Goal: Transaction & Acquisition: Purchase product/service

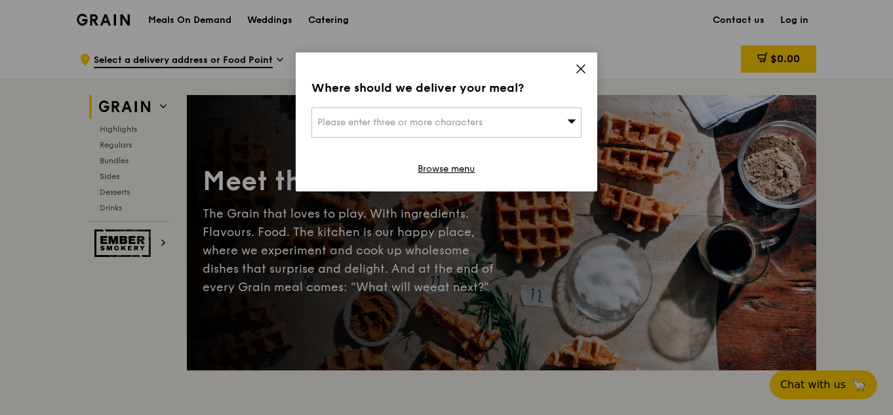
click at [588, 69] on div "Where should we deliver your meal? Please enter three or more characters Browse…" at bounding box center [446, 121] width 301 height 139
click at [582, 72] on icon at bounding box center [581, 69] width 12 height 12
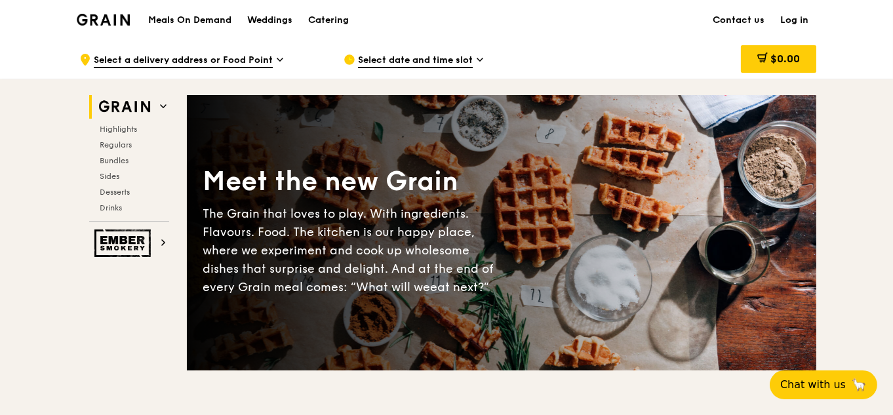
click at [798, 20] on link "Log in" at bounding box center [794, 20] width 44 height 39
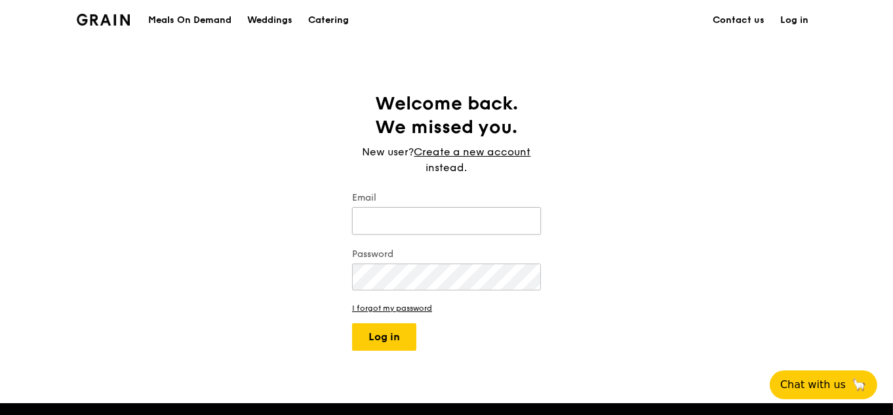
click at [478, 221] on input "Email" at bounding box center [446, 221] width 189 height 28
type input "[EMAIL_ADDRESS][DOMAIN_NAME]"
click at [352, 323] on button "Log in" at bounding box center [384, 337] width 64 height 28
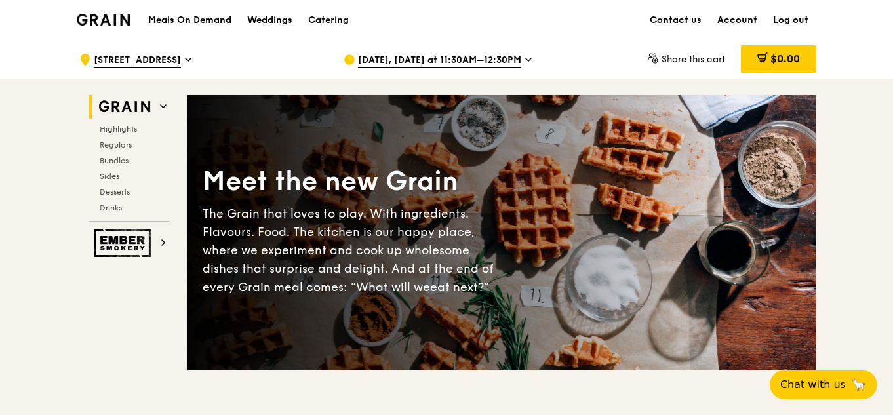
click at [565, 52] on div "[DATE], [DATE] at 11:30AM–12:30PM" at bounding box center [464, 59] width 243 height 39
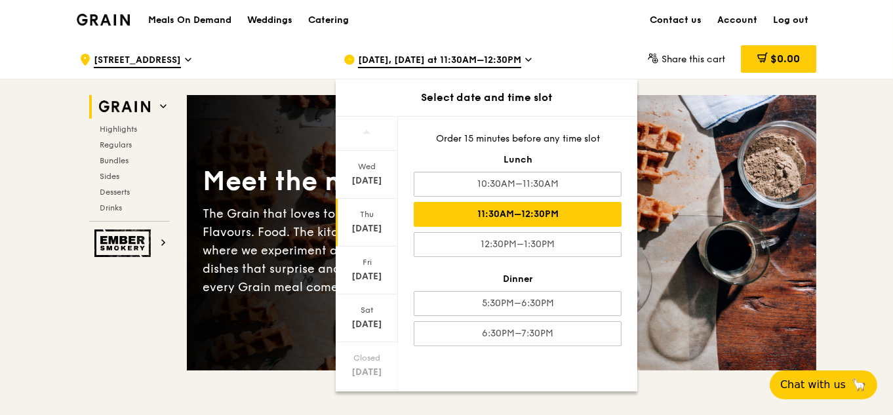
click at [370, 222] on div "[DATE]" at bounding box center [367, 228] width 58 height 13
click at [531, 214] on div "11:30AM–12:30PM" at bounding box center [518, 214] width 208 height 25
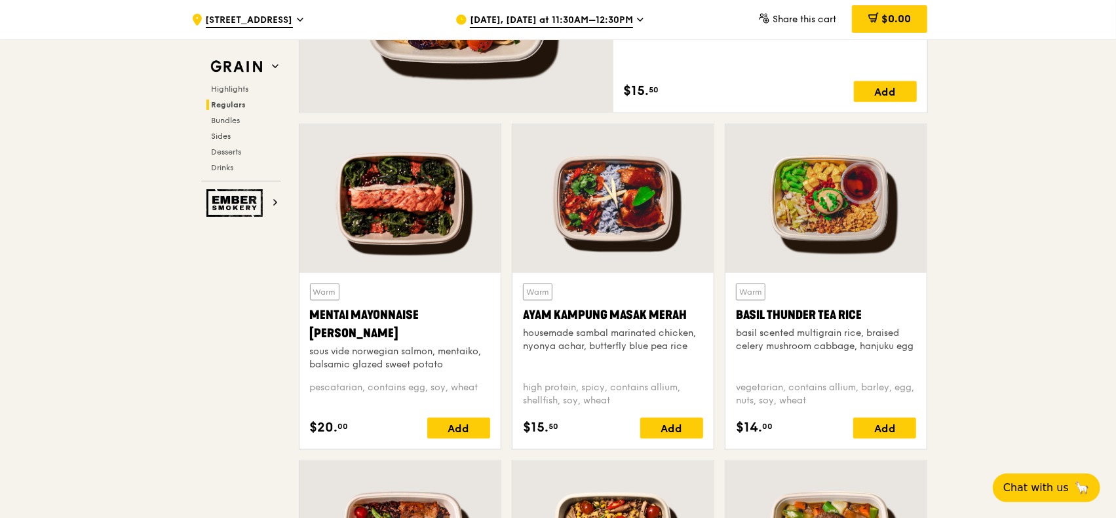
scroll to position [1206, 0]
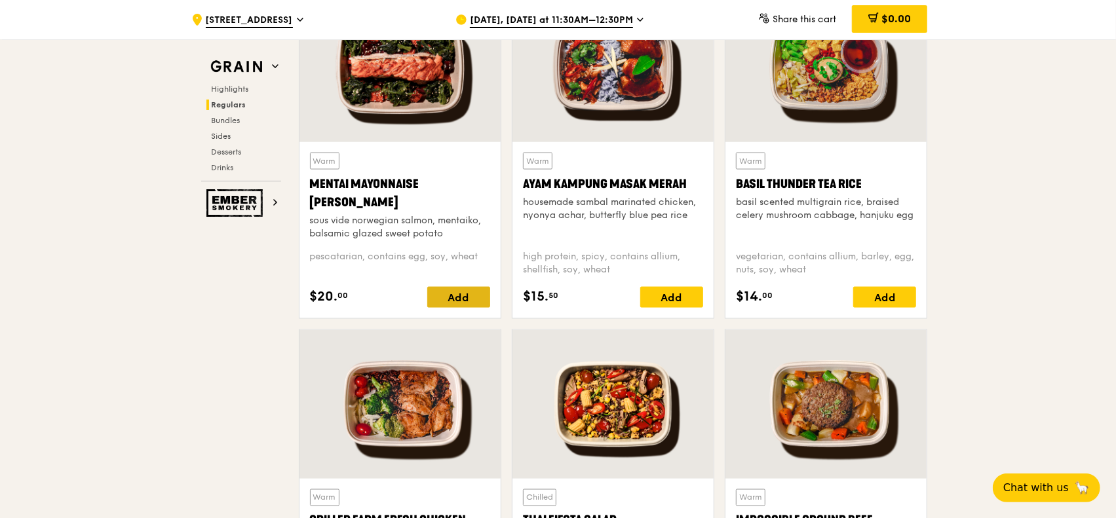
click at [462, 293] on div "Add" at bounding box center [458, 297] width 63 height 21
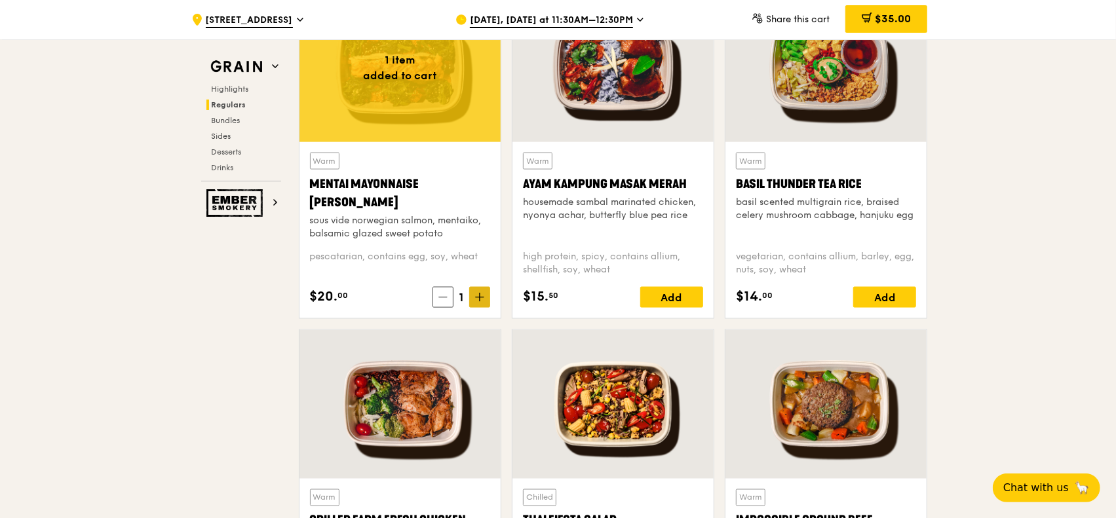
click at [477, 296] on icon at bounding box center [479, 297] width 9 height 9
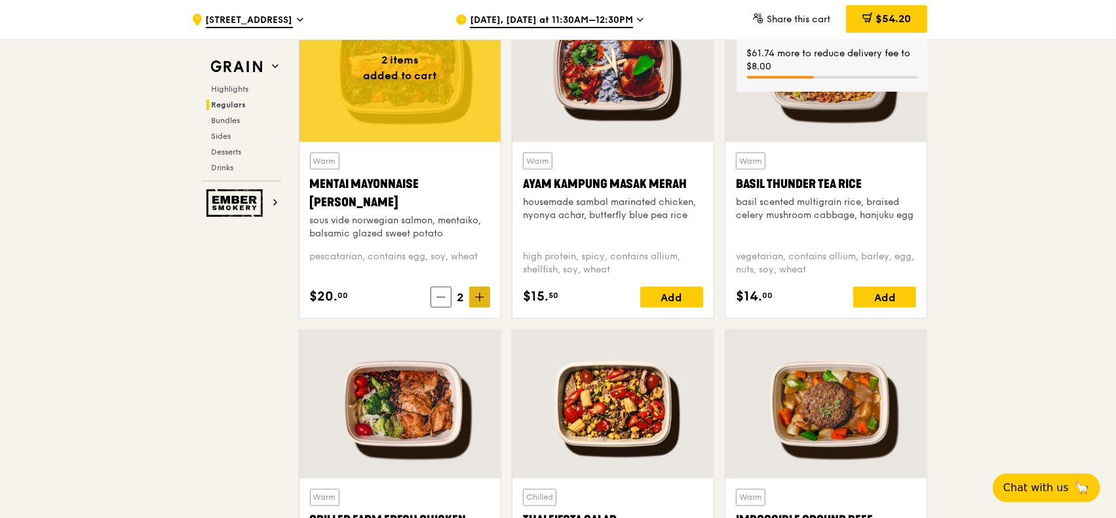
click at [477, 296] on icon at bounding box center [479, 297] width 9 height 9
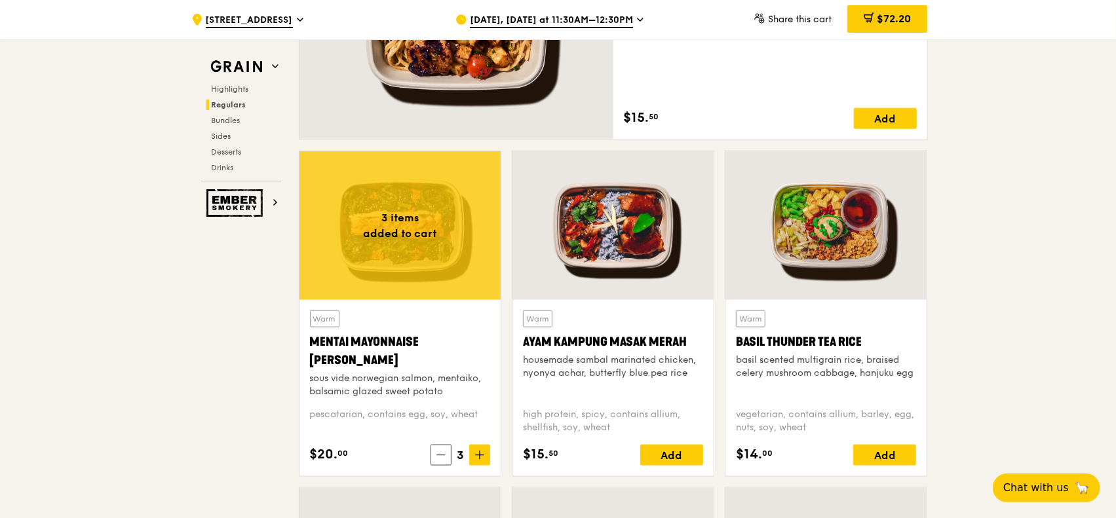
scroll to position [1009, 0]
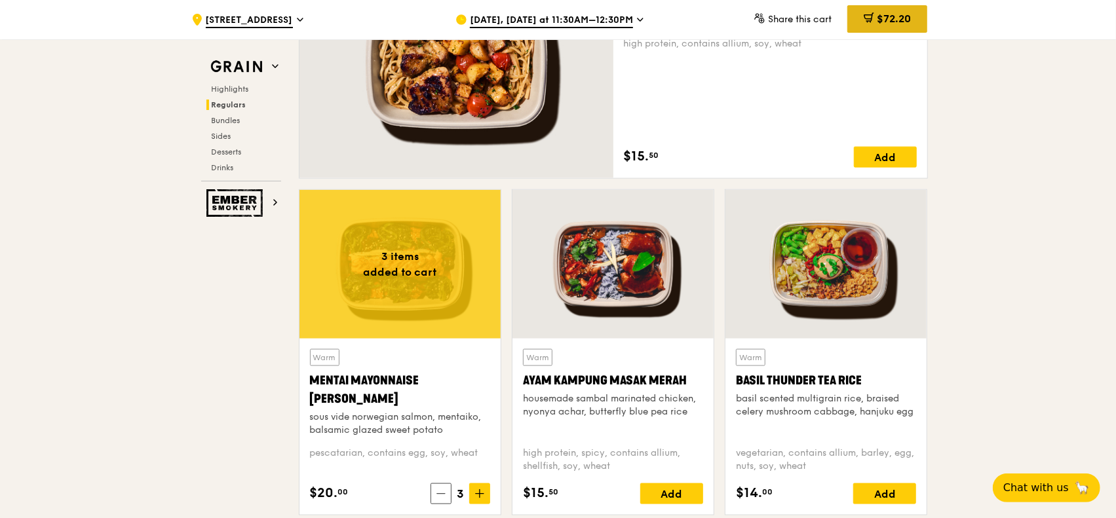
click at [892, 20] on div "$72.20" at bounding box center [887, 19] width 80 height 28
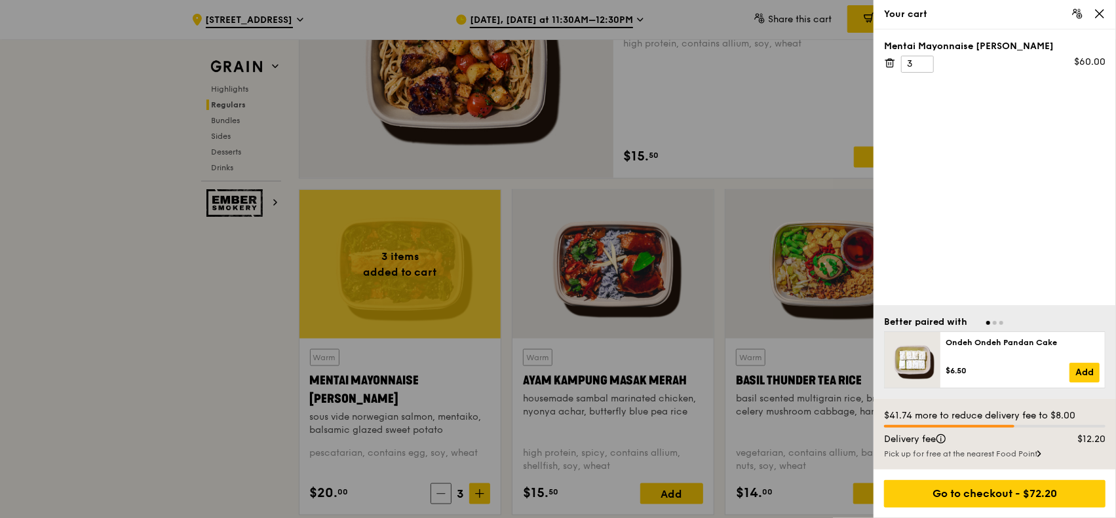
click at [891, 65] on icon at bounding box center [890, 63] width 12 height 12
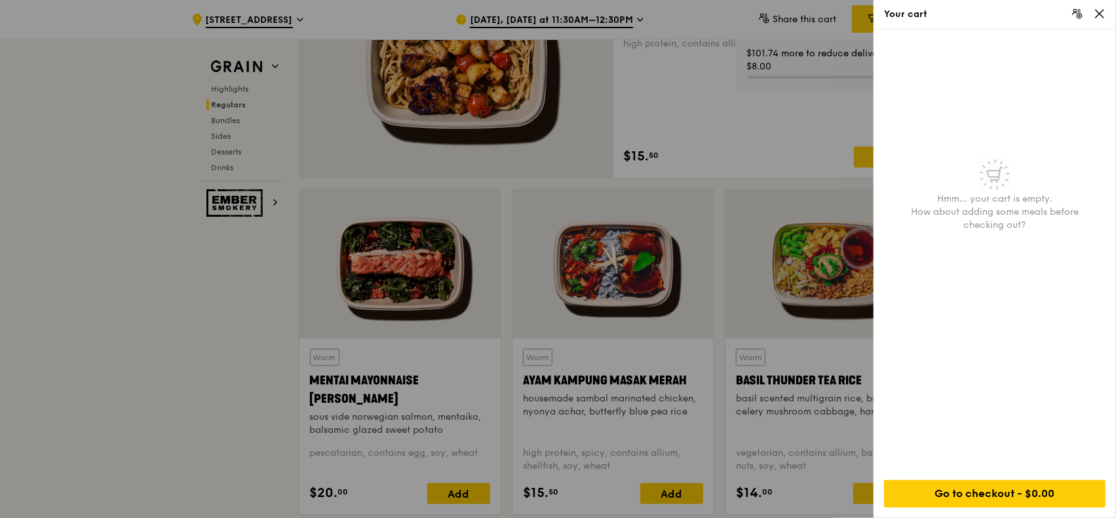
drag, startPoint x: 131, startPoint y: 294, endPoint x: 132, endPoint y: 272, distance: 21.7
click at [131, 287] on div at bounding box center [558, 259] width 1116 height 518
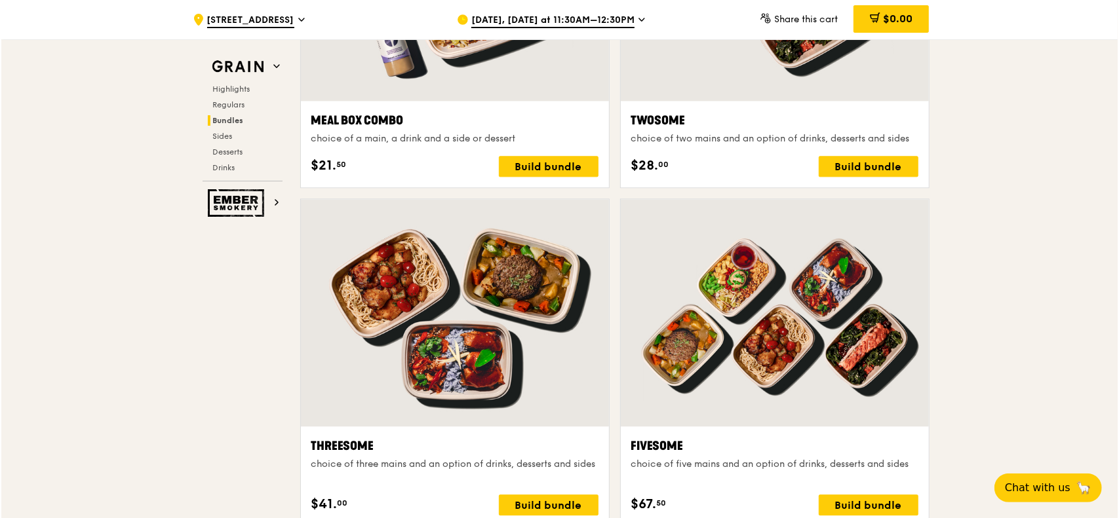
scroll to position [2163, 0]
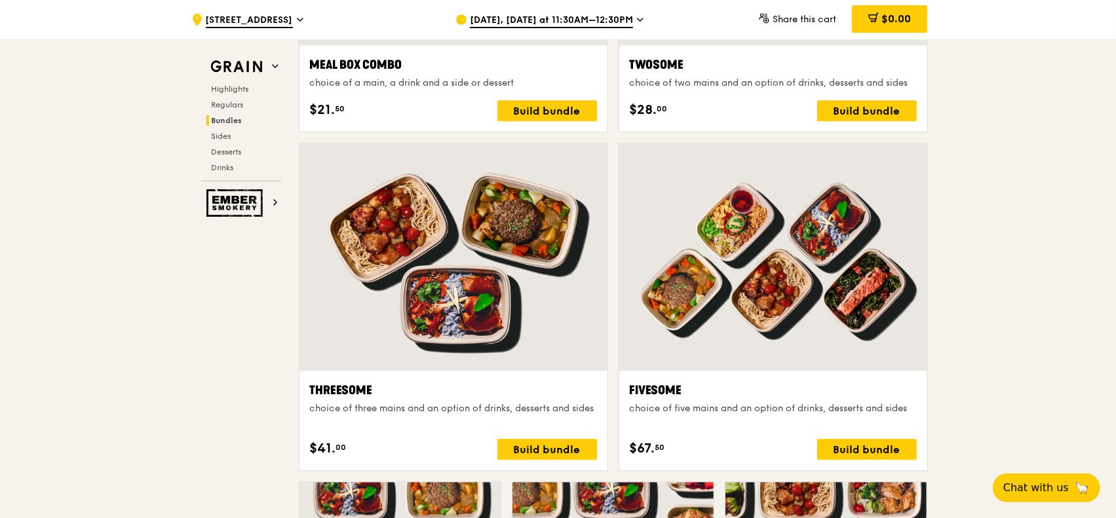
click at [531, 248] on div at bounding box center [454, 257] width 308 height 227
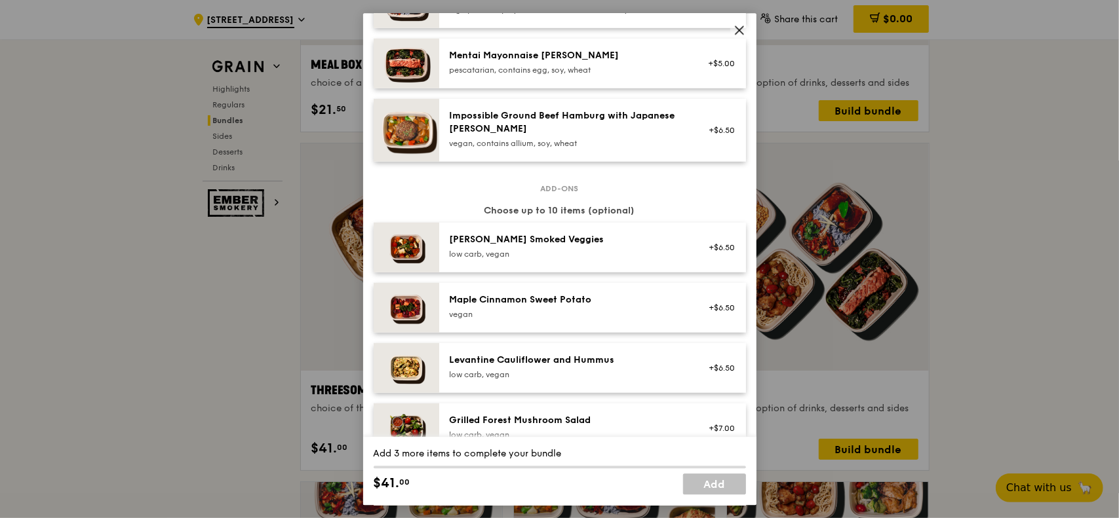
scroll to position [328, 0]
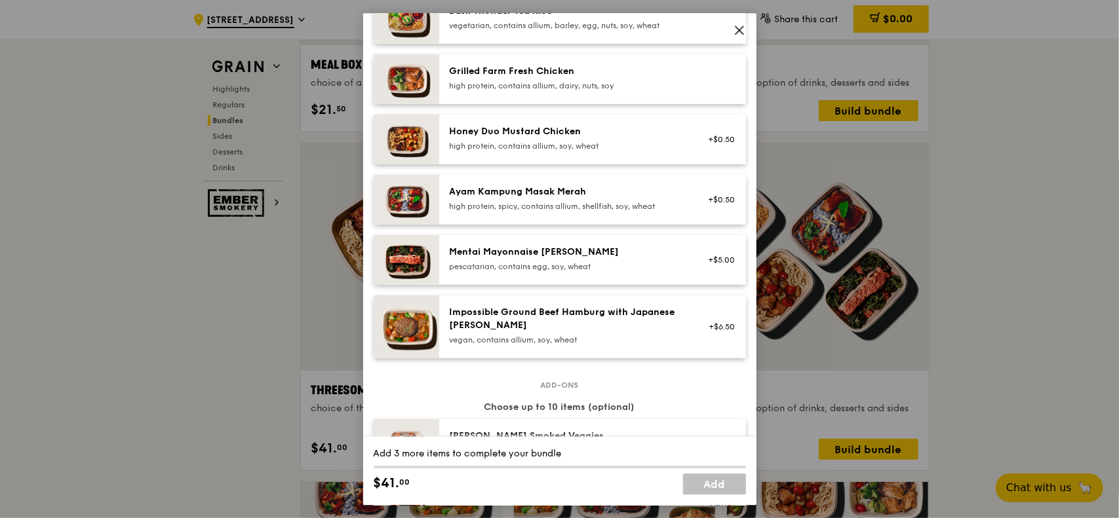
click at [742, 29] on icon at bounding box center [739, 30] width 12 height 12
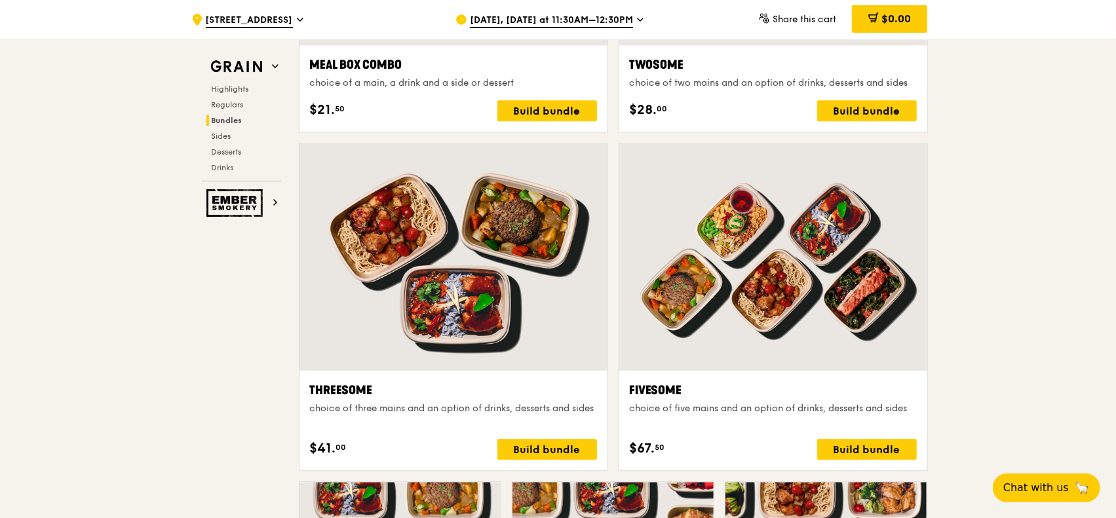
click at [408, 409] on div "choice of three mains and an option of drinks, desserts and sides" at bounding box center [453, 408] width 287 height 13
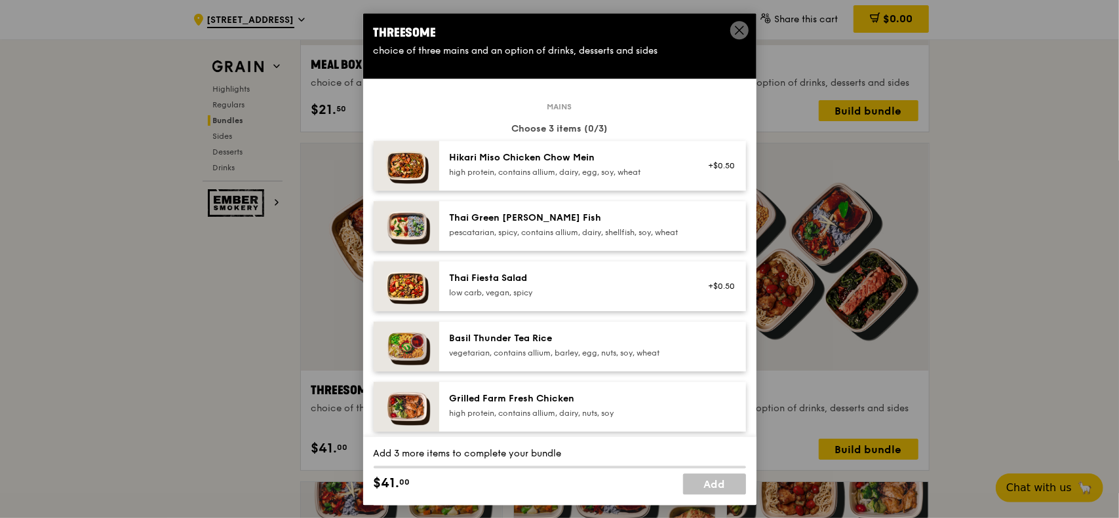
click at [591, 238] on div "pescatarian, spicy, contains allium, dairy, shellfish, soy, wheat" at bounding box center [567, 232] width 235 height 10
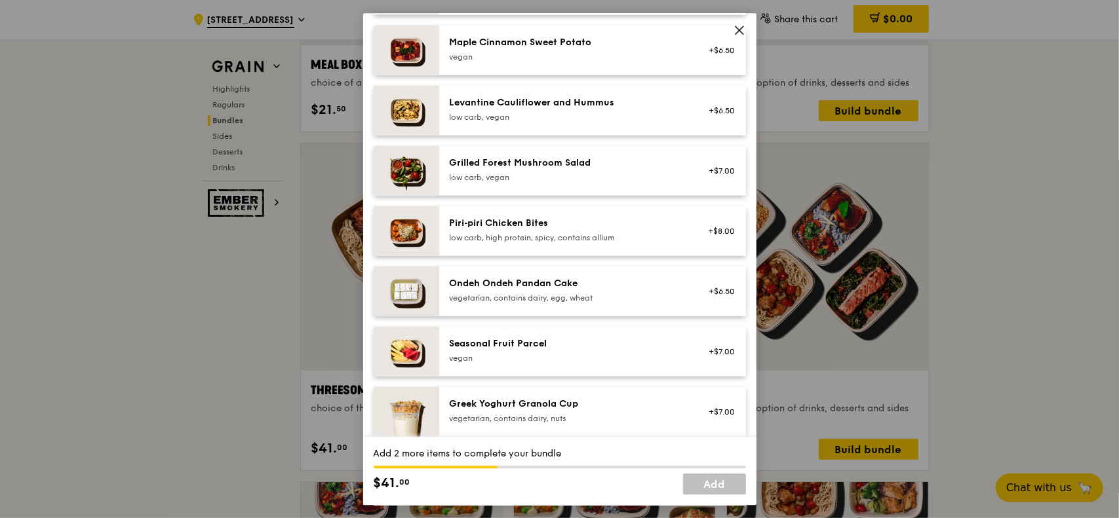
scroll to position [786, 0]
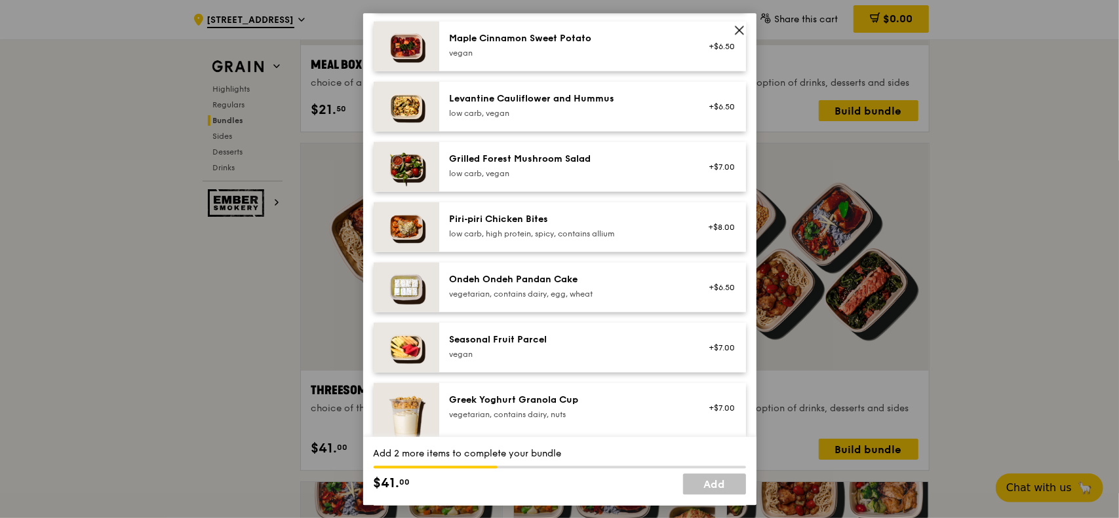
click at [710, 353] on div "+$7.00" at bounding box center [718, 347] width 35 height 10
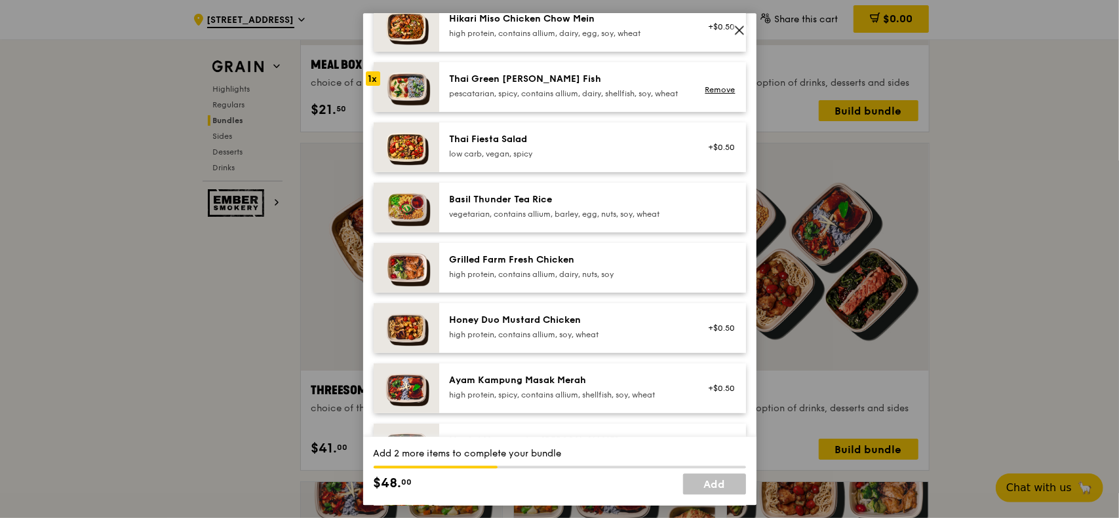
scroll to position [131, 0]
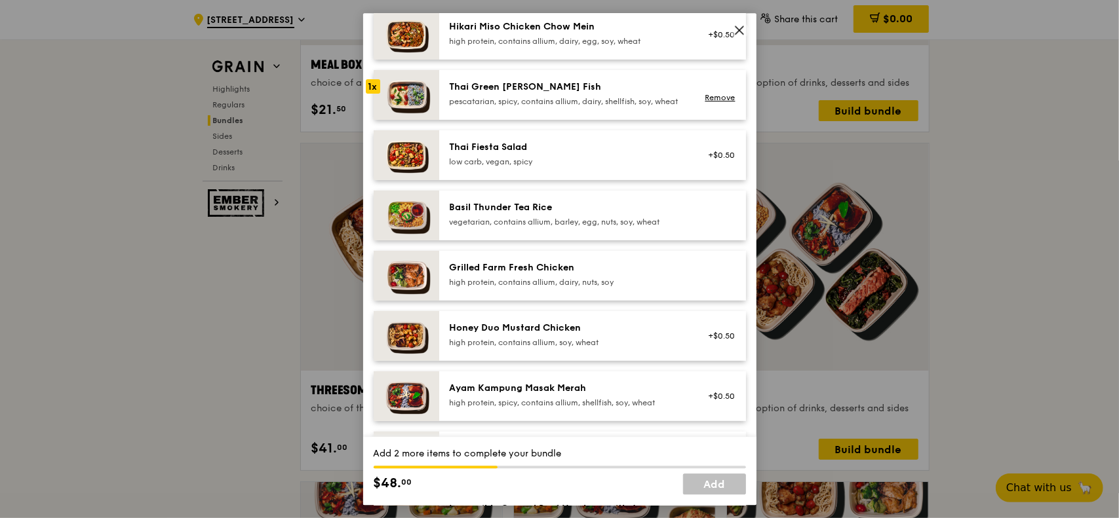
click at [392, 95] on img at bounding box center [407, 95] width 66 height 50
click at [409, 103] on img at bounding box center [407, 95] width 66 height 50
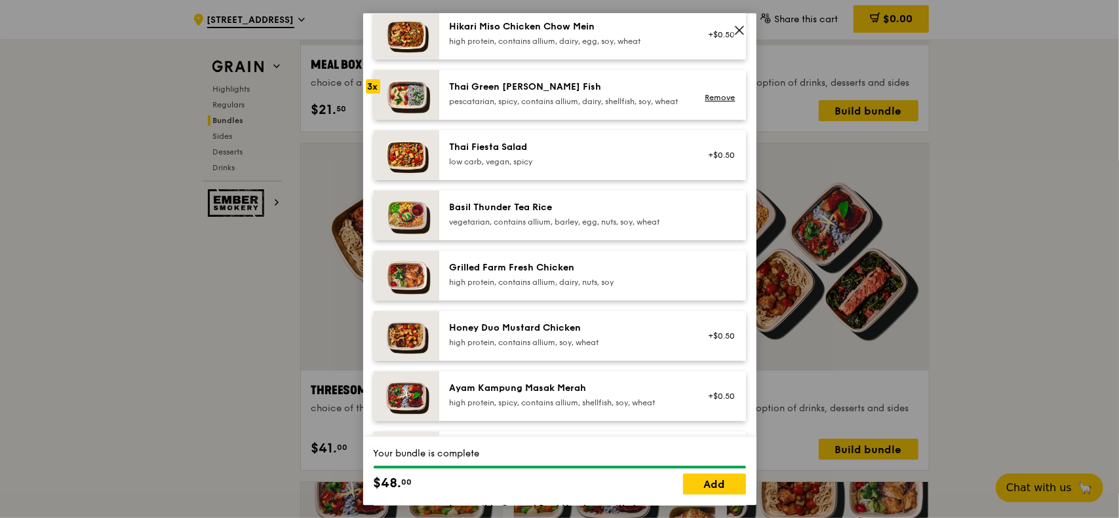
click at [398, 94] on img at bounding box center [407, 95] width 66 height 50
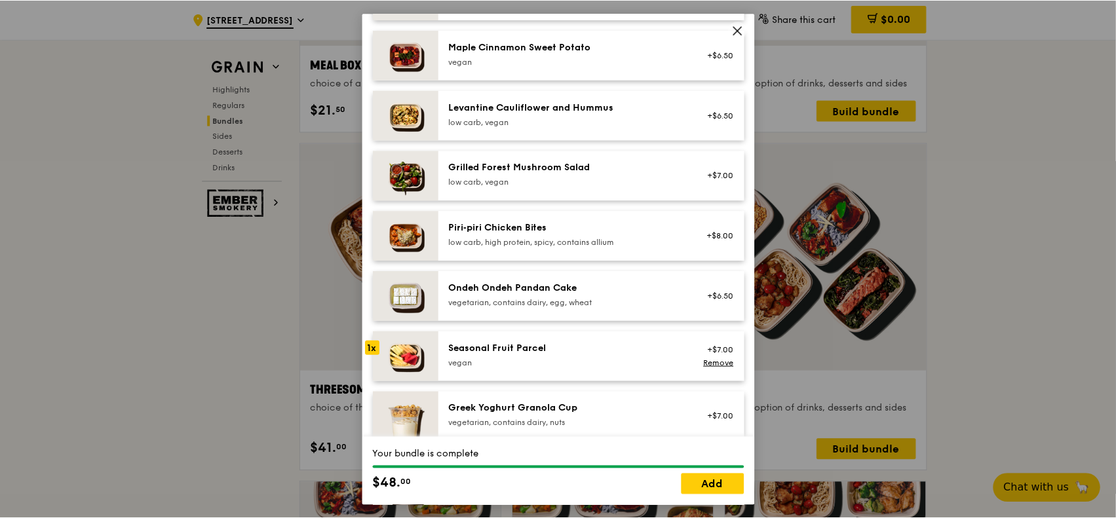
scroll to position [786, 0]
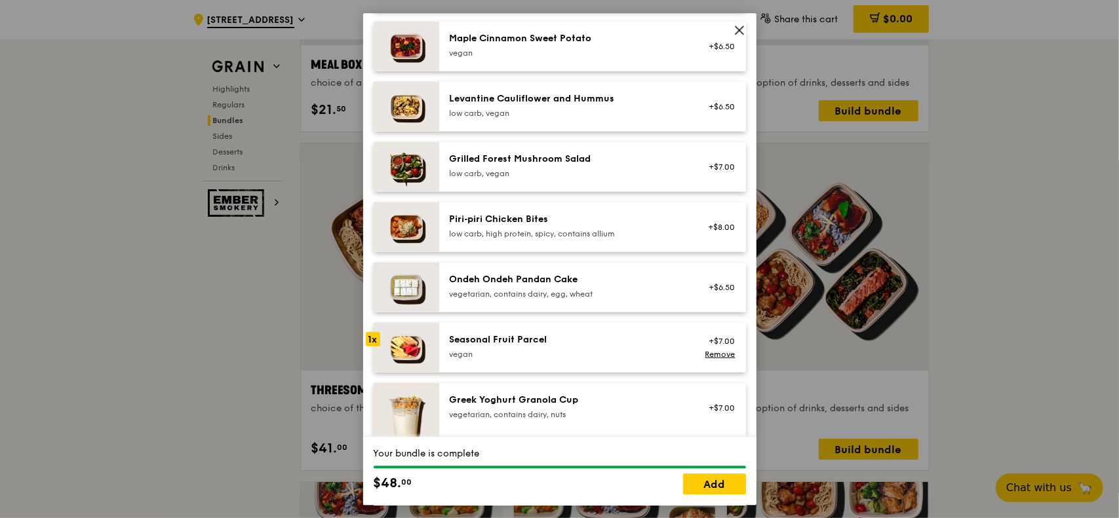
click at [413, 353] on img at bounding box center [407, 347] width 66 height 50
click at [720, 414] on link "Add" at bounding box center [714, 484] width 63 height 21
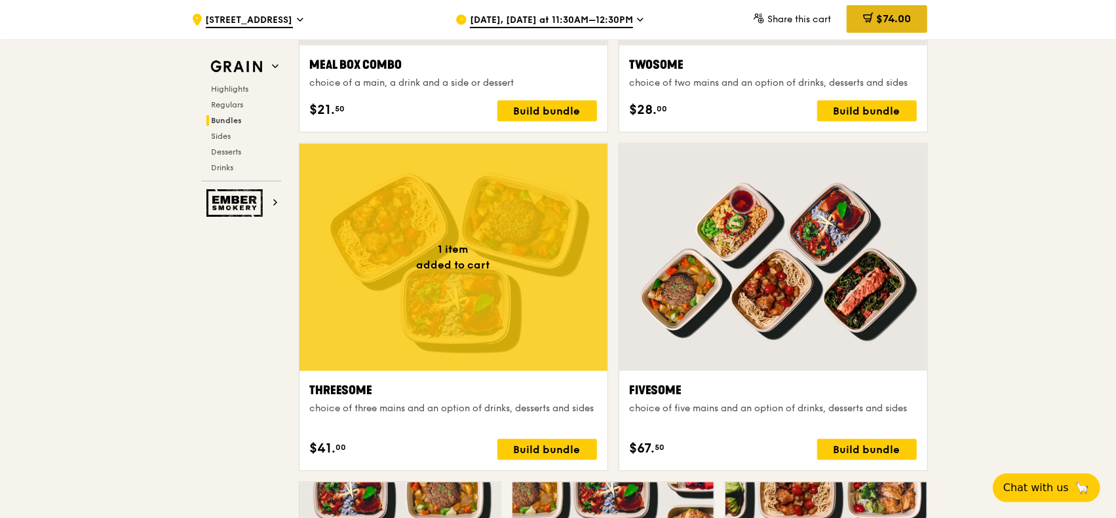
click at [883, 18] on span "$74.00" at bounding box center [893, 18] width 35 height 12
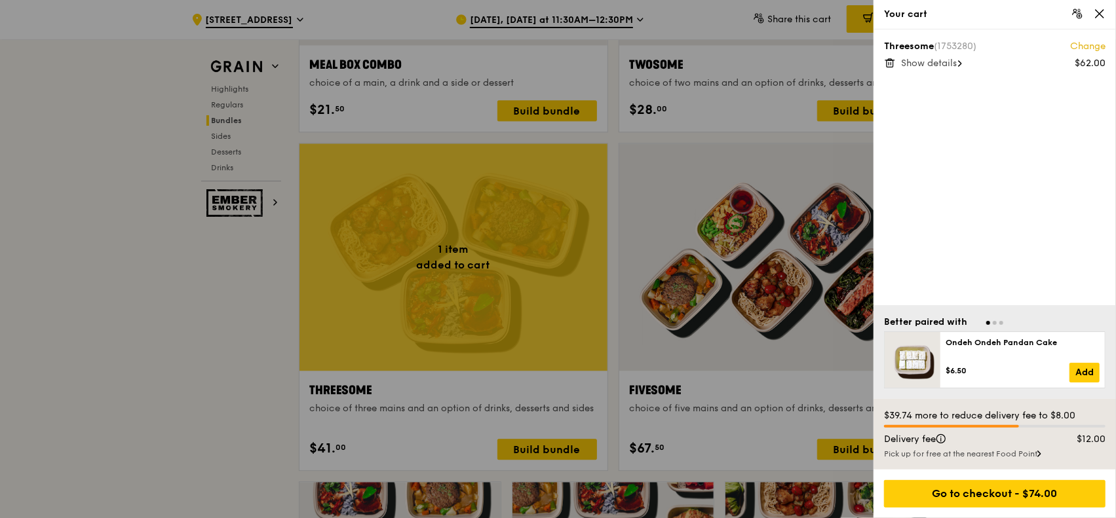
click at [892, 64] on span "Show details" at bounding box center [929, 63] width 56 height 11
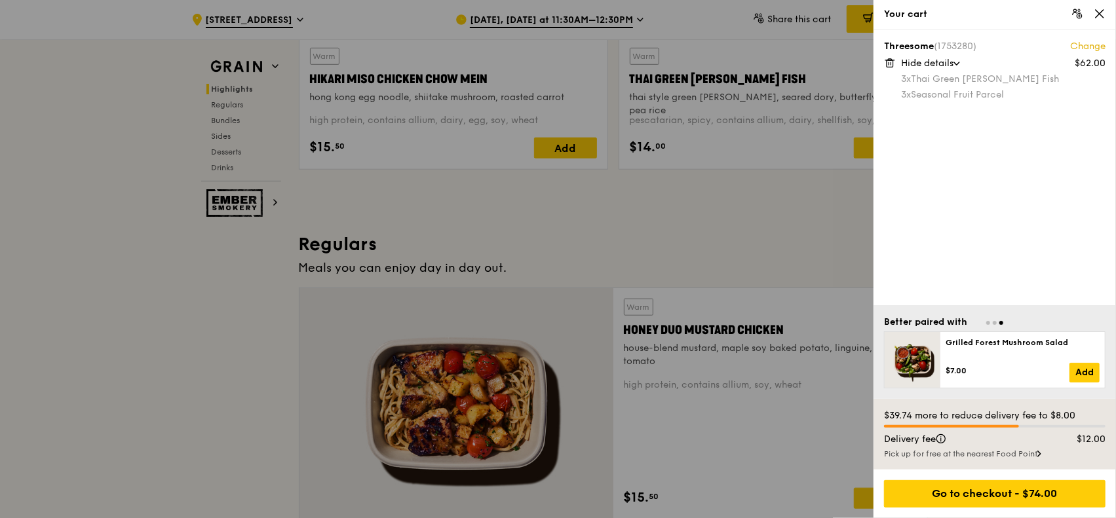
scroll to position [852, 0]
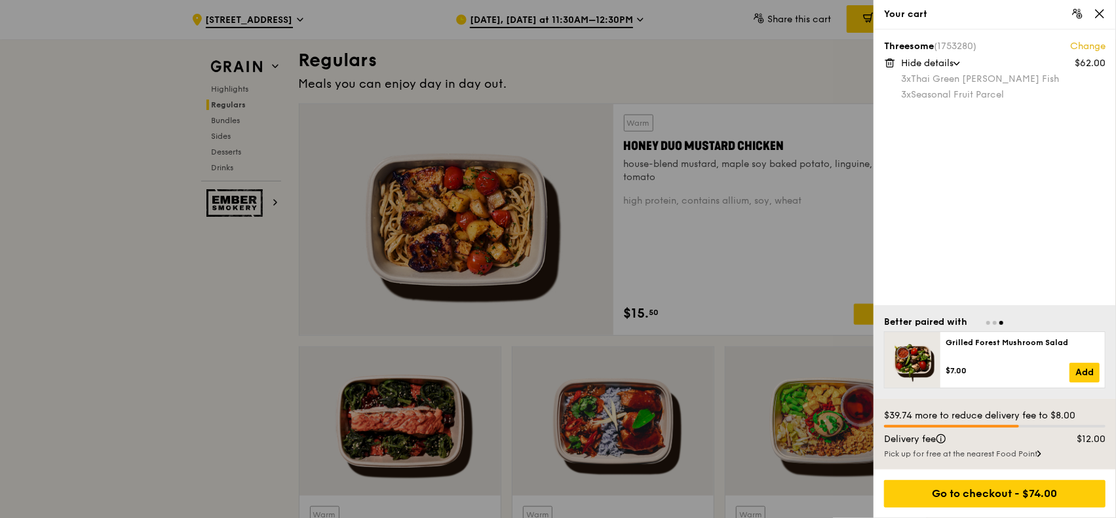
click at [173, 301] on div at bounding box center [558, 259] width 1116 height 518
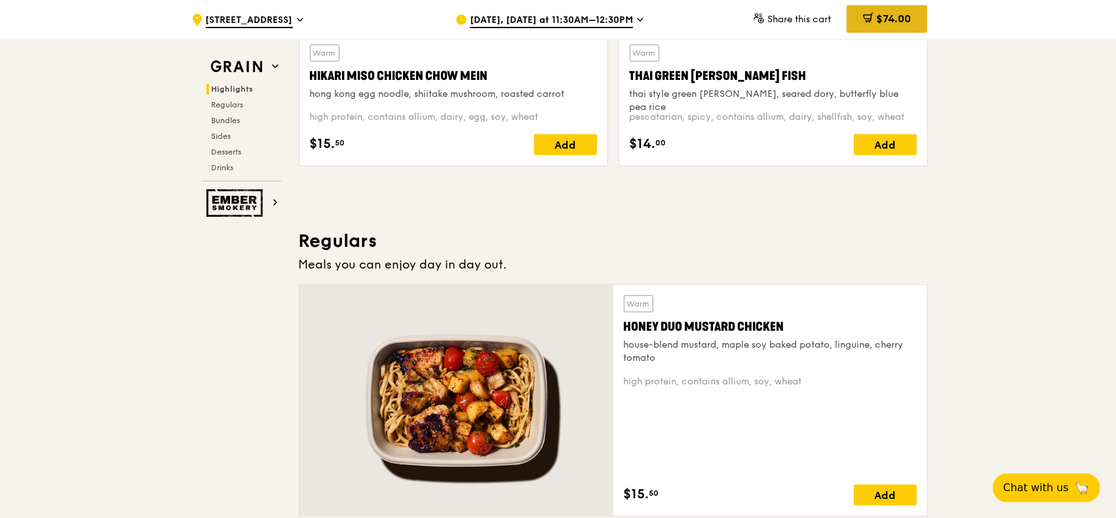
scroll to position [590, 0]
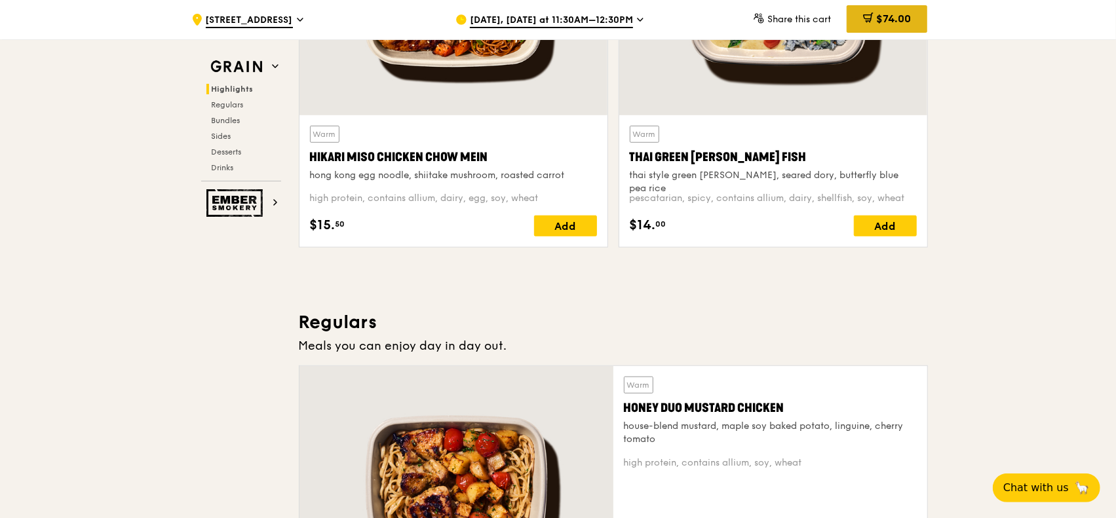
click at [885, 16] on span "$74.00" at bounding box center [893, 18] width 35 height 12
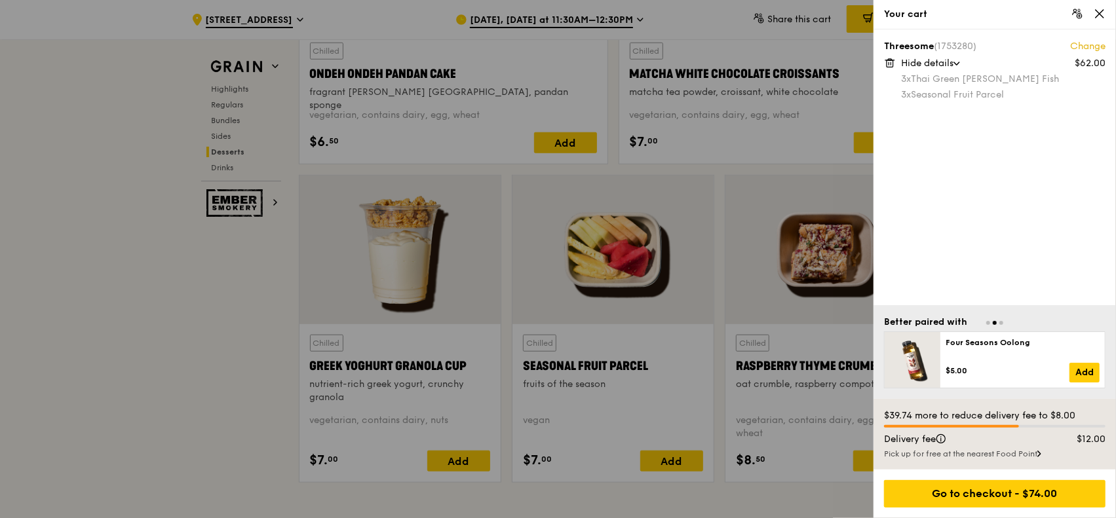
scroll to position [3998, 0]
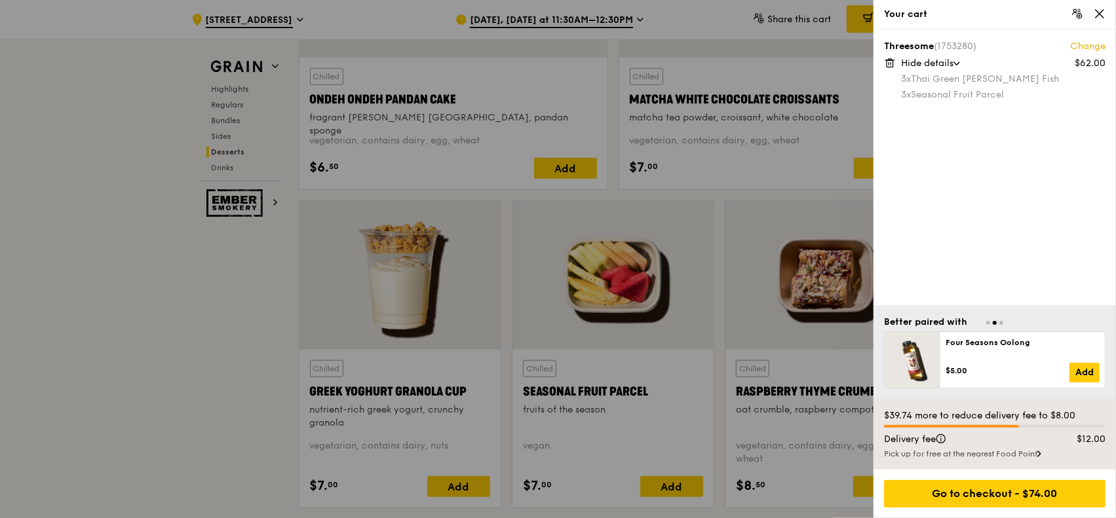
click at [166, 372] on div at bounding box center [558, 259] width 1116 height 518
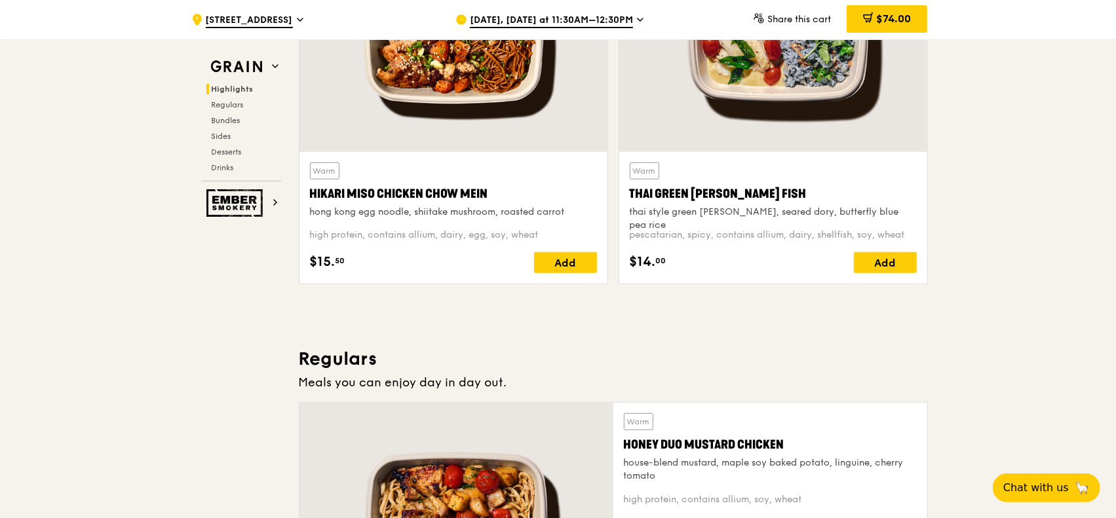
scroll to position [655, 0]
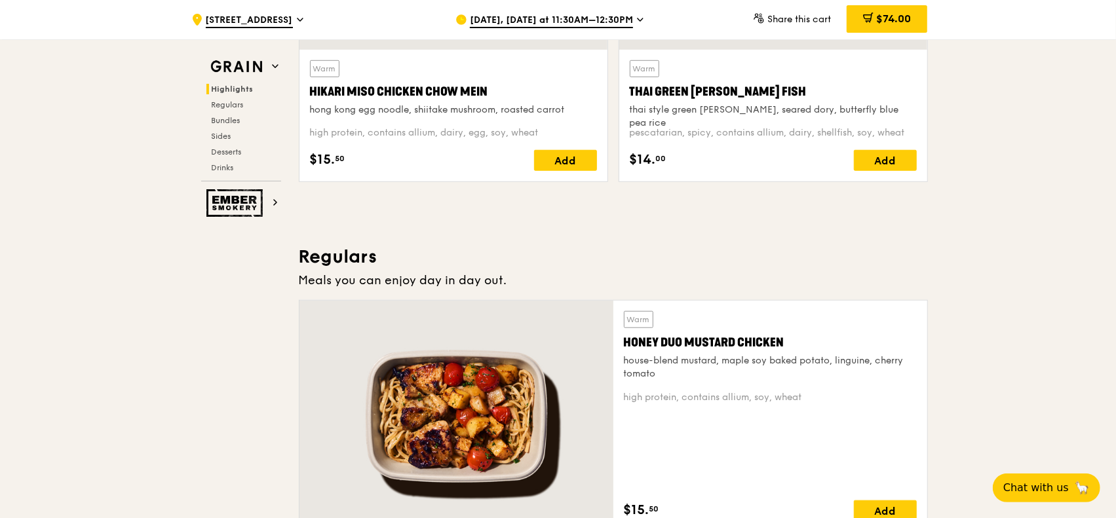
click at [650, 21] on div "[DATE], [DATE] at 11:30AM–12:30PM" at bounding box center [577, 19] width 243 height 39
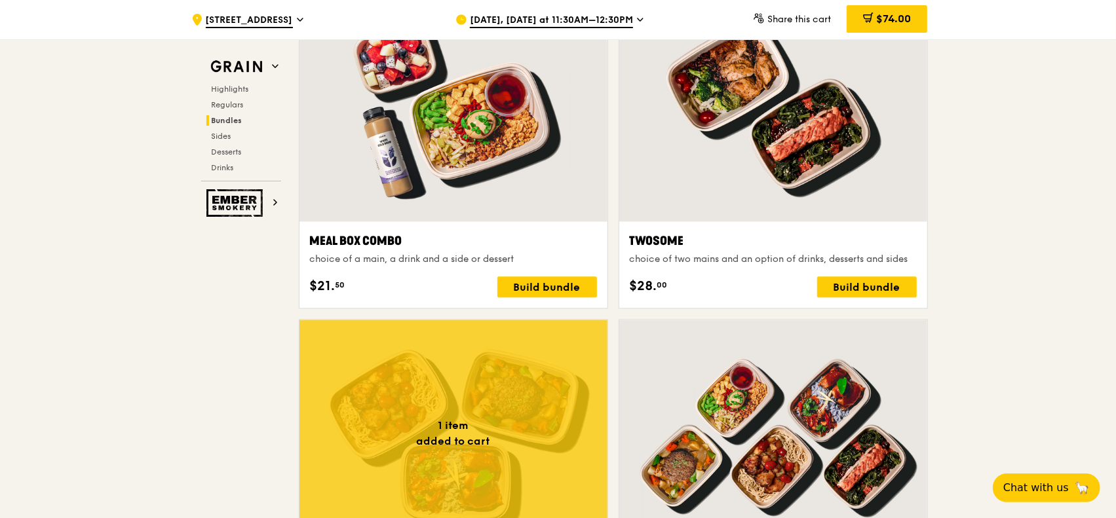
scroll to position [1966, 0]
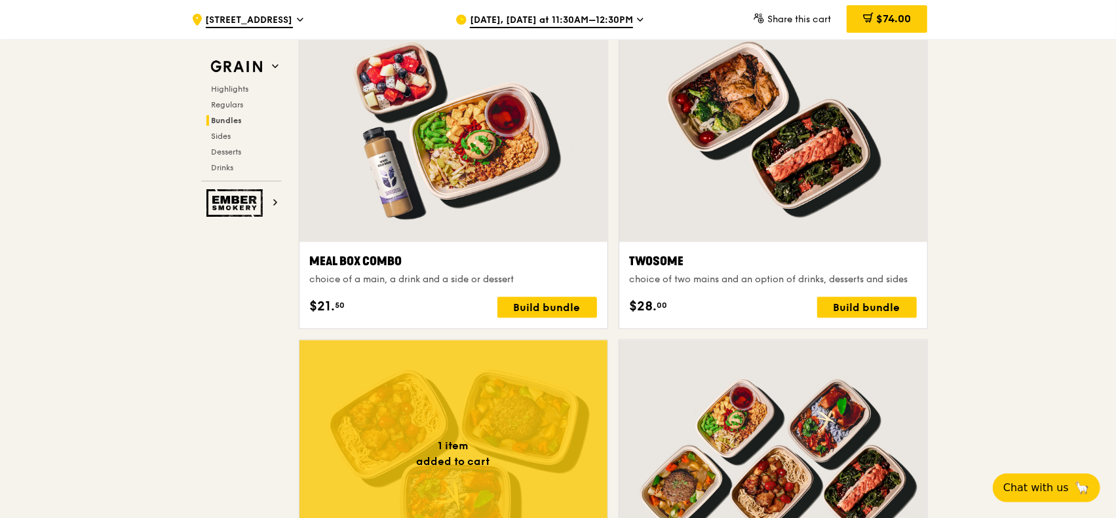
click at [830, 185] on div at bounding box center [773, 127] width 308 height 227
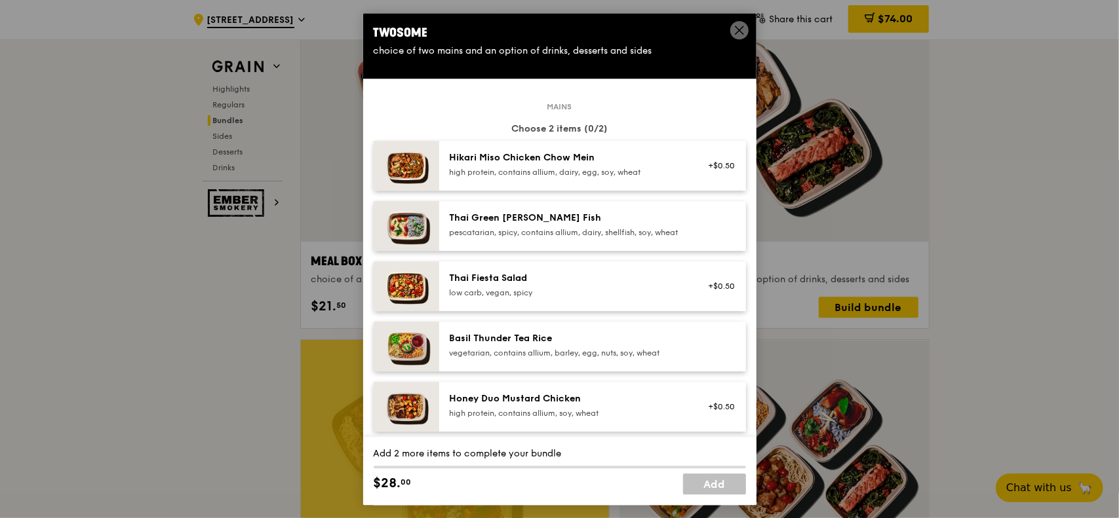
click at [693, 235] on div at bounding box center [718, 226] width 50 height 29
click at [693, 235] on div "Remove" at bounding box center [718, 226] width 50 height 29
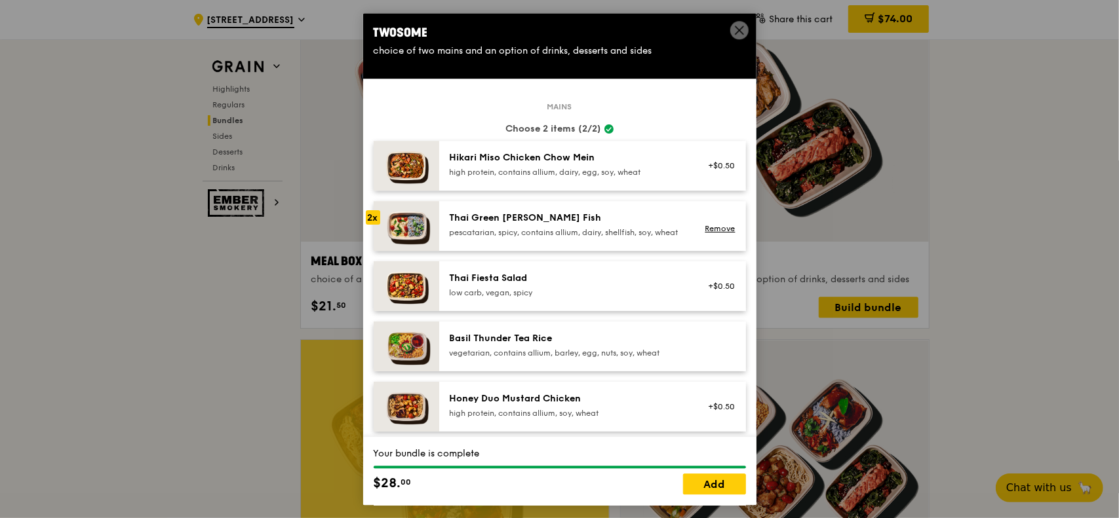
click at [734, 26] on icon at bounding box center [739, 30] width 12 height 12
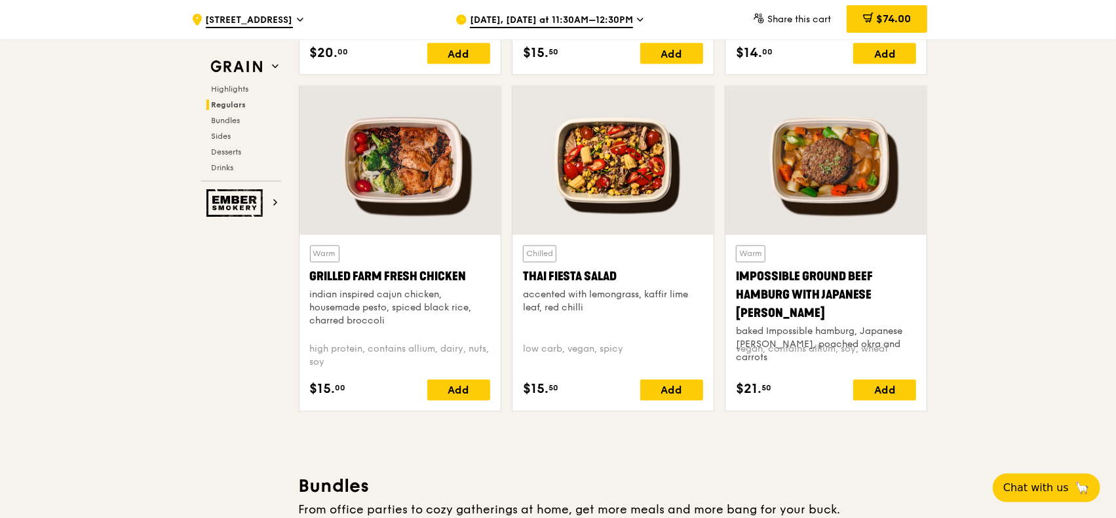
scroll to position [1507, 0]
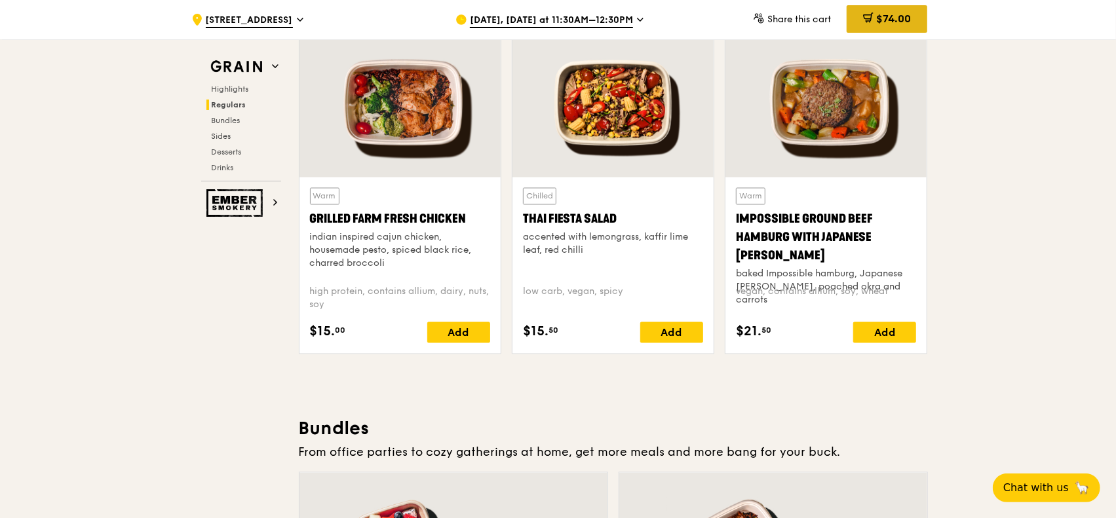
click at [892, 22] on span "$74.00" at bounding box center [893, 18] width 35 height 12
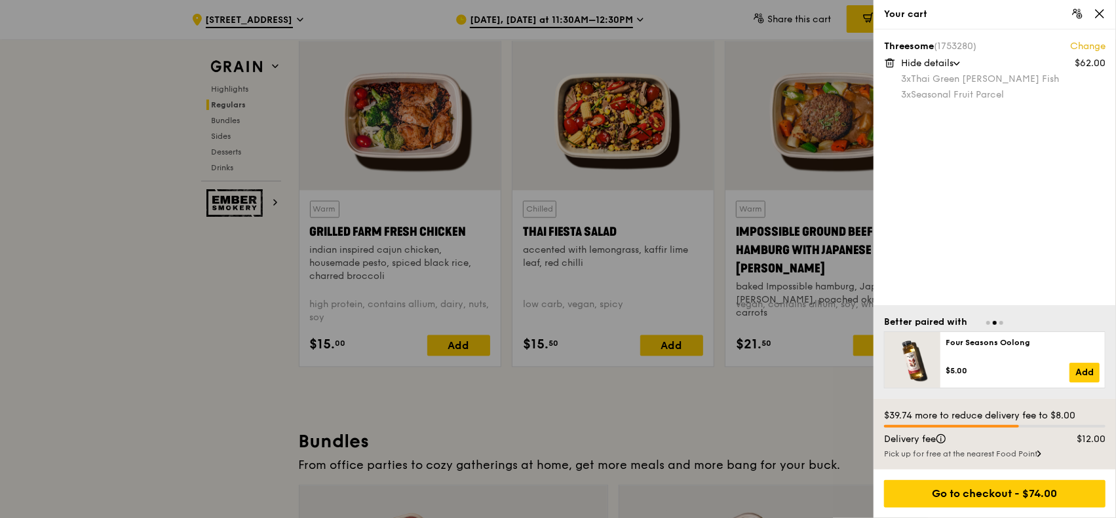
scroll to position [1481, 0]
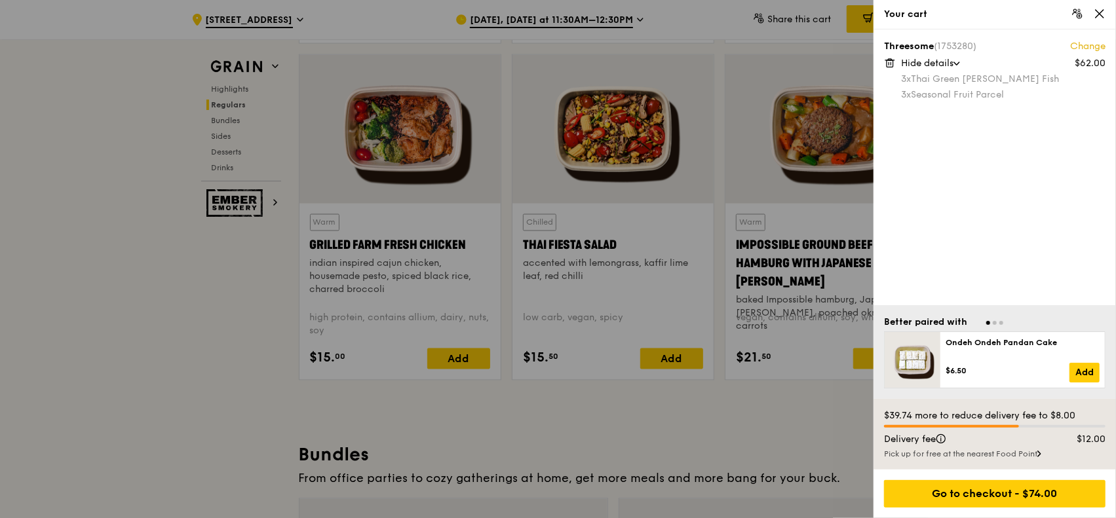
click at [215, 296] on div at bounding box center [558, 259] width 1116 height 518
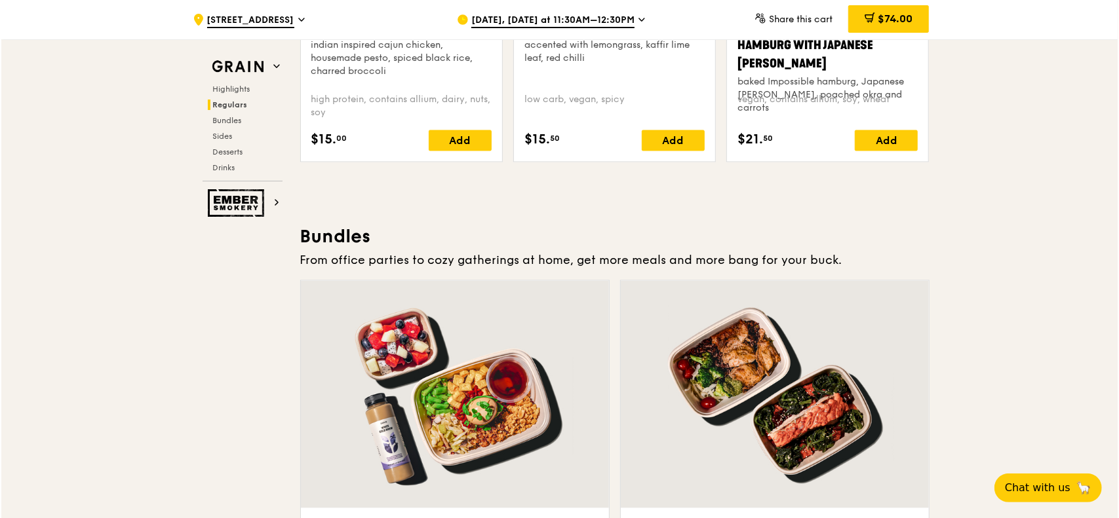
scroll to position [1874, 0]
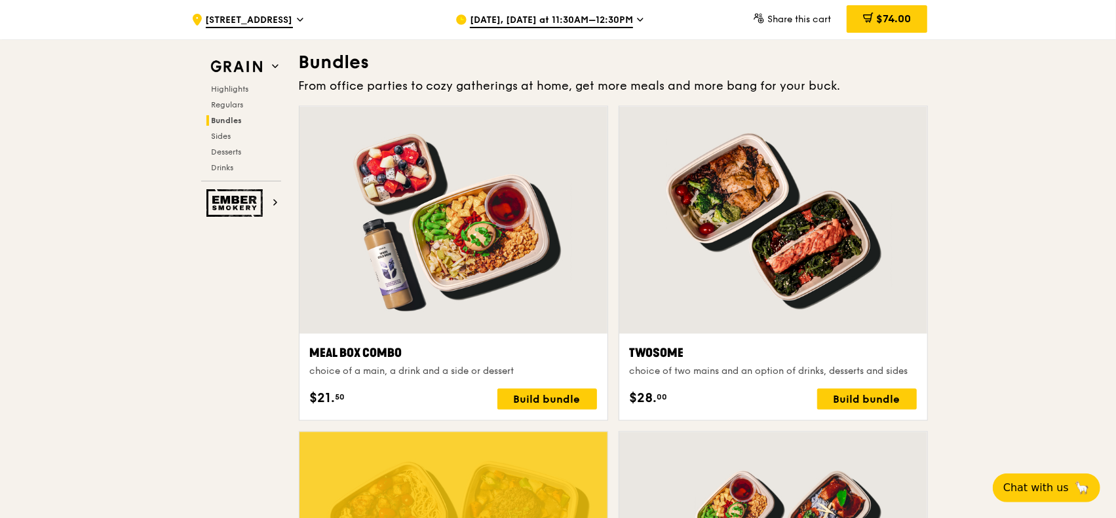
click at [771, 269] on div at bounding box center [773, 219] width 308 height 227
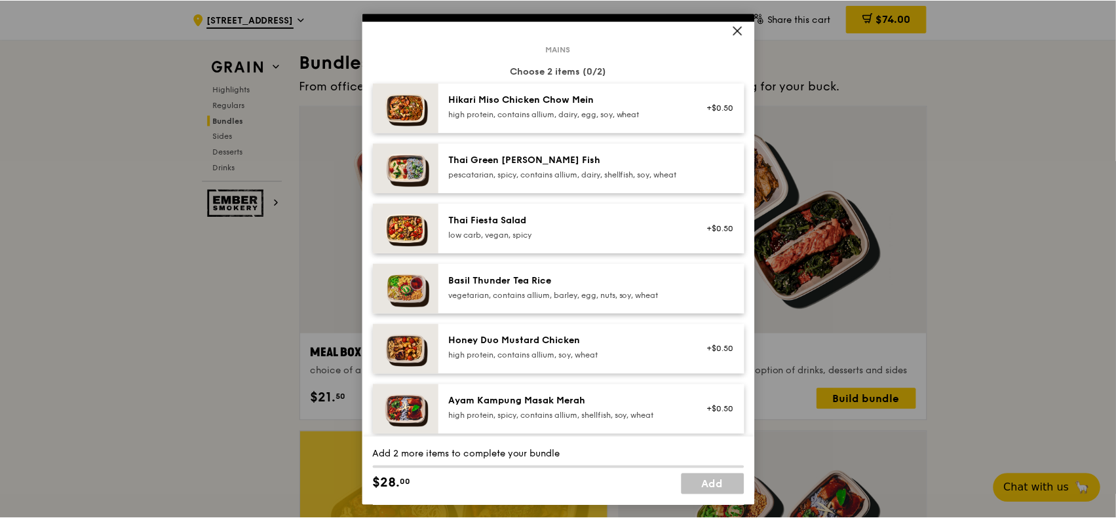
scroll to position [131, 0]
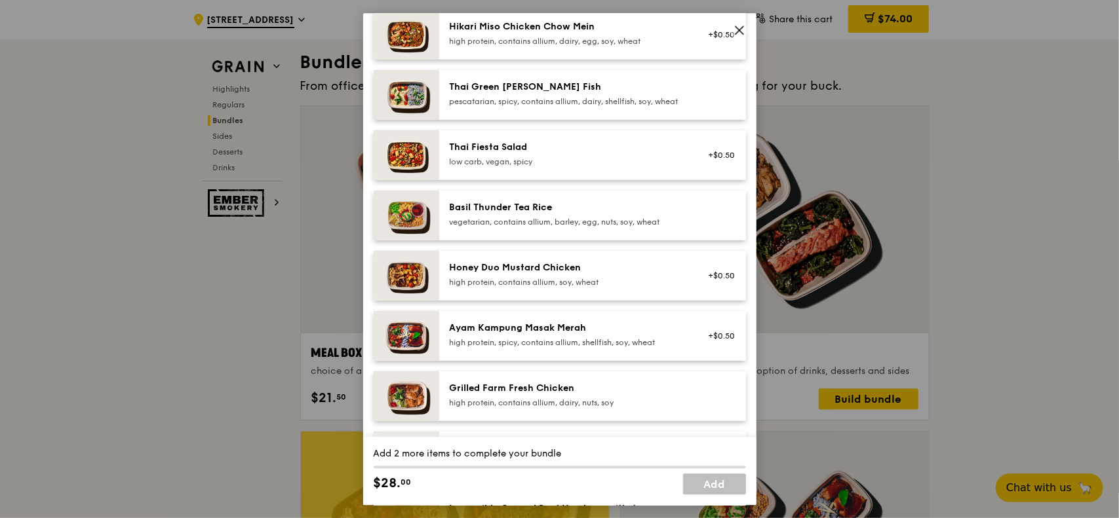
click at [737, 31] on icon at bounding box center [739, 30] width 12 height 12
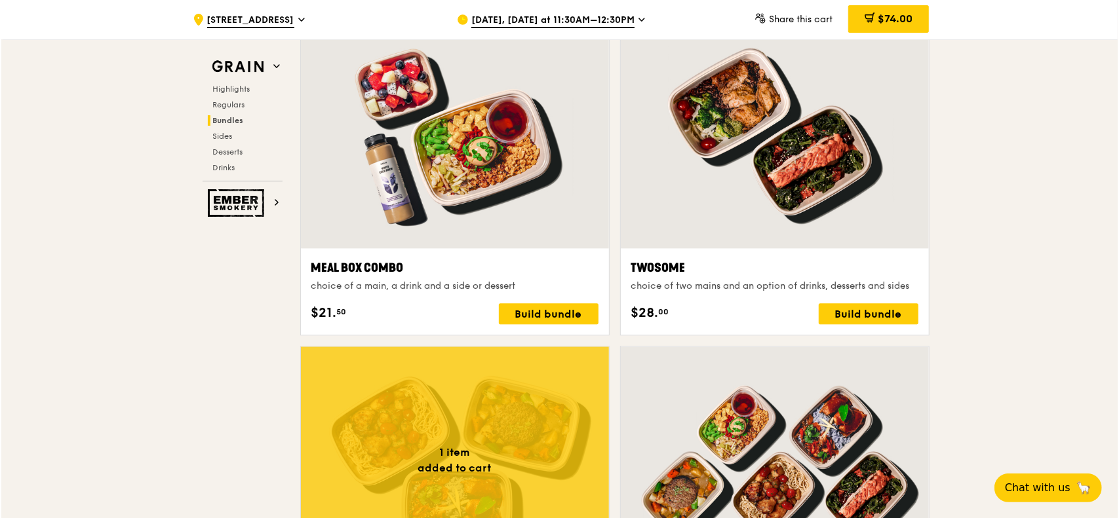
scroll to position [1940, 0]
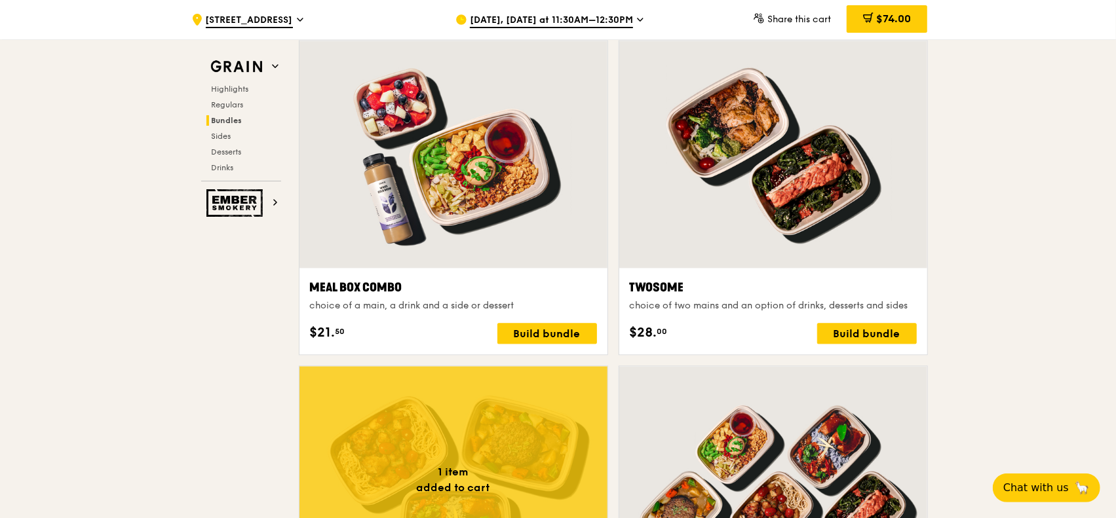
click at [835, 218] on div at bounding box center [773, 154] width 308 height 227
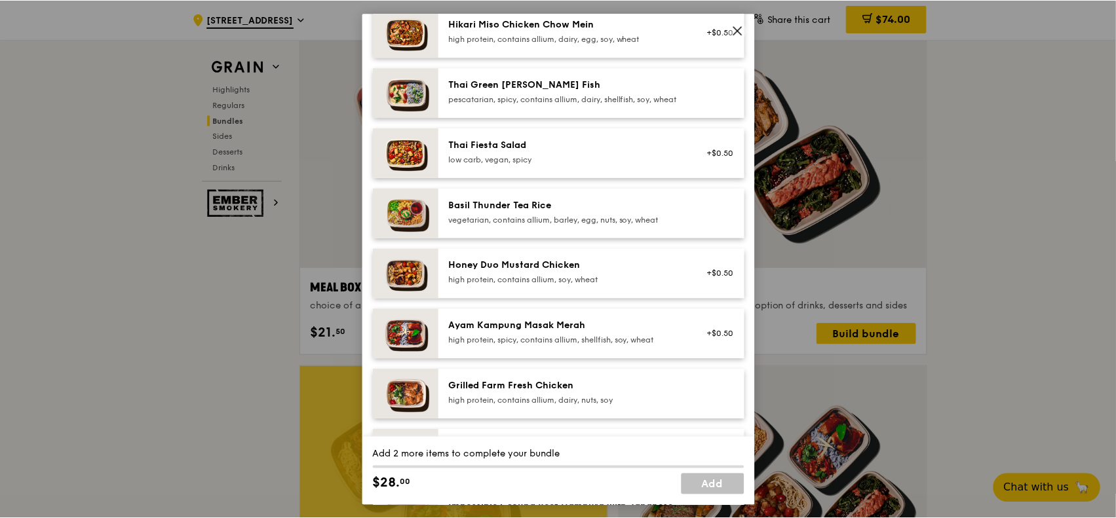
scroll to position [131, 0]
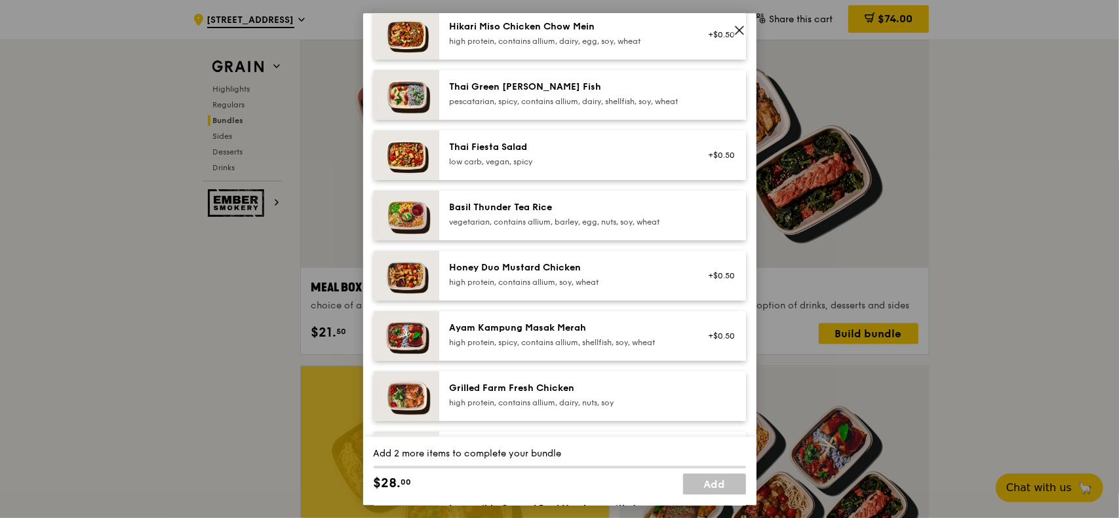
click at [742, 29] on icon at bounding box center [739, 30] width 12 height 12
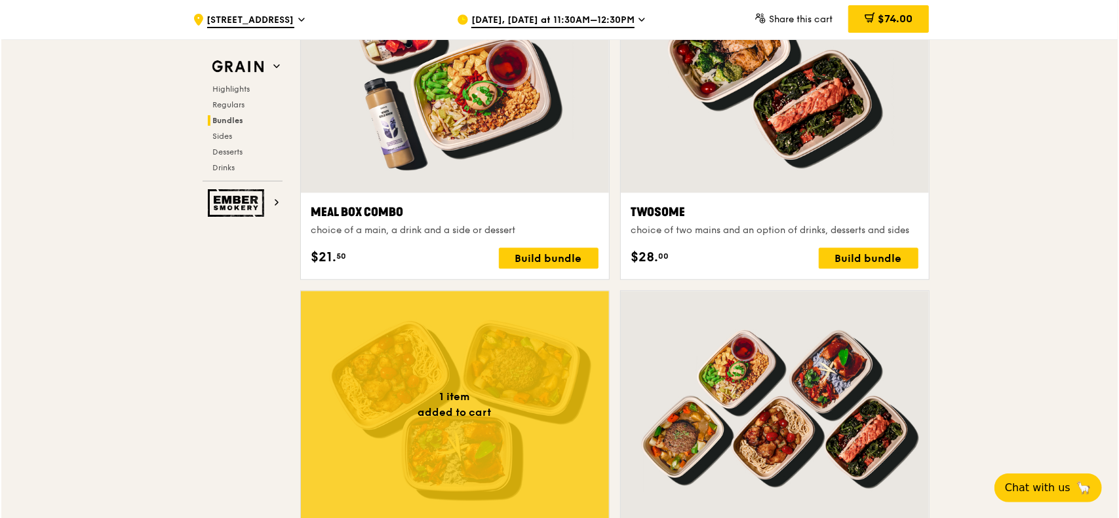
scroll to position [2071, 0]
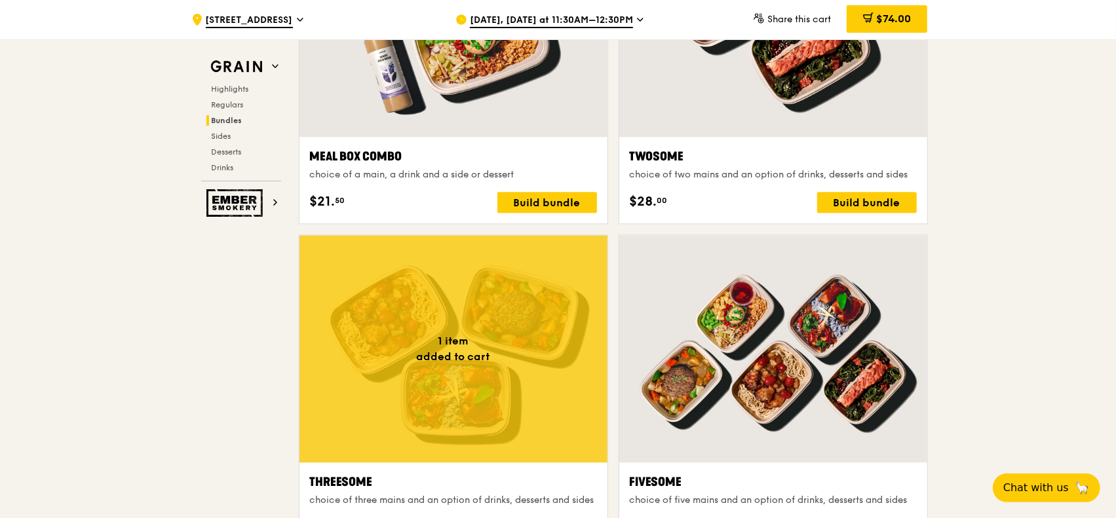
click at [573, 414] on div at bounding box center [454, 348] width 308 height 227
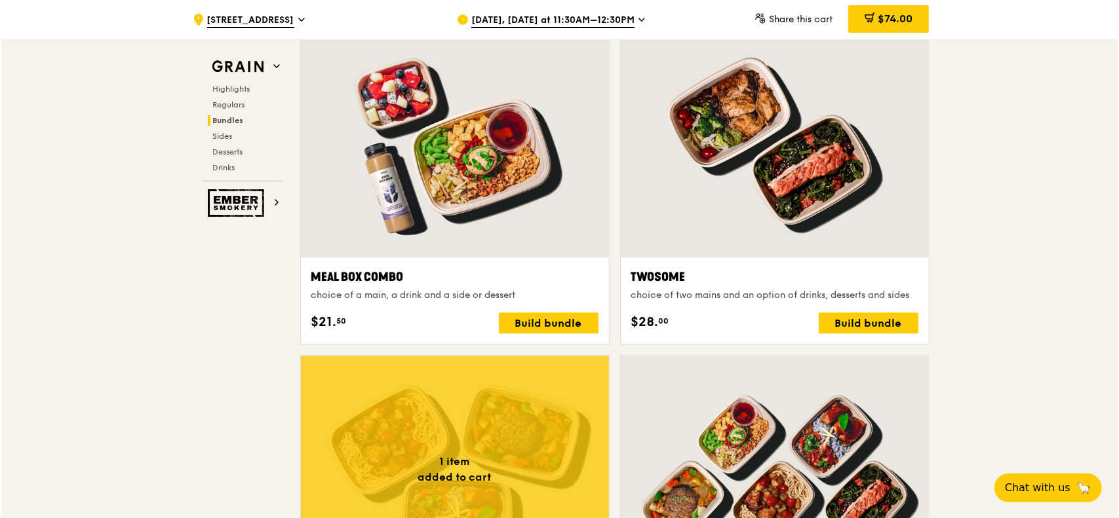
scroll to position [1874, 0]
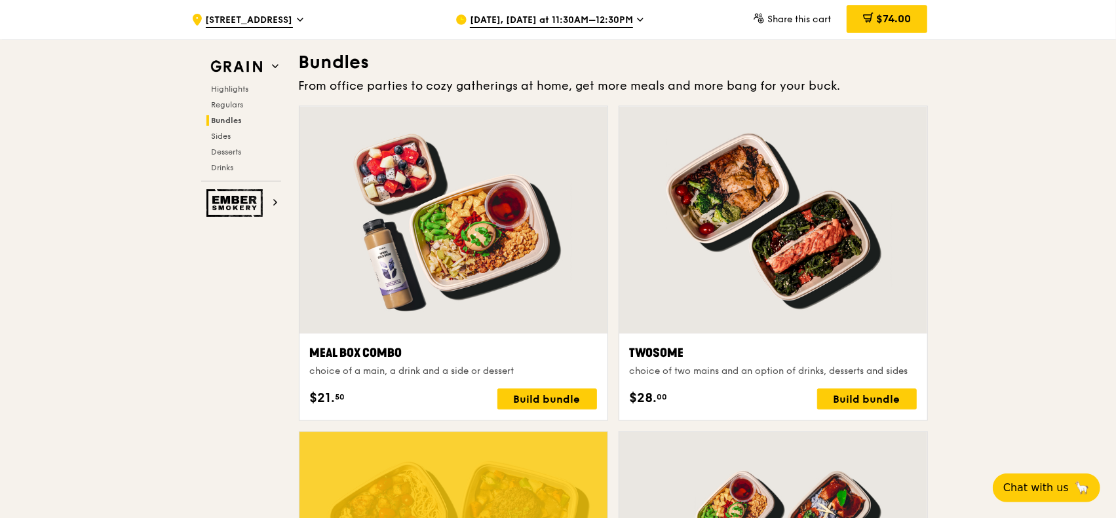
click at [677, 196] on div at bounding box center [773, 219] width 308 height 227
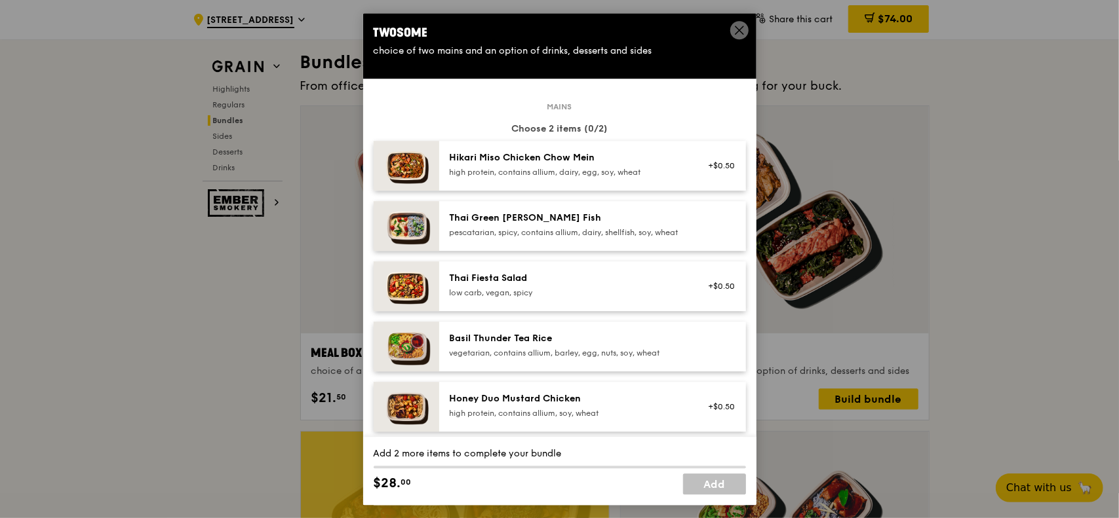
scroll to position [66, 0]
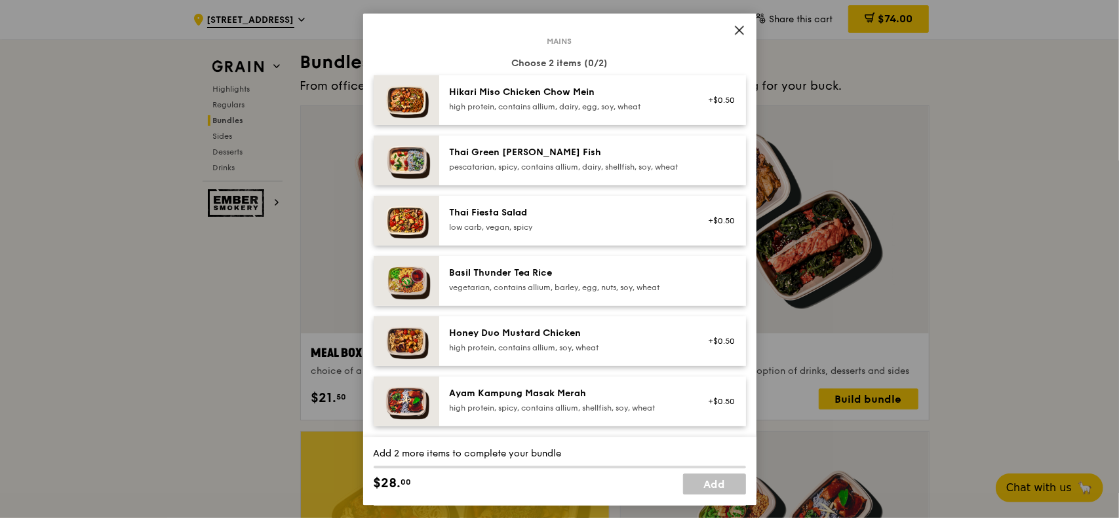
click at [640, 280] on div "Basil Thunder Tea Rice" at bounding box center [567, 273] width 235 height 13
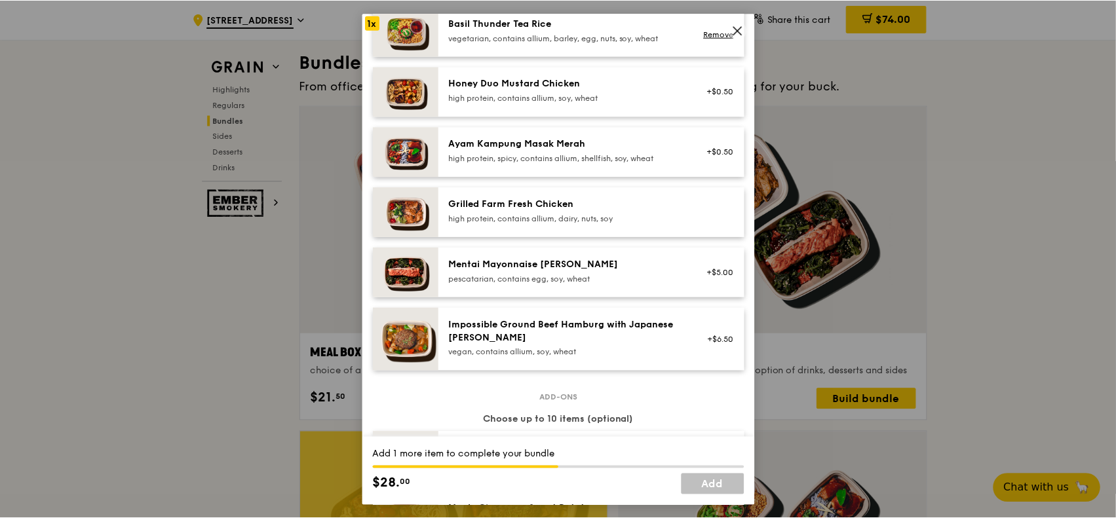
scroll to position [328, 0]
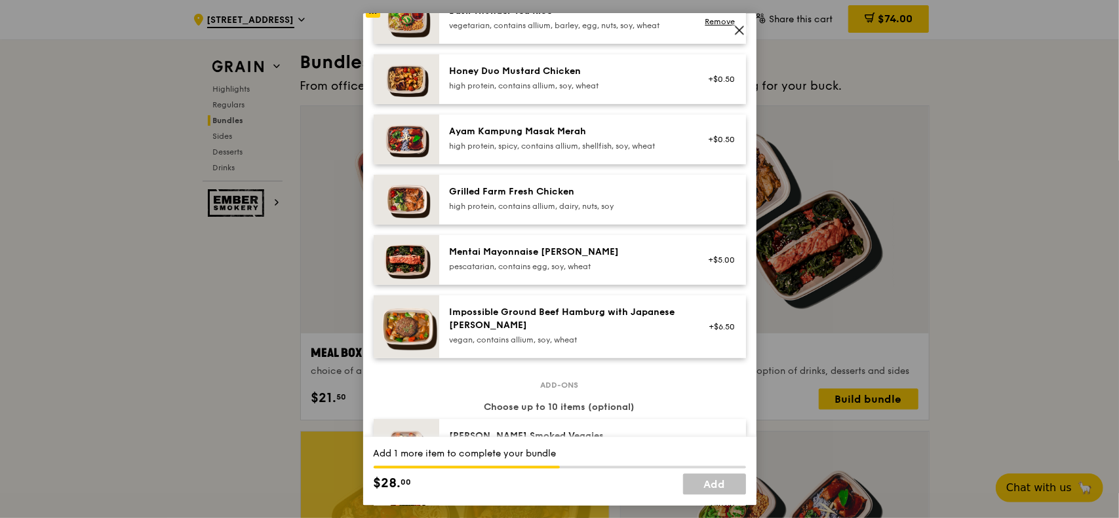
click at [742, 27] on icon at bounding box center [739, 30] width 8 height 8
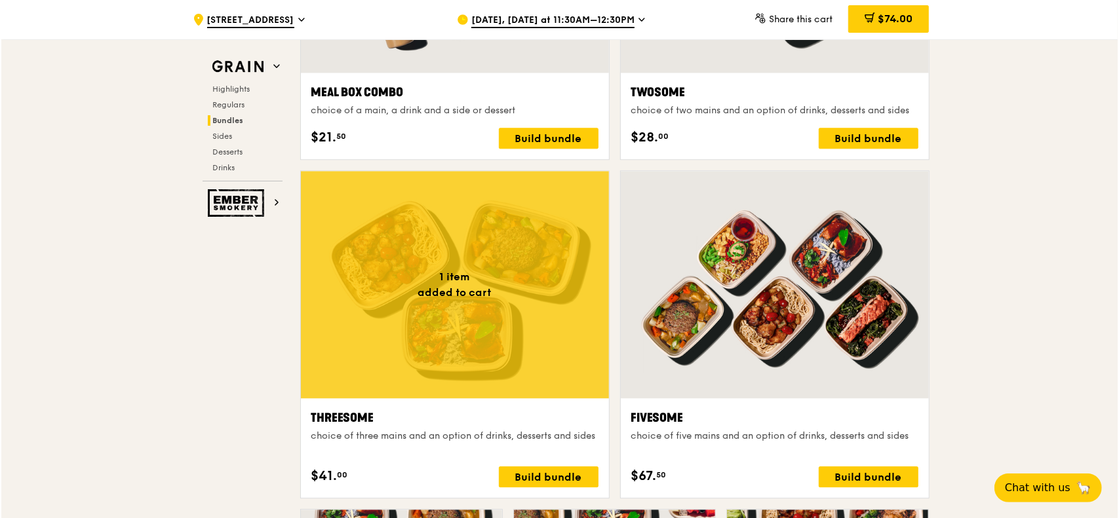
scroll to position [2268, 0]
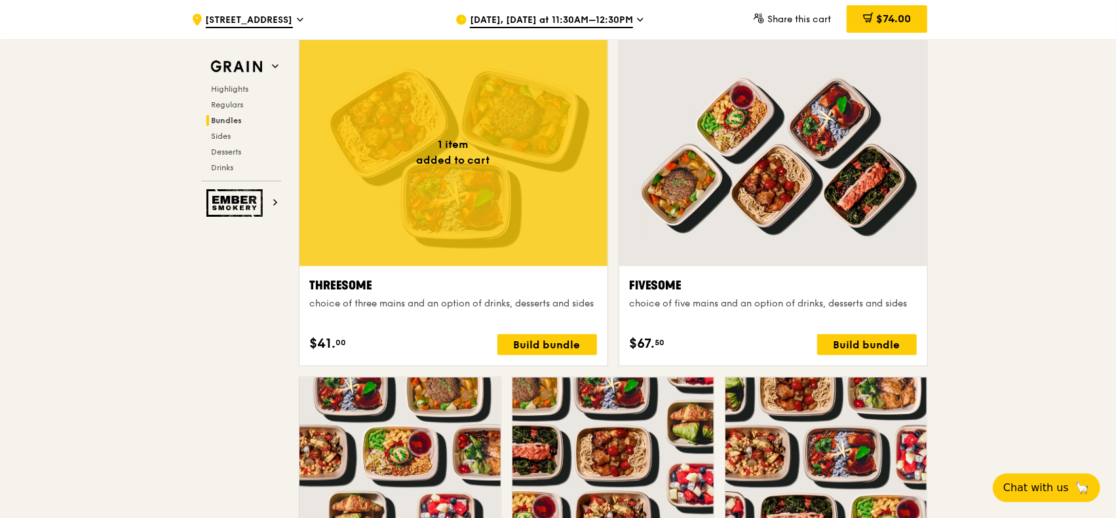
click at [423, 196] on div at bounding box center [454, 152] width 308 height 227
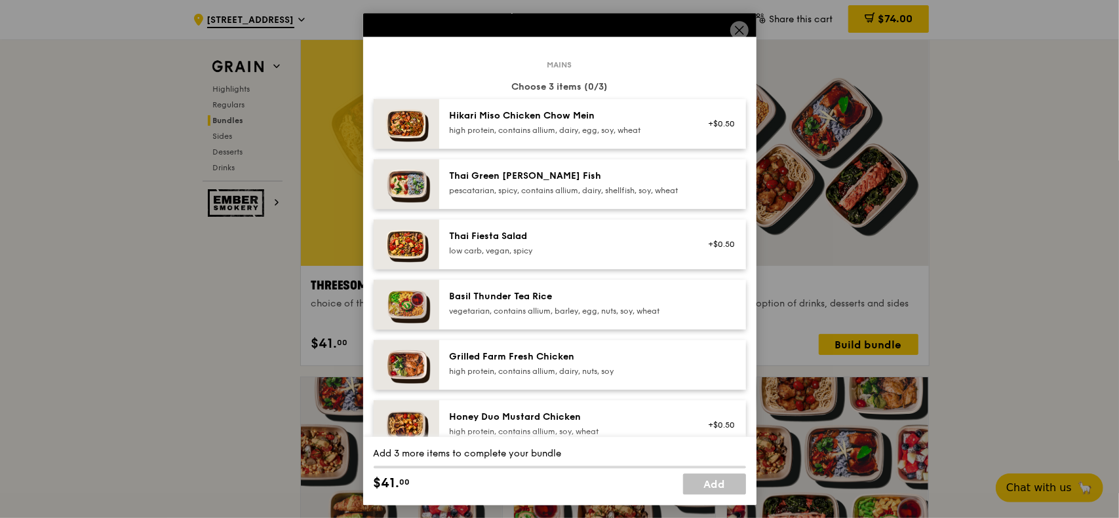
scroll to position [0, 0]
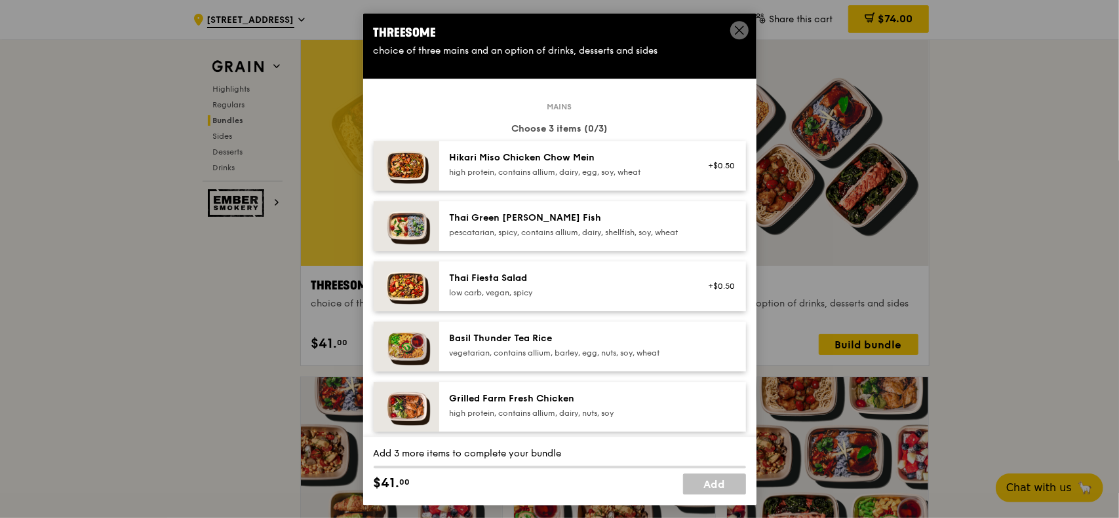
click at [745, 30] on icon at bounding box center [739, 30] width 12 height 12
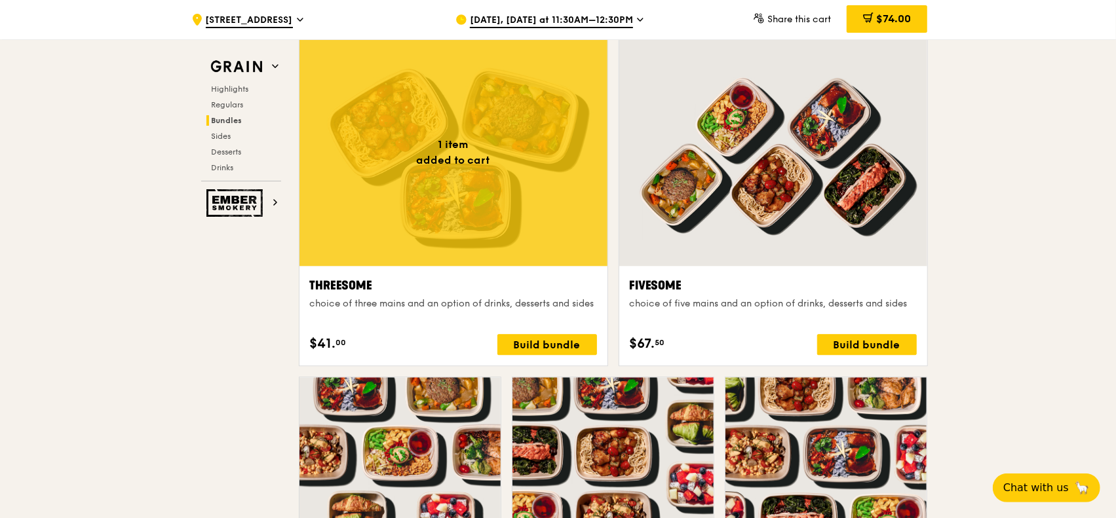
click at [882, 22] on span "$74.00" at bounding box center [893, 18] width 35 height 12
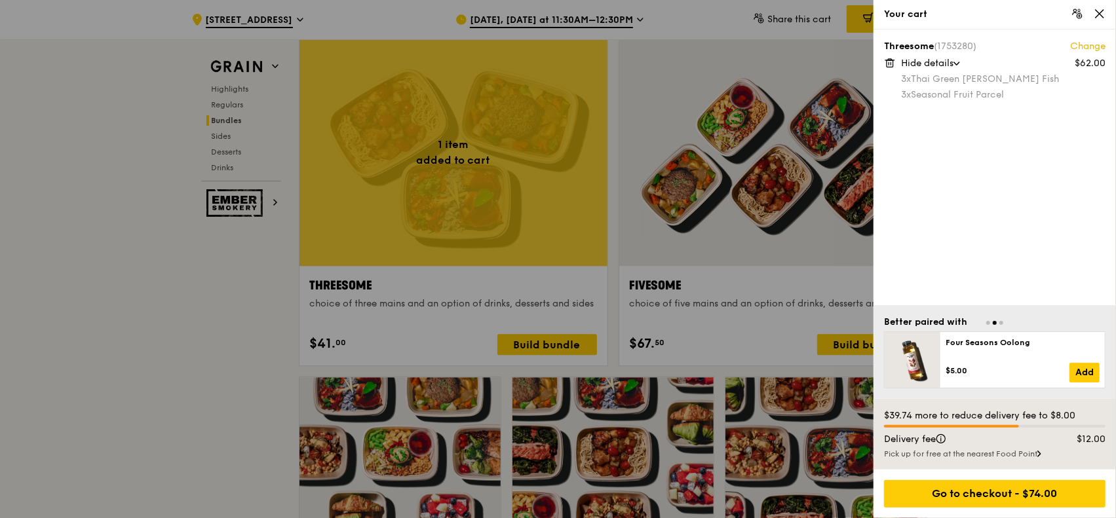
click at [147, 283] on div at bounding box center [558, 259] width 1116 height 518
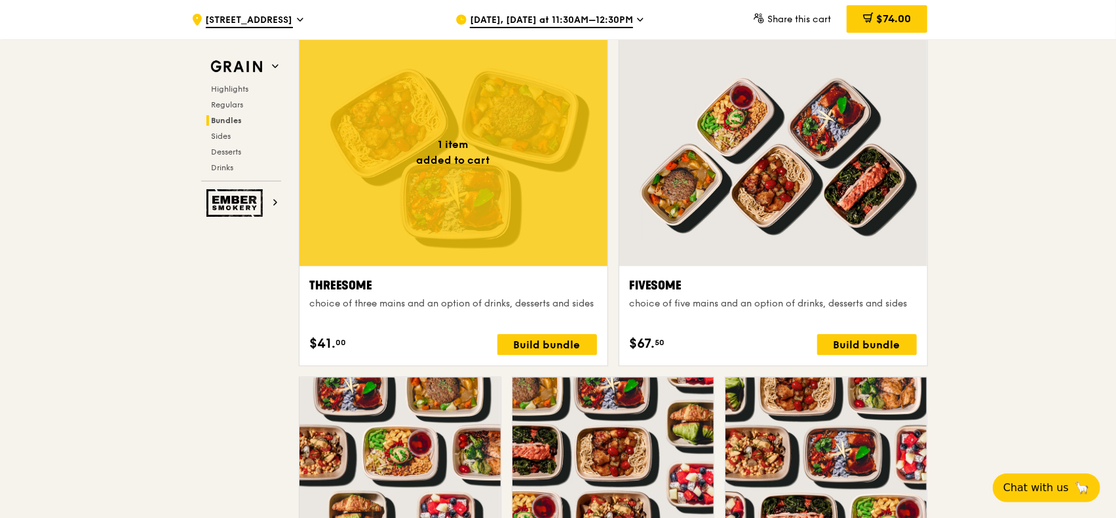
click at [552, 205] on div at bounding box center [454, 152] width 308 height 227
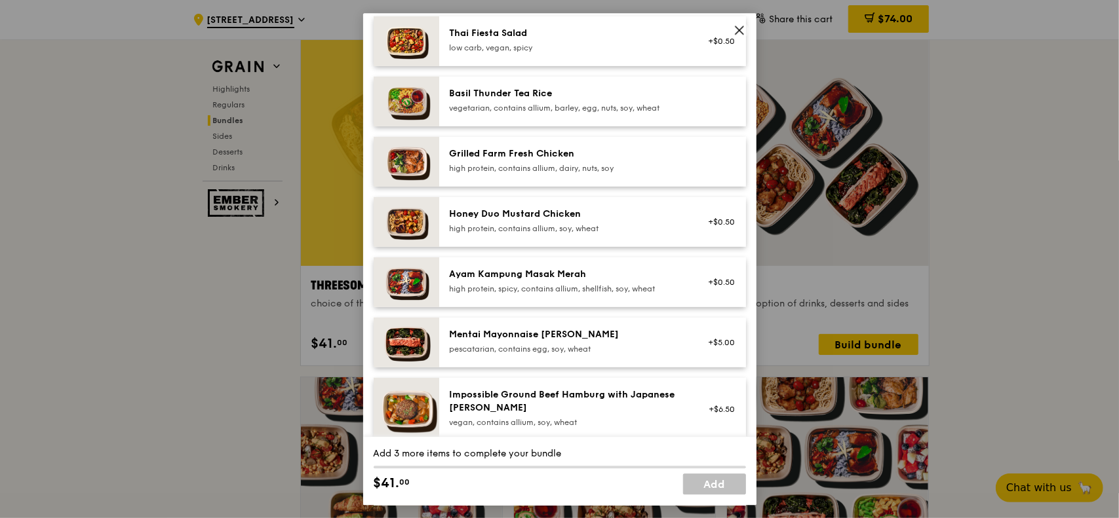
scroll to position [262, 0]
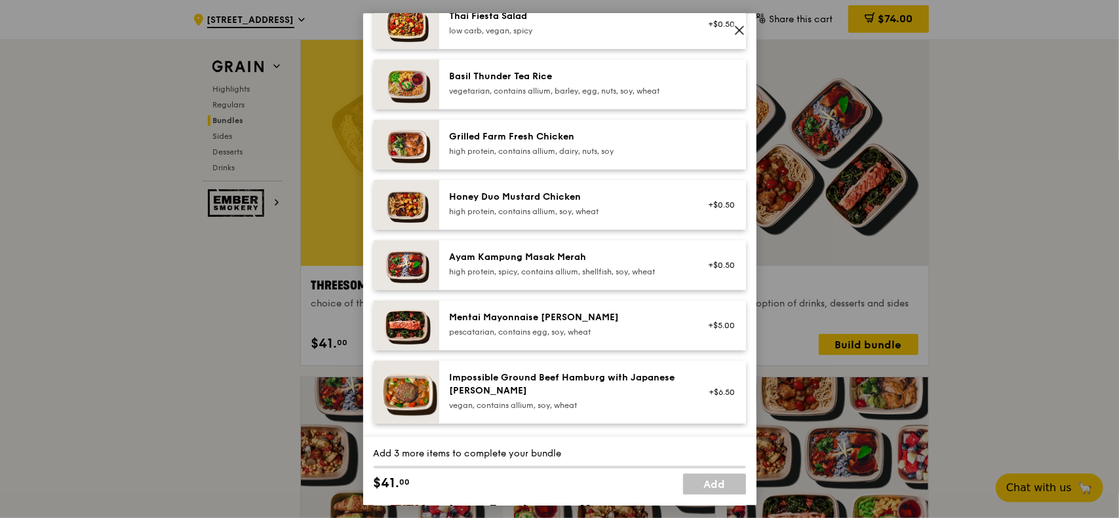
click at [681, 332] on div "Mentai Mayonnaise [PERSON_NAME] pescatarian, contains egg, soy, wheat" at bounding box center [567, 325] width 251 height 29
click at [659, 324] on div "Mentai Mayonnaise [PERSON_NAME]" at bounding box center [567, 317] width 235 height 13
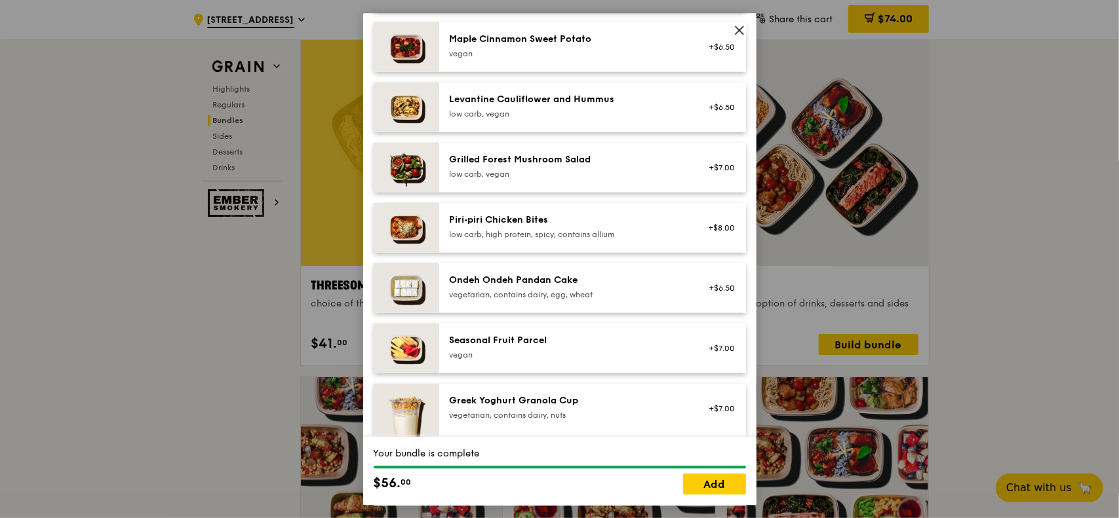
scroll to position [786, 0]
drag, startPoint x: 733, startPoint y: 29, endPoint x: 621, endPoint y: 45, distance: 112.4
click at [734, 29] on icon at bounding box center [739, 30] width 12 height 12
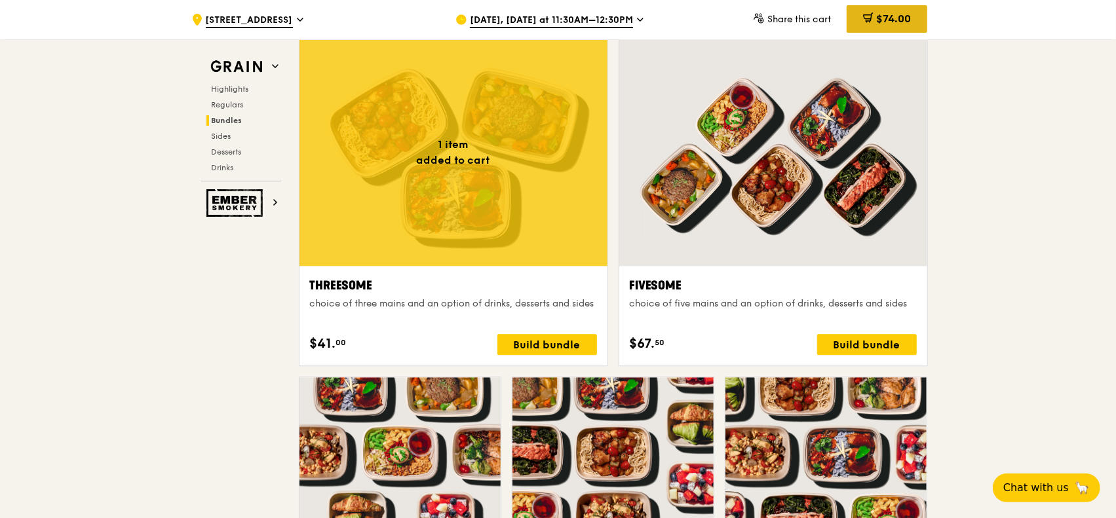
click at [876, 19] on span "$74.00" at bounding box center [893, 18] width 35 height 12
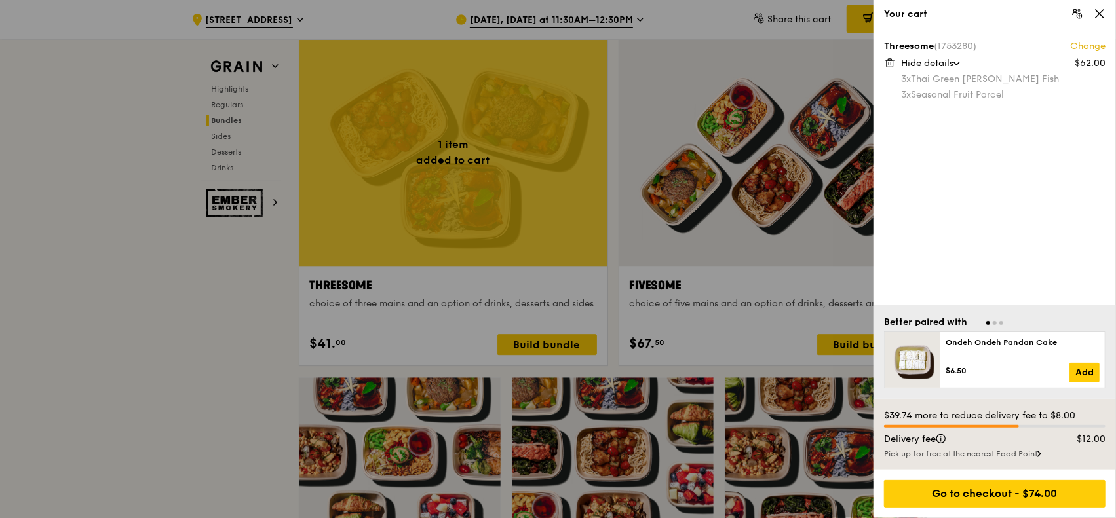
click at [892, 75] on div "3x Thai Green [PERSON_NAME] Fish" at bounding box center [1003, 79] width 204 height 13
click at [892, 61] on icon at bounding box center [890, 63] width 12 height 12
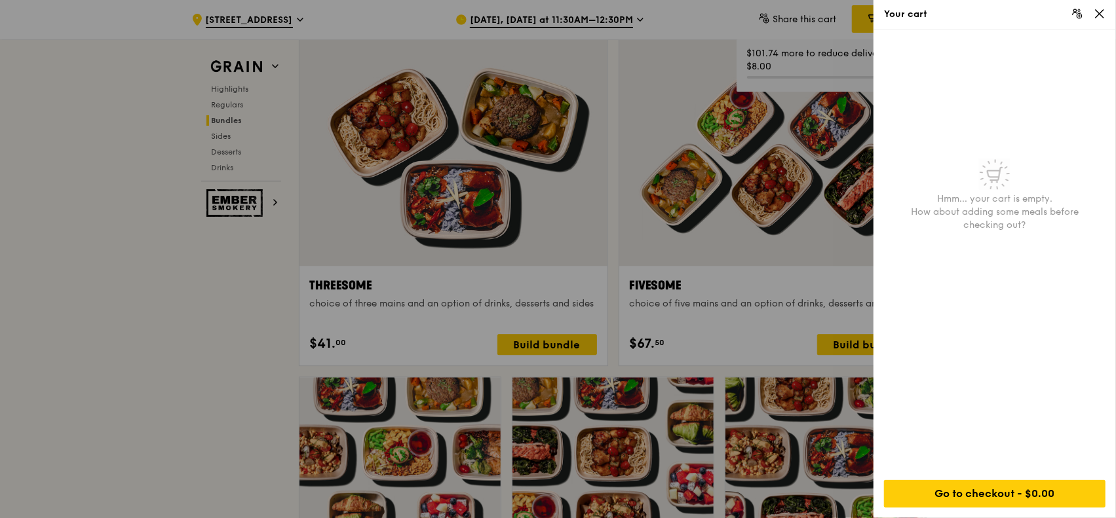
click at [235, 292] on div at bounding box center [558, 259] width 1116 height 518
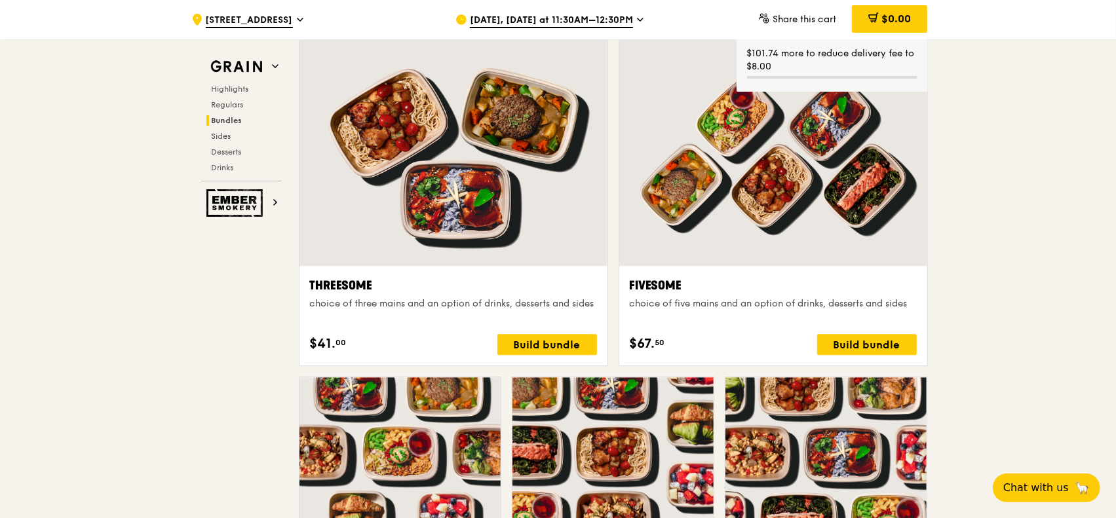
click at [473, 199] on div at bounding box center [454, 152] width 308 height 227
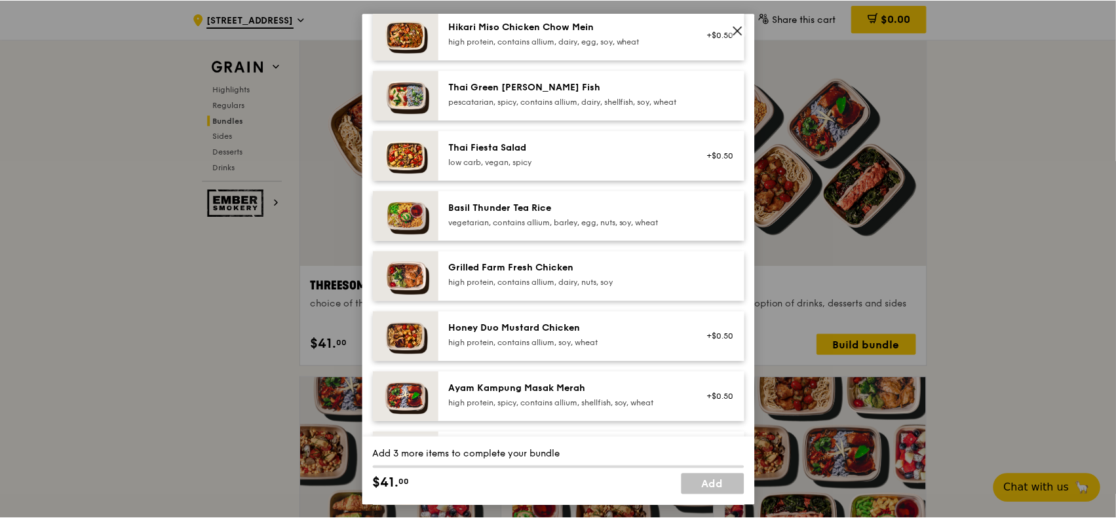
scroll to position [262, 0]
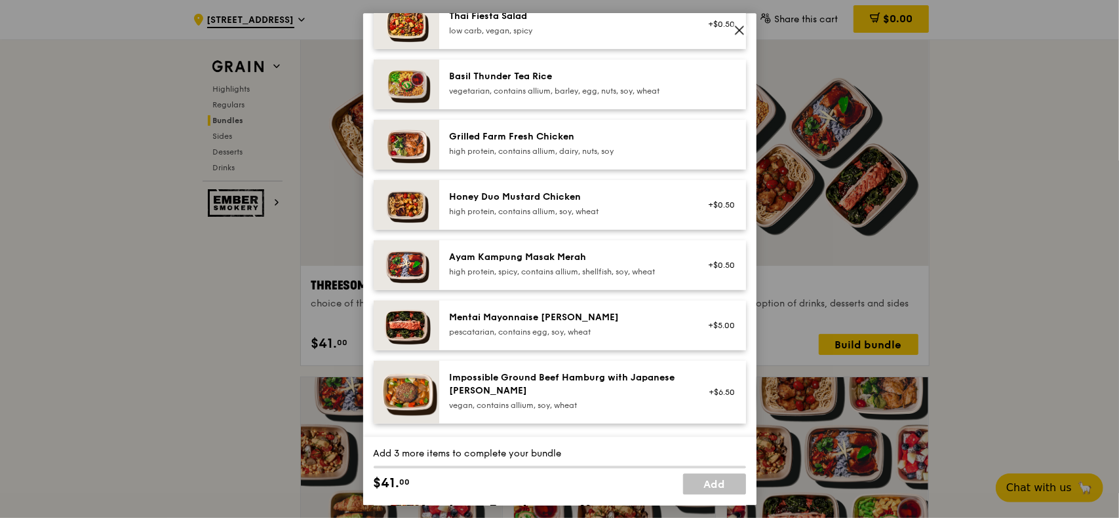
click at [414, 332] on img at bounding box center [407, 326] width 66 height 50
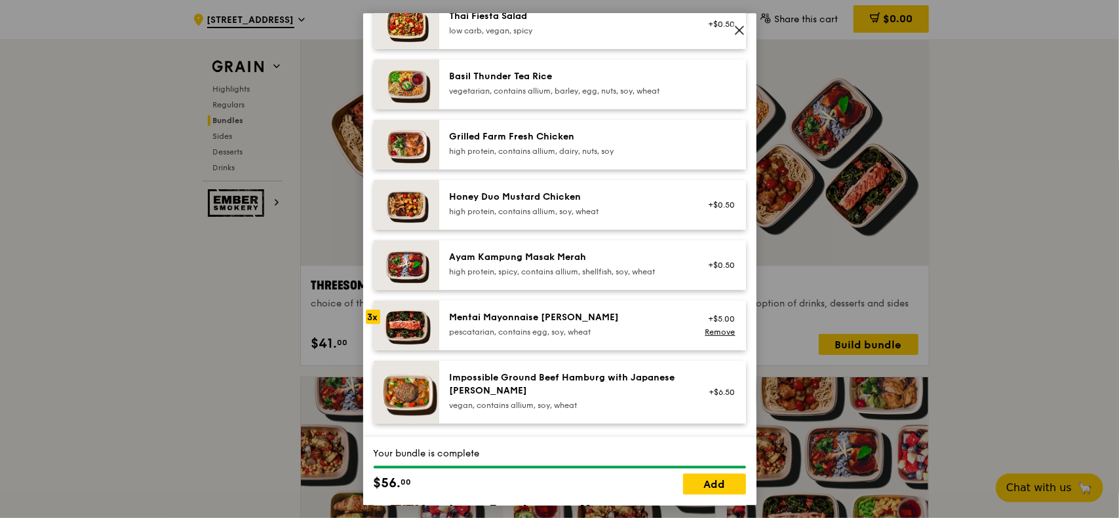
drag, startPoint x: 716, startPoint y: 487, endPoint x: 875, endPoint y: 497, distance: 159.6
click at [717, 414] on link "Add" at bounding box center [714, 484] width 63 height 21
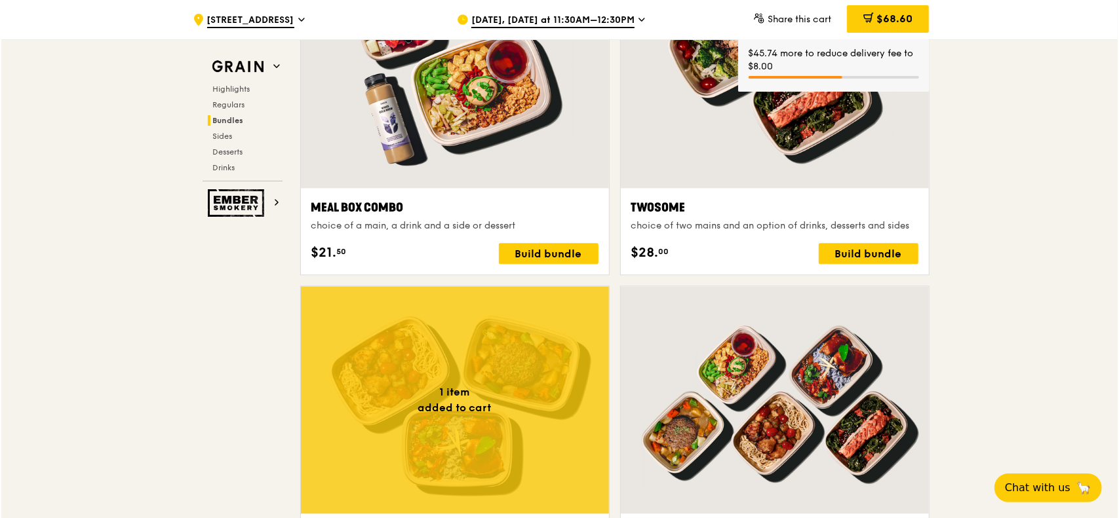
scroll to position [1874, 0]
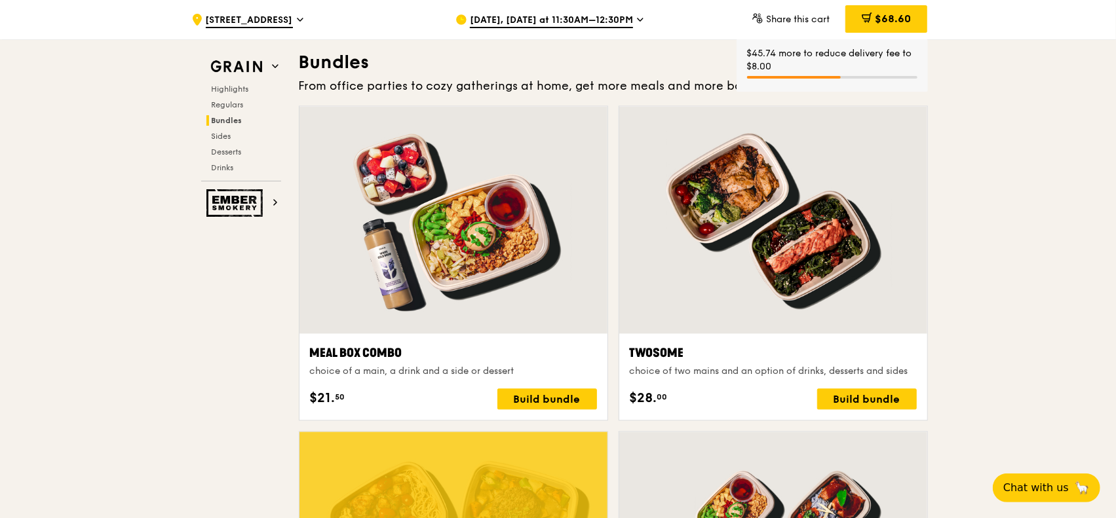
click at [779, 237] on div at bounding box center [773, 219] width 308 height 227
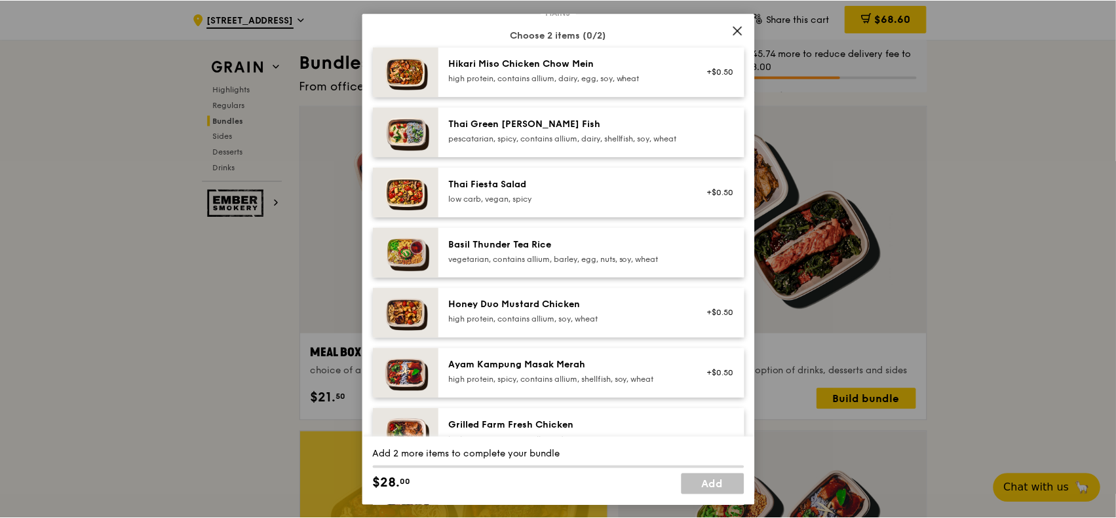
scroll to position [197, 0]
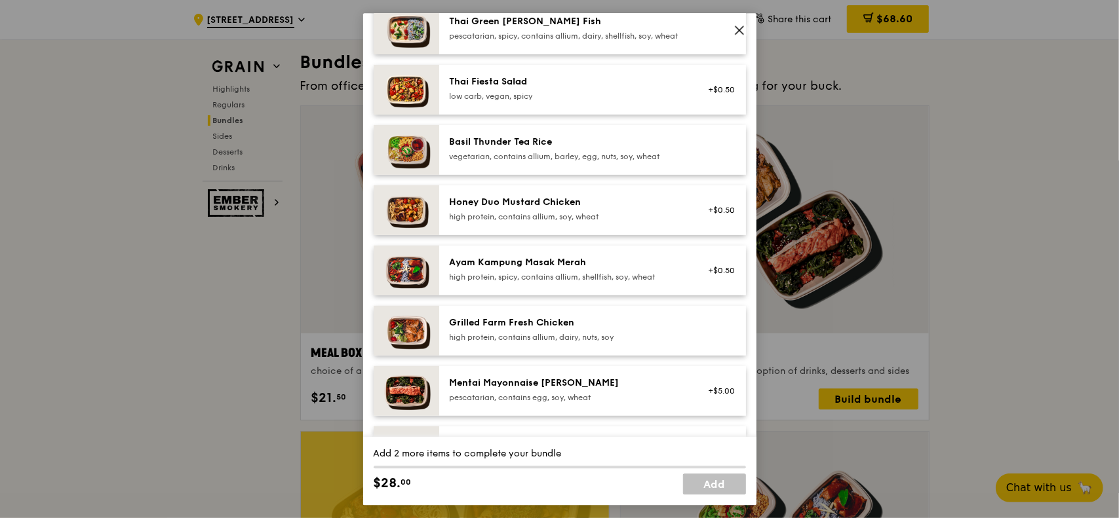
click at [510, 389] on div "Mentai Mayonnaise [PERSON_NAME]" at bounding box center [567, 383] width 235 height 13
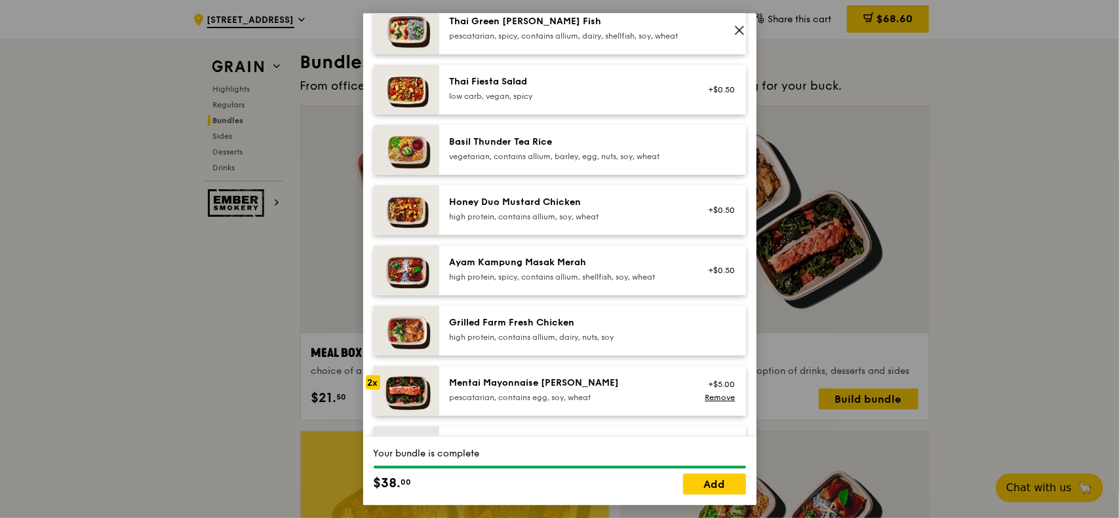
click at [737, 27] on icon at bounding box center [739, 30] width 12 height 12
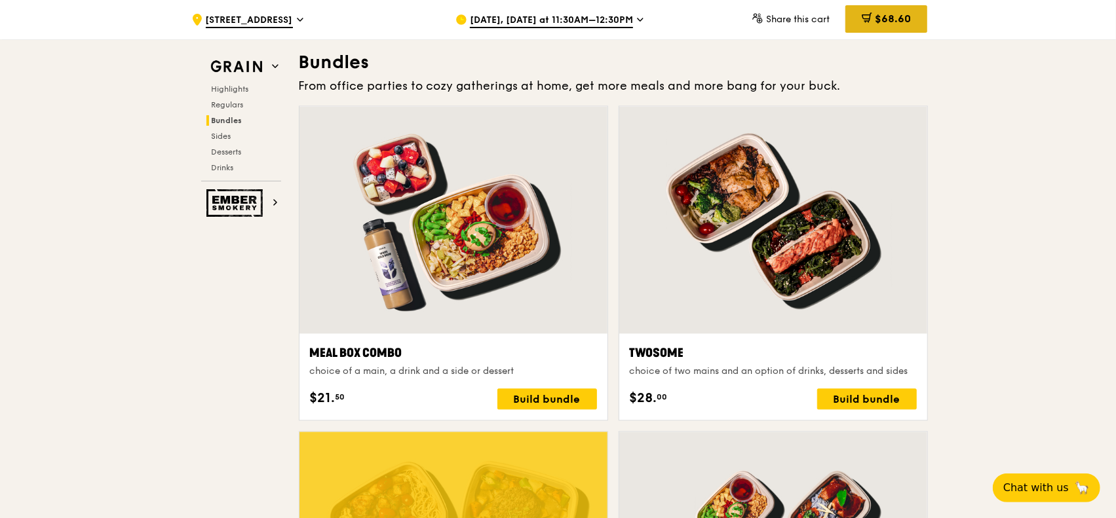
click at [868, 12] on icon at bounding box center [867, 17] width 10 height 10
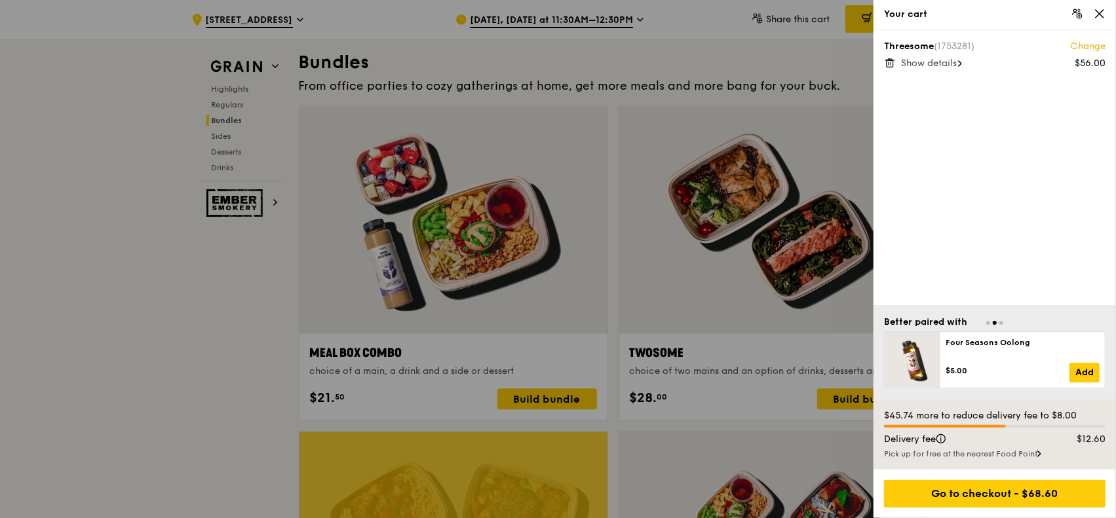
click at [892, 61] on span "Show details" at bounding box center [929, 63] width 56 height 11
click at [258, 296] on div at bounding box center [558, 259] width 1116 height 518
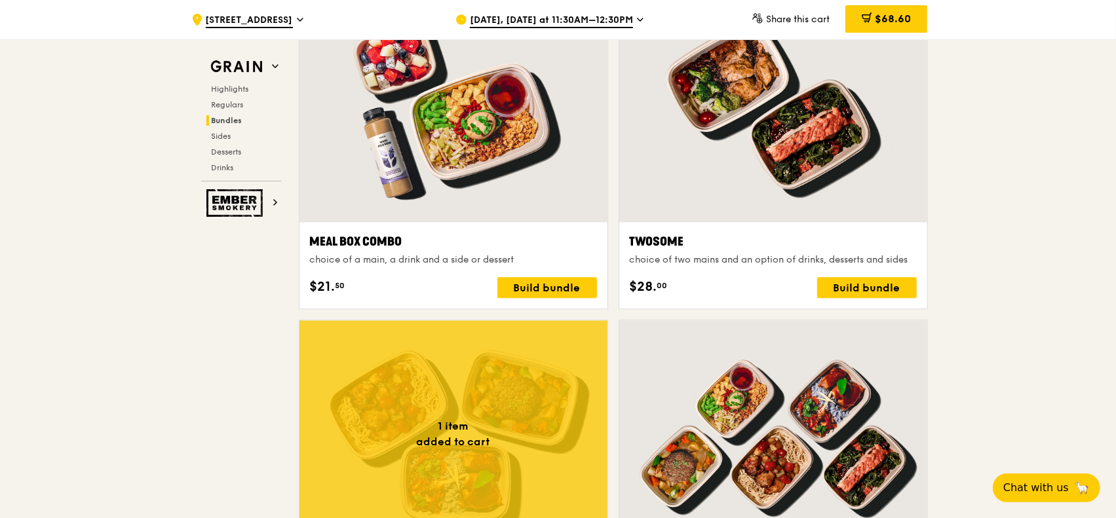
scroll to position [2137, 0]
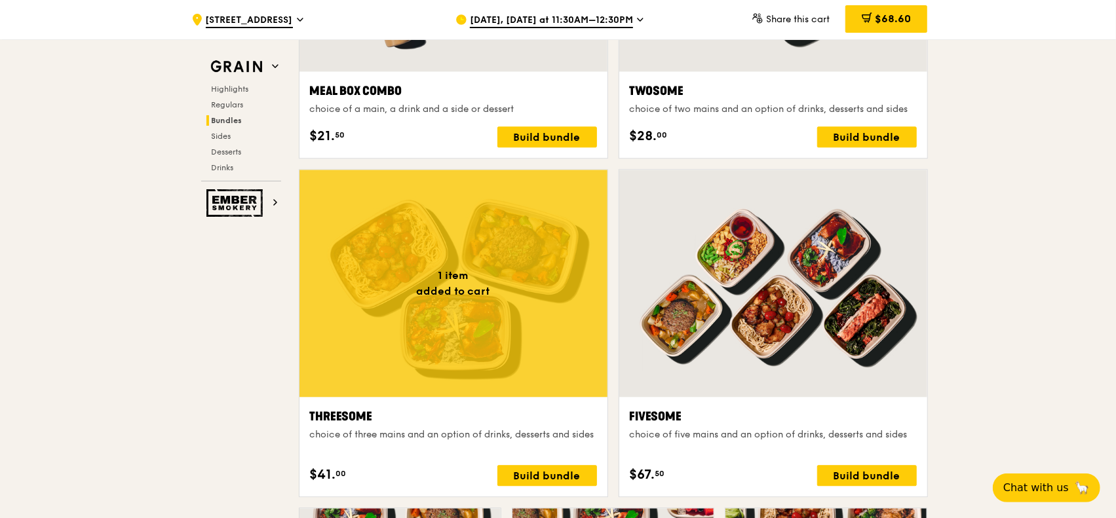
click at [454, 308] on div at bounding box center [454, 283] width 308 height 227
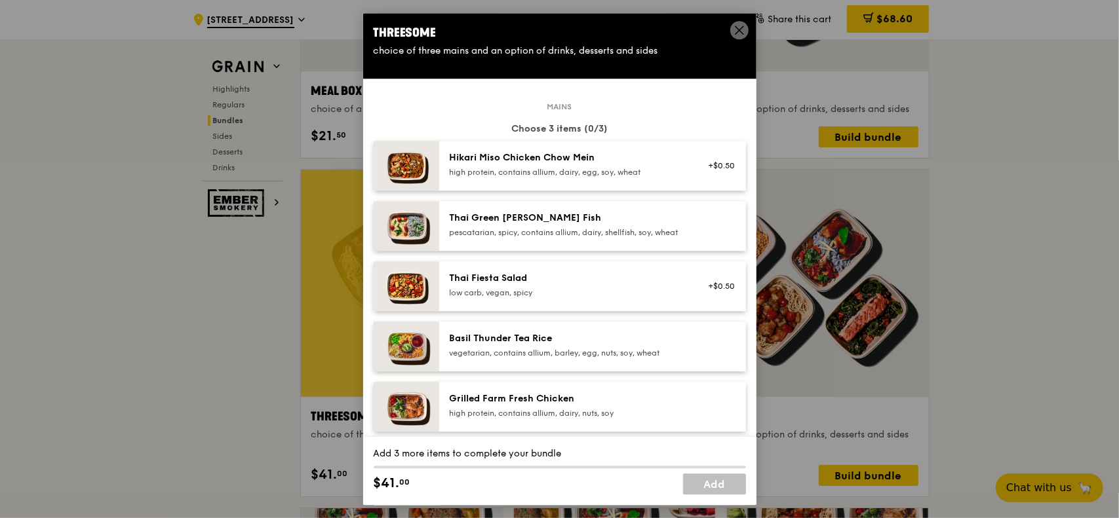
click at [549, 169] on div "high protein, contains allium, dairy, egg, soy, wheat" at bounding box center [567, 172] width 235 height 10
click at [468, 167] on div "high protein, contains allium, dairy, egg, soy, wheat" at bounding box center [567, 172] width 235 height 10
click at [468, 164] on div "Hikari Miso Chicken Chow Mein" at bounding box center [567, 157] width 235 height 13
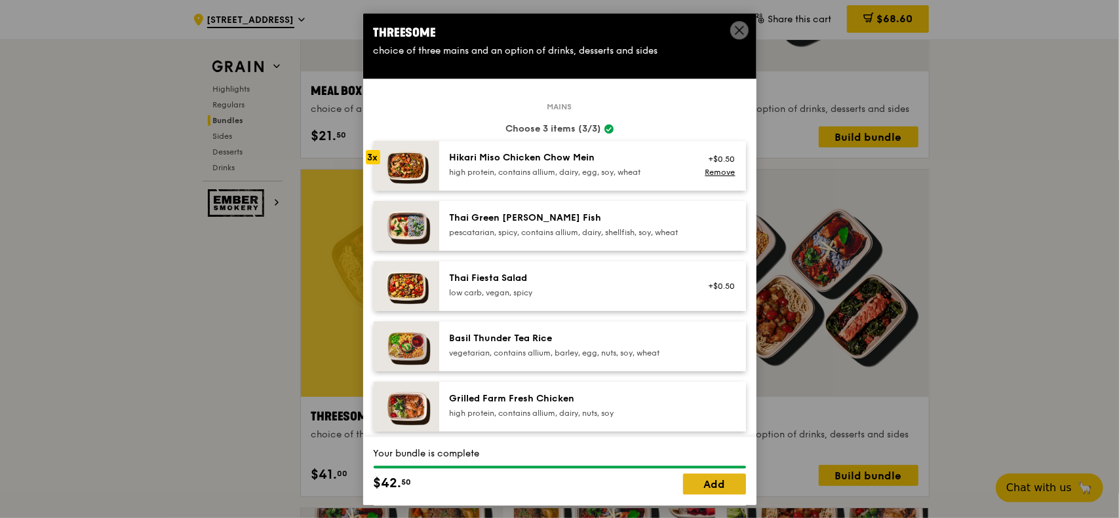
click at [714, 414] on link "Add" at bounding box center [714, 484] width 63 height 21
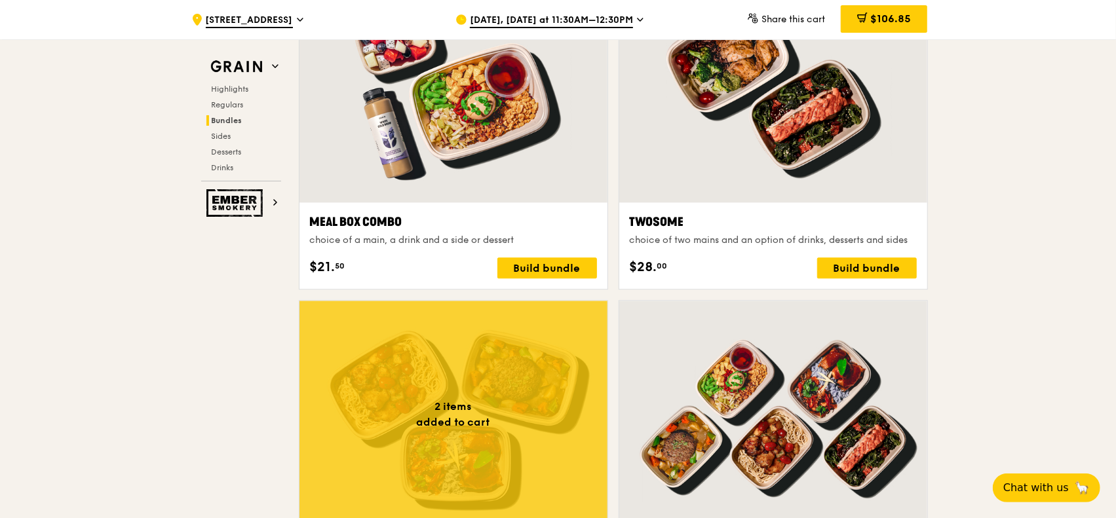
scroll to position [2333, 0]
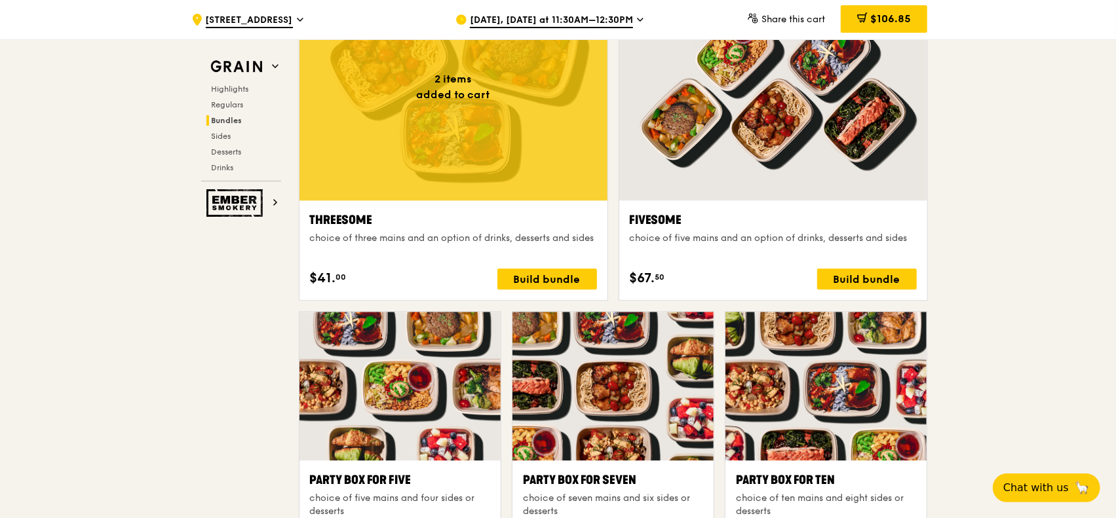
click at [435, 134] on div at bounding box center [454, 86] width 308 height 227
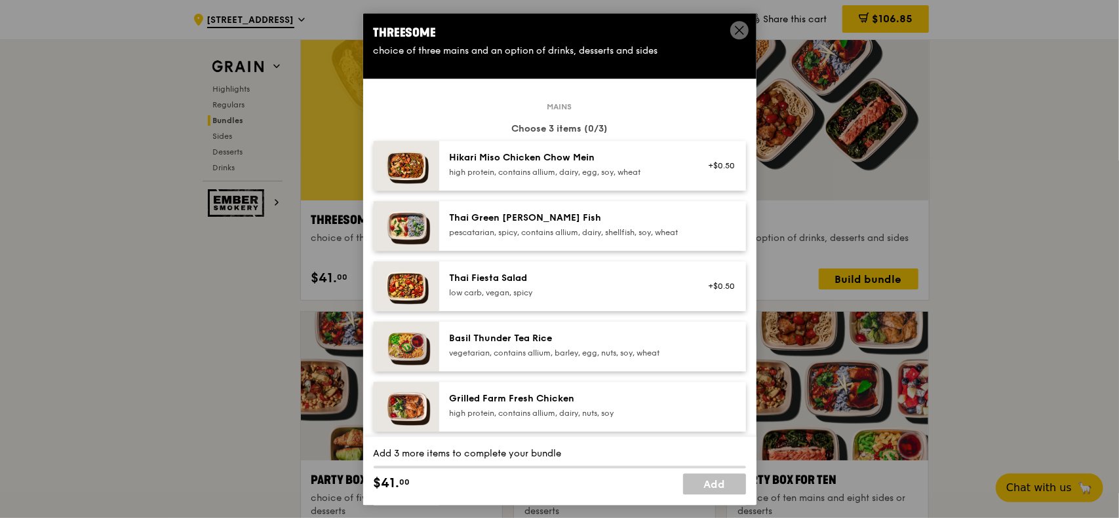
click at [736, 26] on icon at bounding box center [739, 30] width 12 height 12
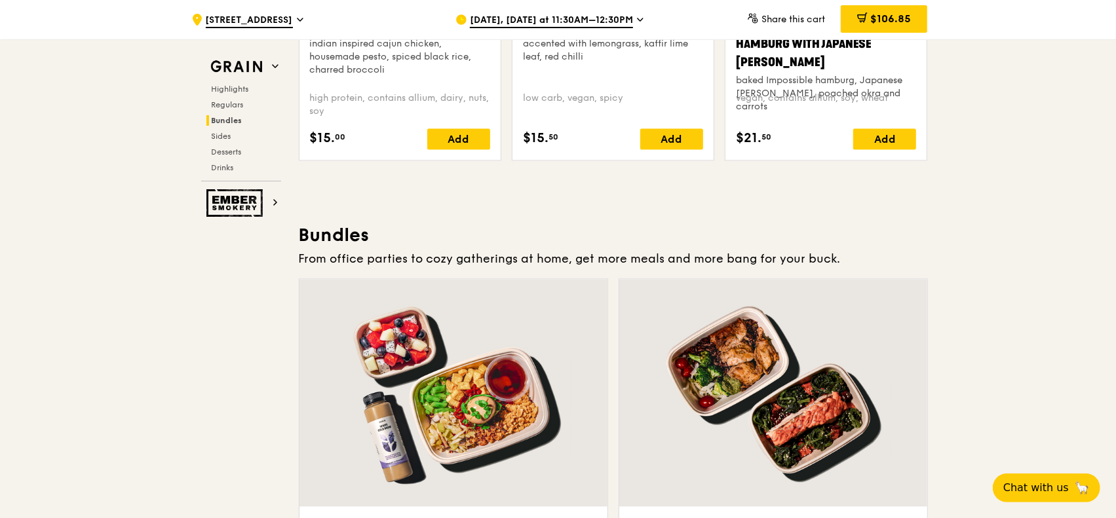
scroll to position [1874, 0]
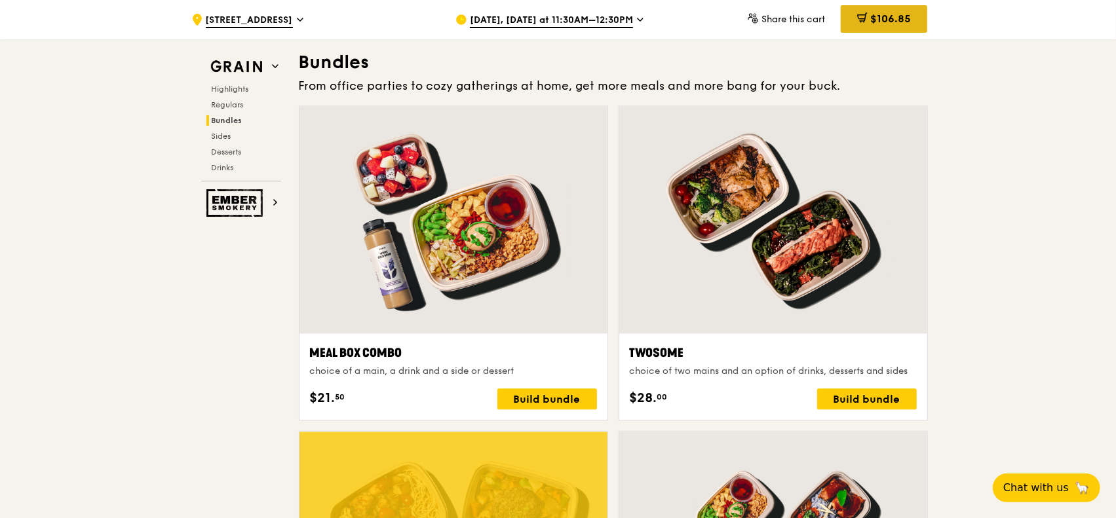
click at [892, 29] on div "$106.85" at bounding box center [884, 19] width 87 height 28
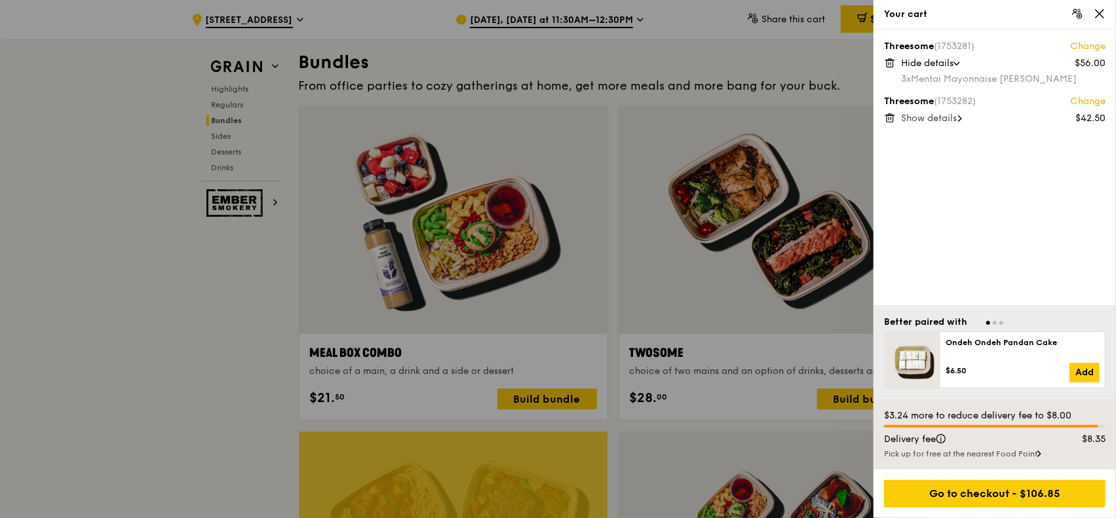
drag, startPoint x: 196, startPoint y: 288, endPoint x: 205, endPoint y: 284, distance: 9.7
click at [196, 287] on div at bounding box center [558, 259] width 1116 height 518
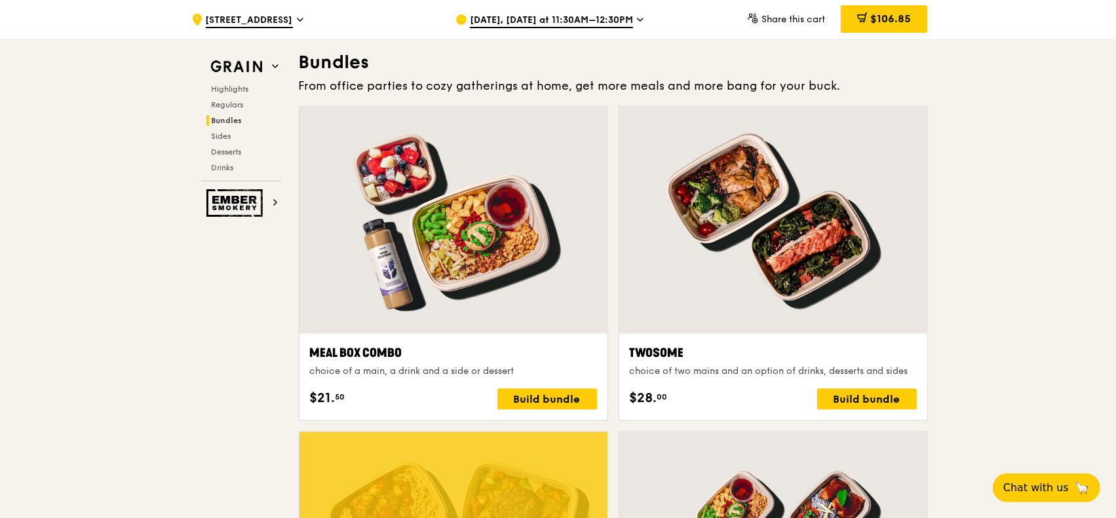
scroll to position [2071, 0]
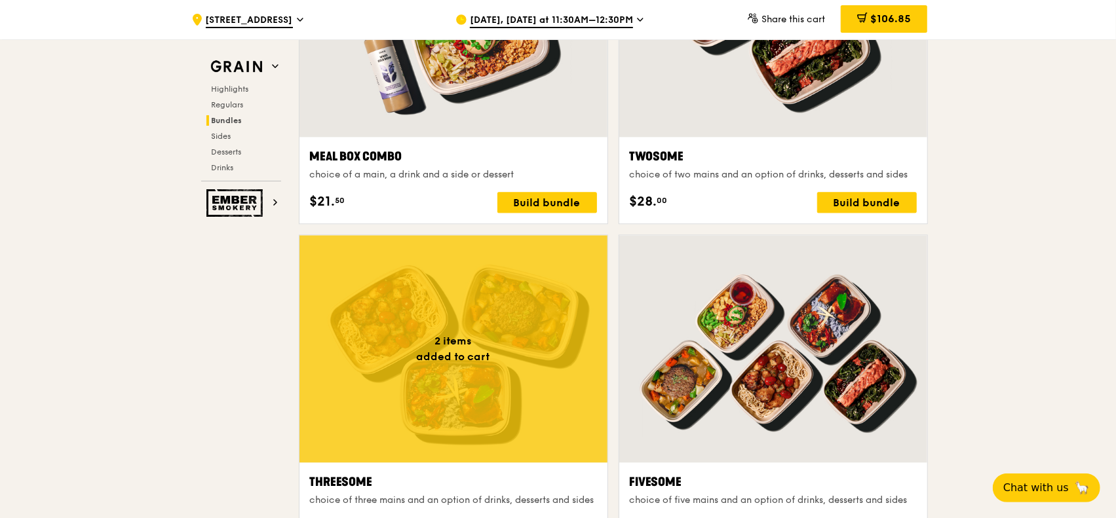
click at [505, 318] on div at bounding box center [454, 348] width 308 height 227
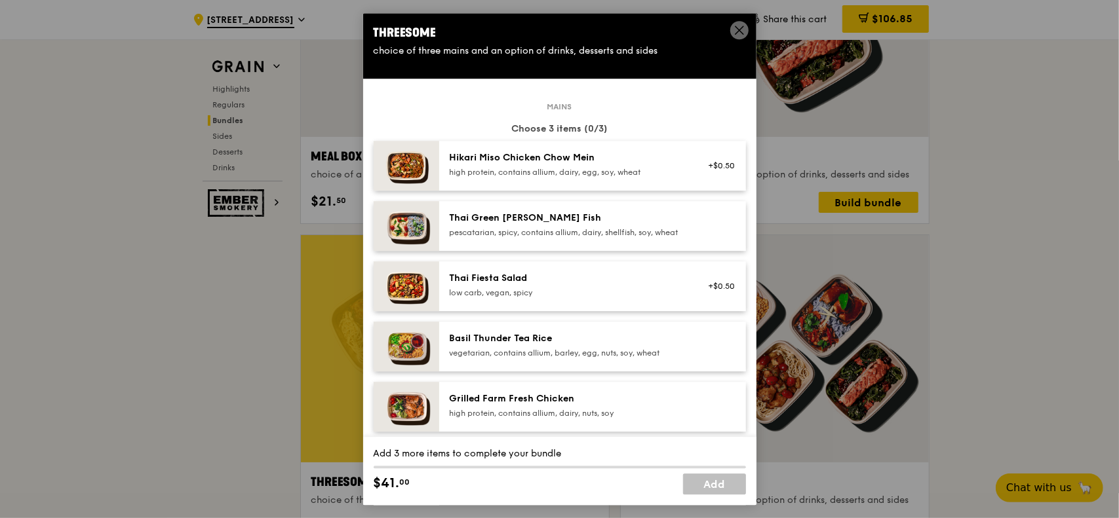
click at [568, 227] on div "pescatarian, spicy, contains allium, dairy, shellfish, soy, wheat" at bounding box center [567, 232] width 235 height 10
click at [524, 223] on div "Thai Green [PERSON_NAME] Fish" at bounding box center [567, 218] width 235 height 13
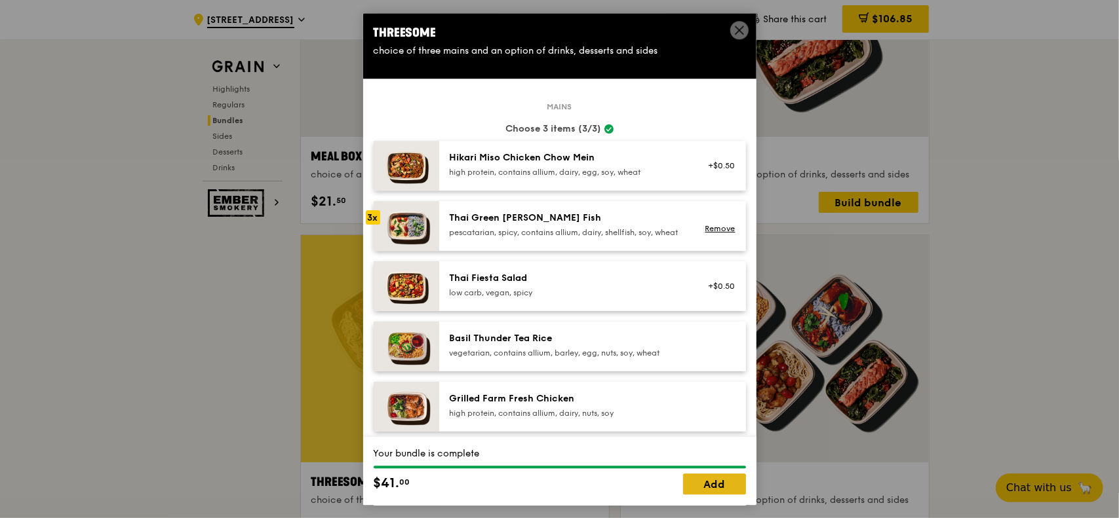
click at [714, 414] on link "Add" at bounding box center [714, 484] width 63 height 21
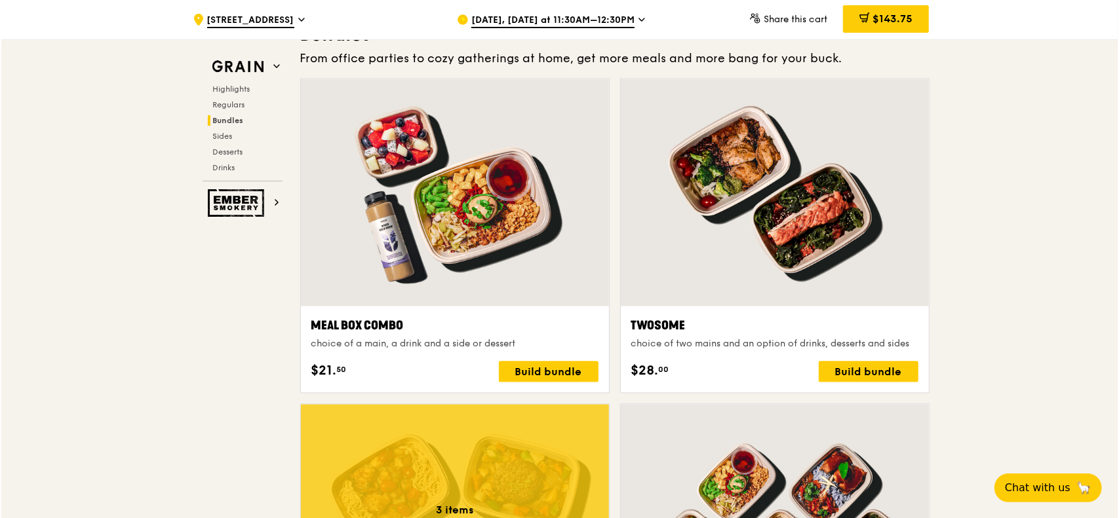
scroll to position [1874, 0]
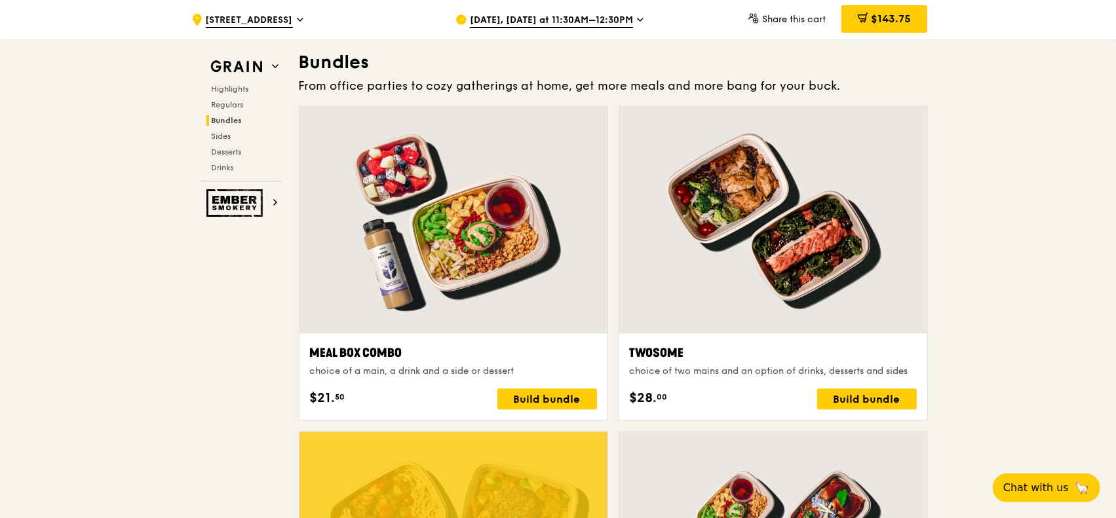
click at [815, 235] on div at bounding box center [773, 219] width 308 height 227
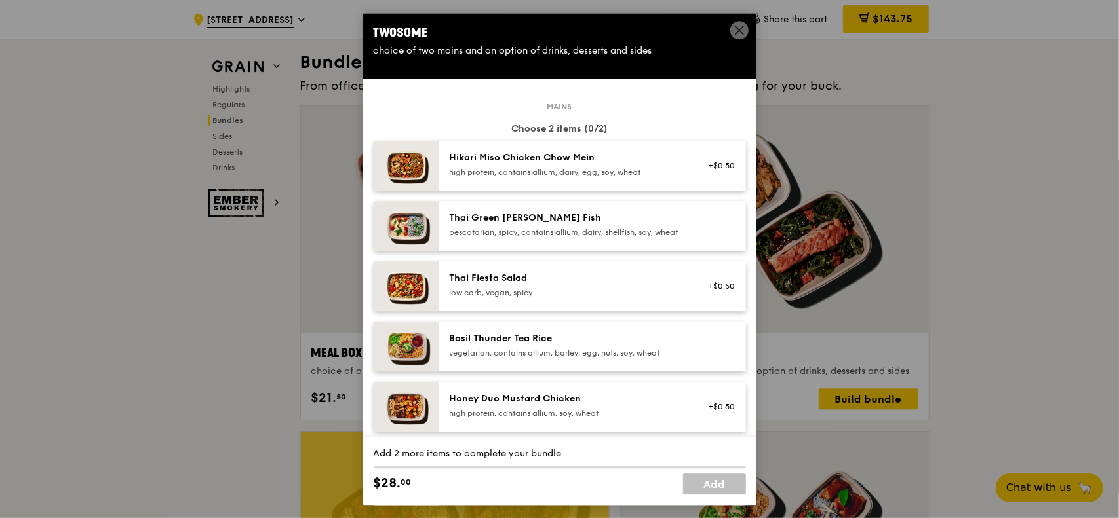
click at [509, 226] on div "Thai Green [PERSON_NAME] Fish pescatarian, spicy, contains allium, dairy, shell…" at bounding box center [567, 225] width 235 height 26
click at [460, 231] on div "pescatarian, spicy, contains allium, dairy, shellfish, soy, wheat" at bounding box center [567, 232] width 235 height 10
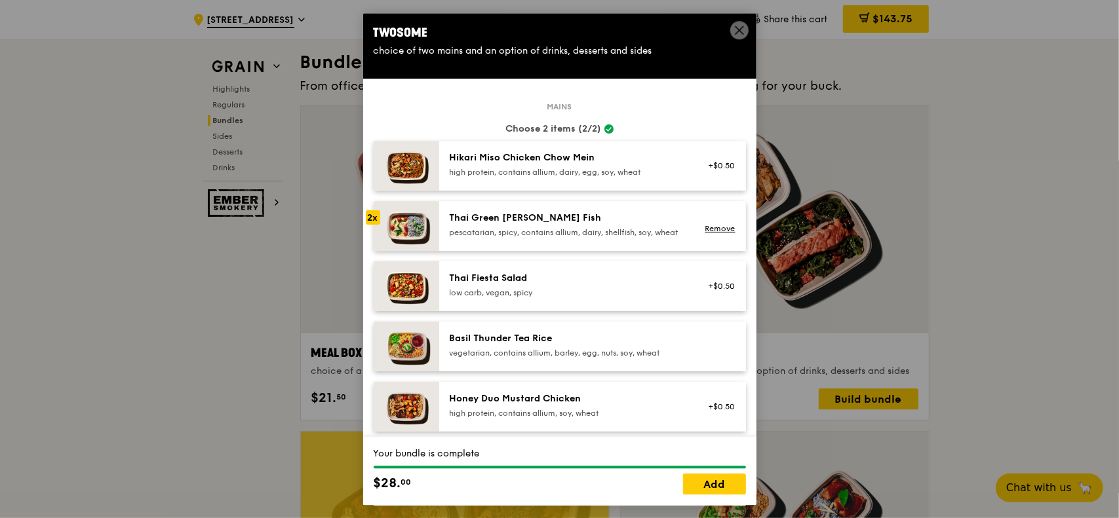
click at [446, 233] on div "Thai Green [PERSON_NAME] Fish pescatarian, spicy, contains allium, dairy, shell…" at bounding box center [567, 226] width 251 height 29
click at [450, 233] on div "pescatarian, spicy, contains allium, dairy, shellfish, soy, wheat" at bounding box center [567, 232] width 235 height 10
click at [712, 233] on link "Remove" at bounding box center [720, 228] width 30 height 9
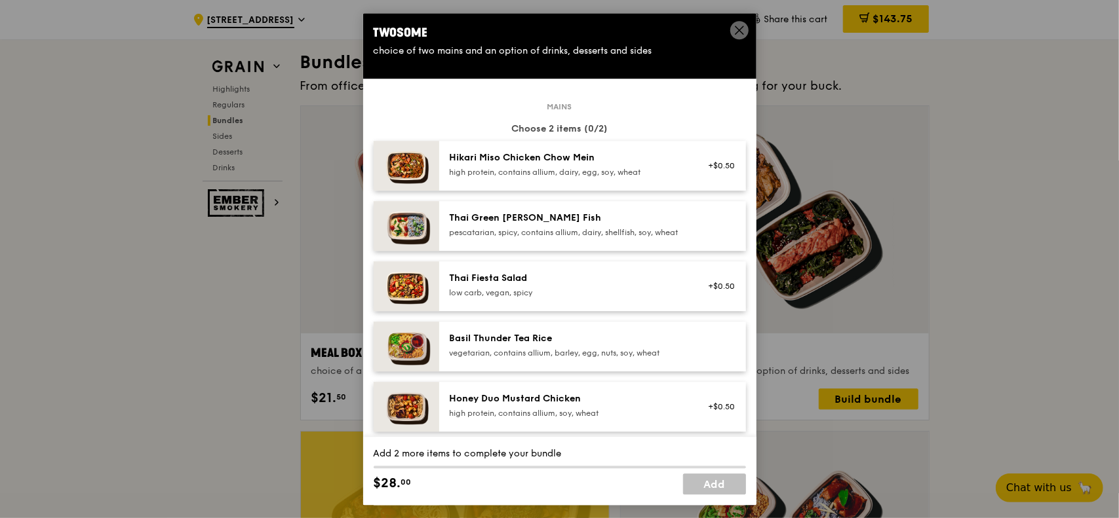
click at [533, 165] on div "Hikari Miso Chicken Chow Mein high protein, contains allium, dairy, egg, soy, w…" at bounding box center [567, 164] width 235 height 26
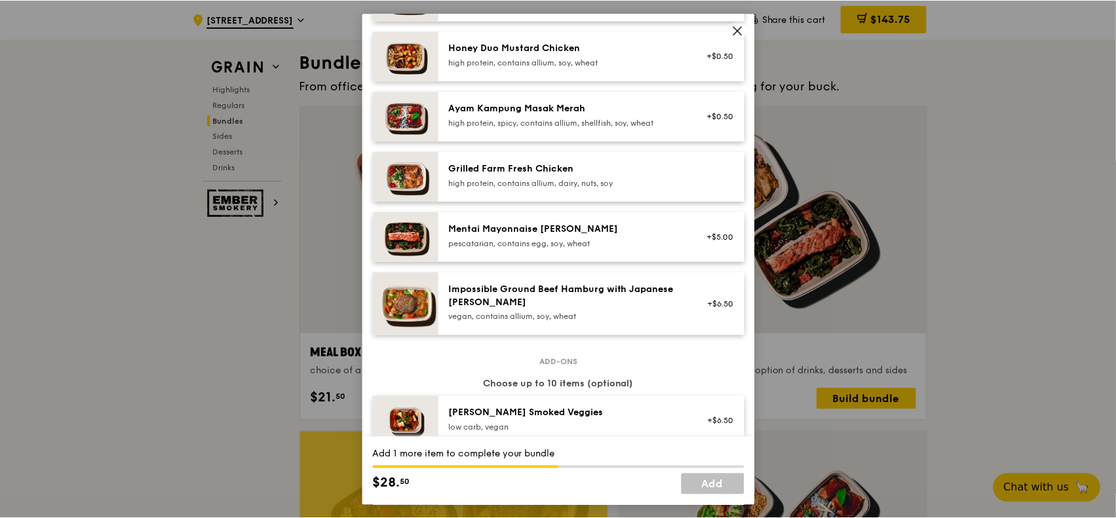
scroll to position [220, 0]
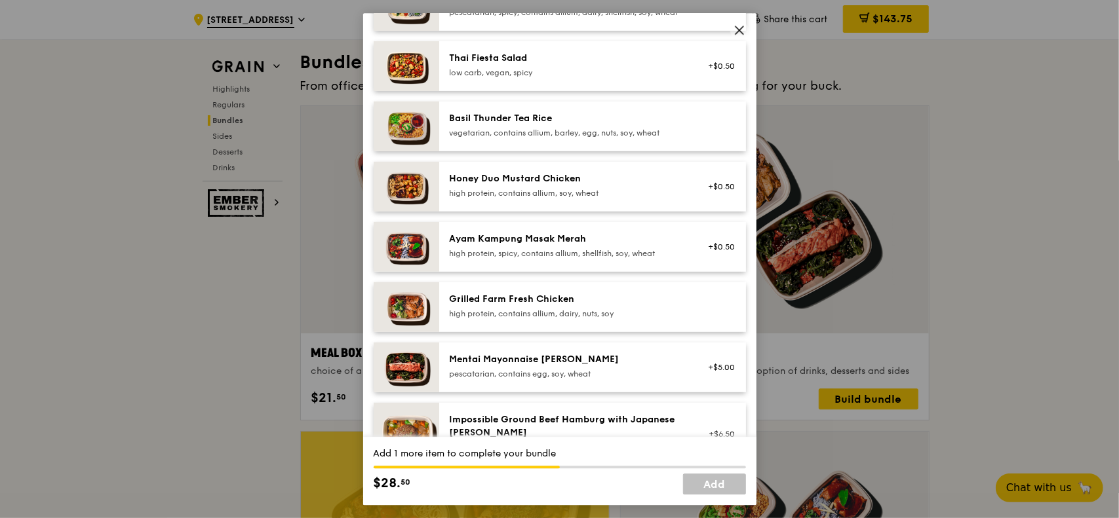
click at [529, 136] on div "Basil Thunder Tea Rice vegetarian, contains allium, barley, egg, nuts, soy, whe…" at bounding box center [567, 125] width 235 height 26
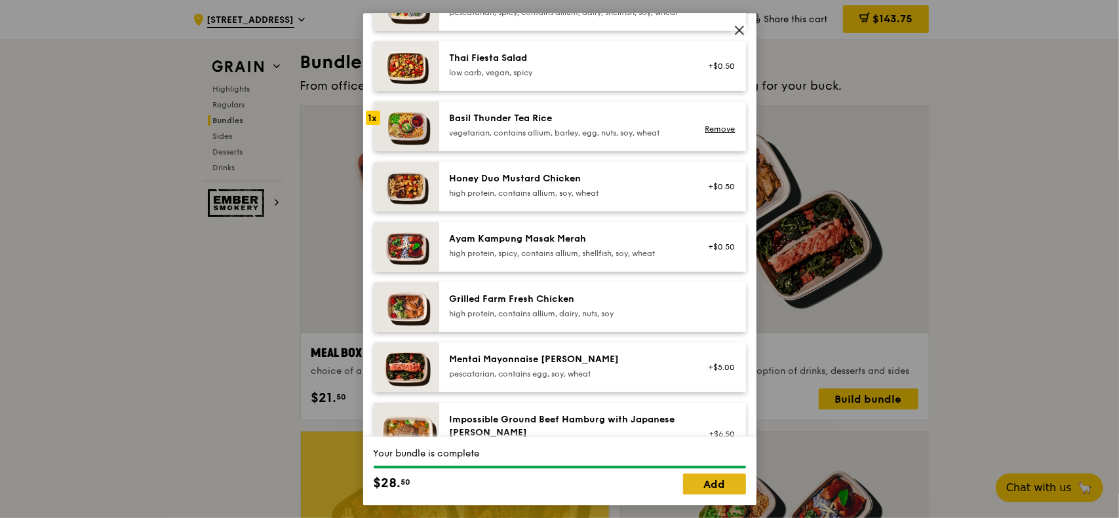
drag, startPoint x: 721, startPoint y: 483, endPoint x: 1118, endPoint y: 476, distance: 397.2
click at [723, 414] on link "Add" at bounding box center [714, 484] width 63 height 21
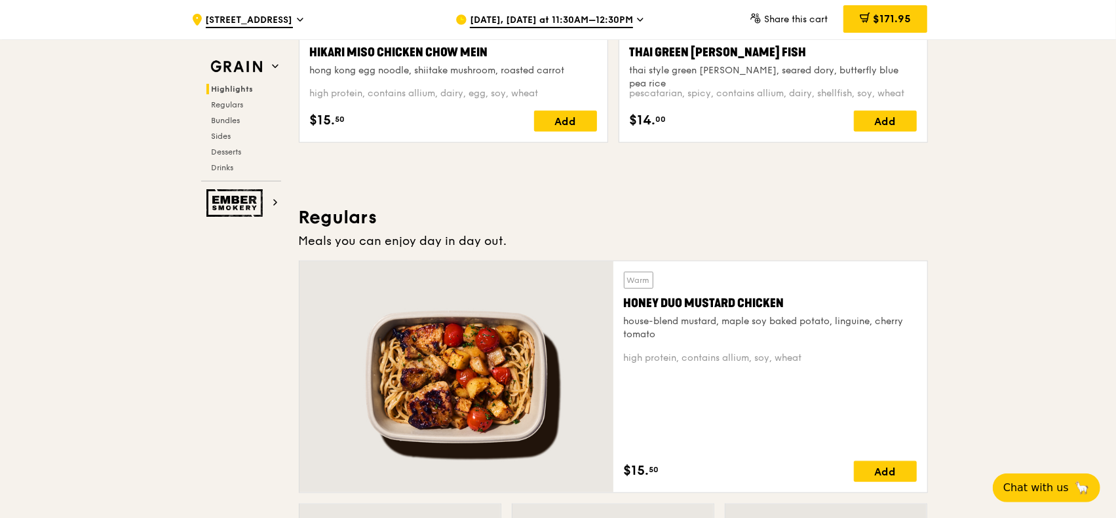
scroll to position [236, 0]
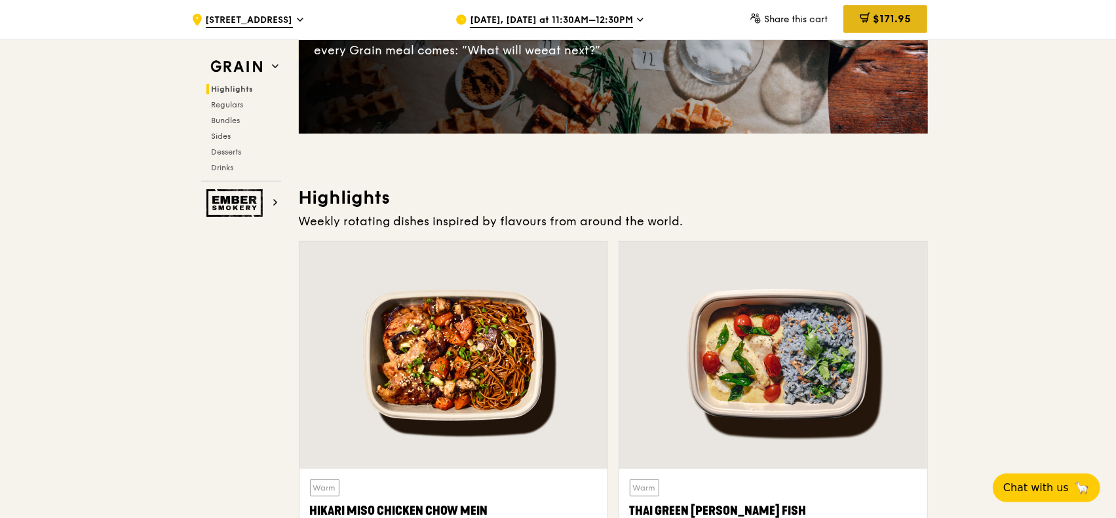
click at [892, 19] on div "$171.95" at bounding box center [886, 19] width 84 height 28
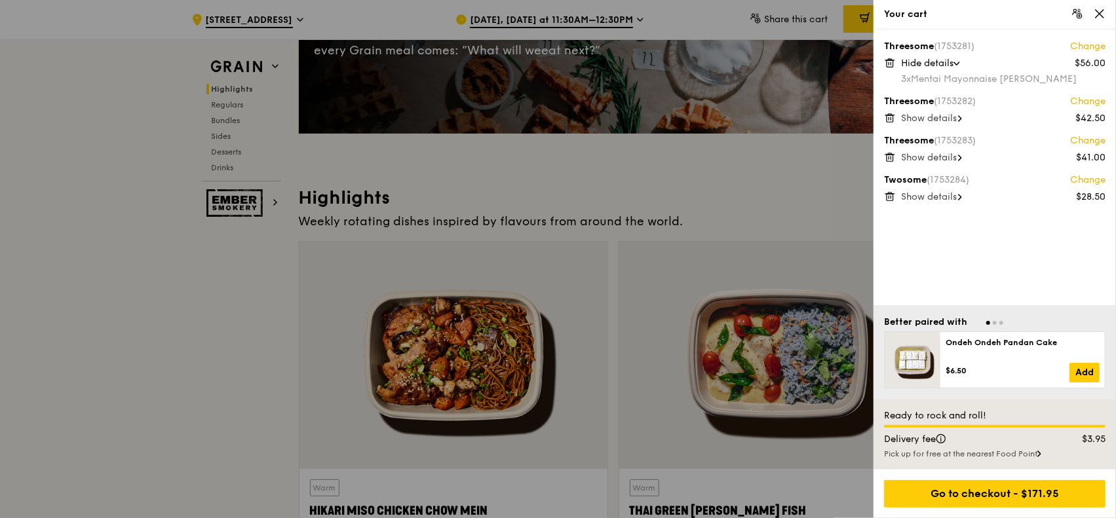
drag, startPoint x: 154, startPoint y: 363, endPoint x: 187, endPoint y: 358, distance: 33.8
click at [155, 362] on div at bounding box center [558, 259] width 1116 height 518
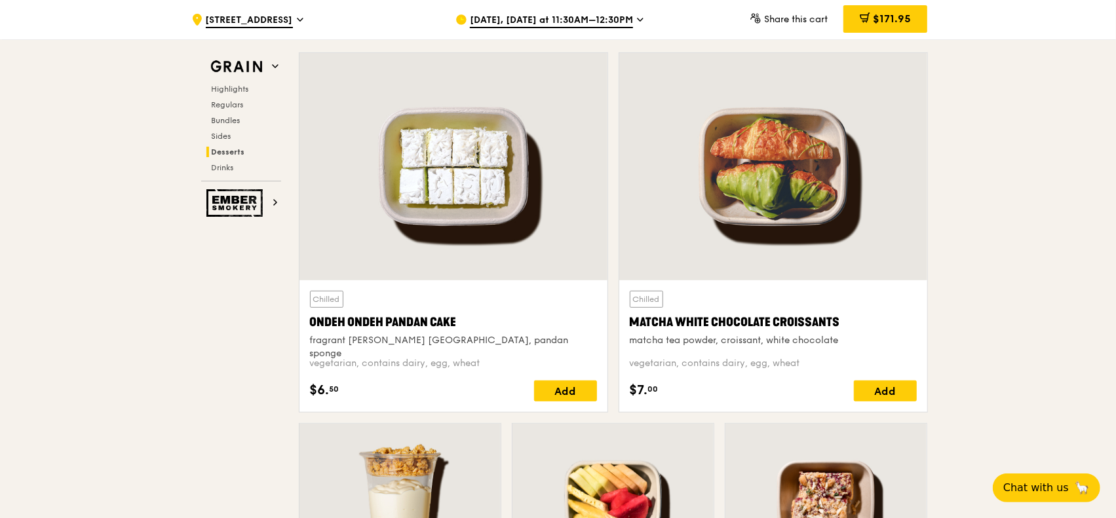
scroll to position [4037, 0]
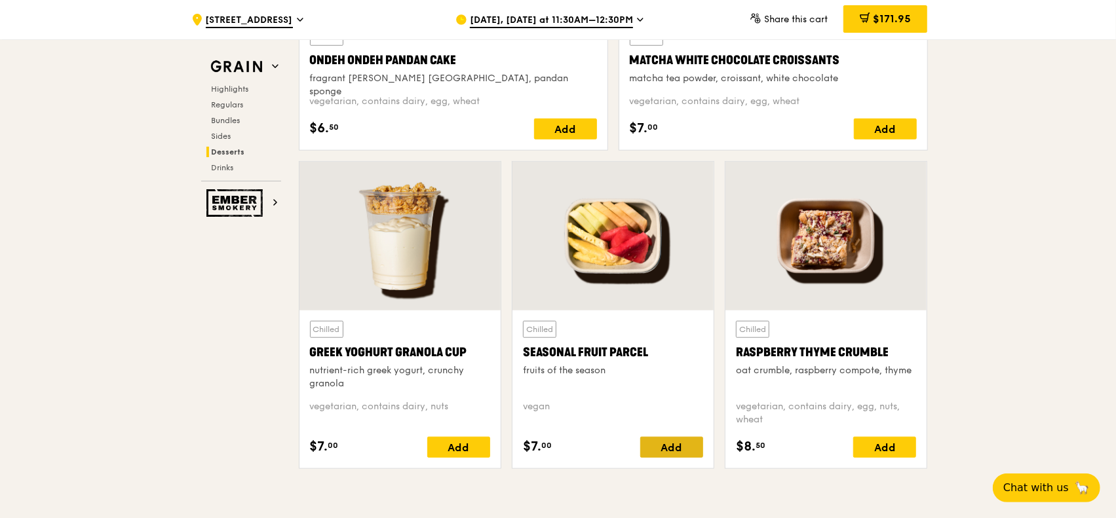
click at [690, 414] on div "Add" at bounding box center [671, 447] width 63 height 21
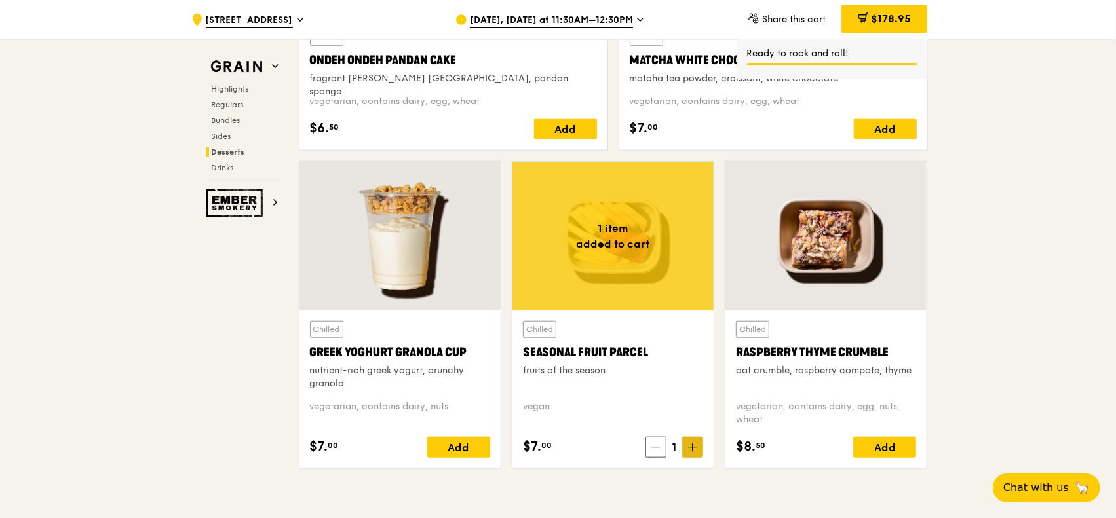
click at [690, 414] on icon at bounding box center [692, 447] width 9 height 9
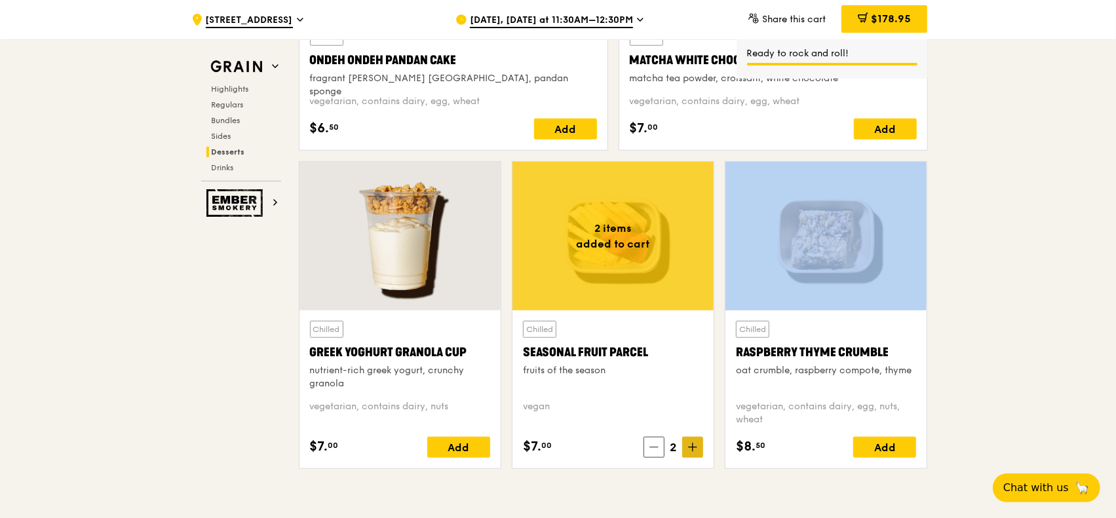
click at [690, 414] on icon at bounding box center [692, 447] width 9 height 9
click at [691, 414] on icon at bounding box center [692, 447] width 9 height 9
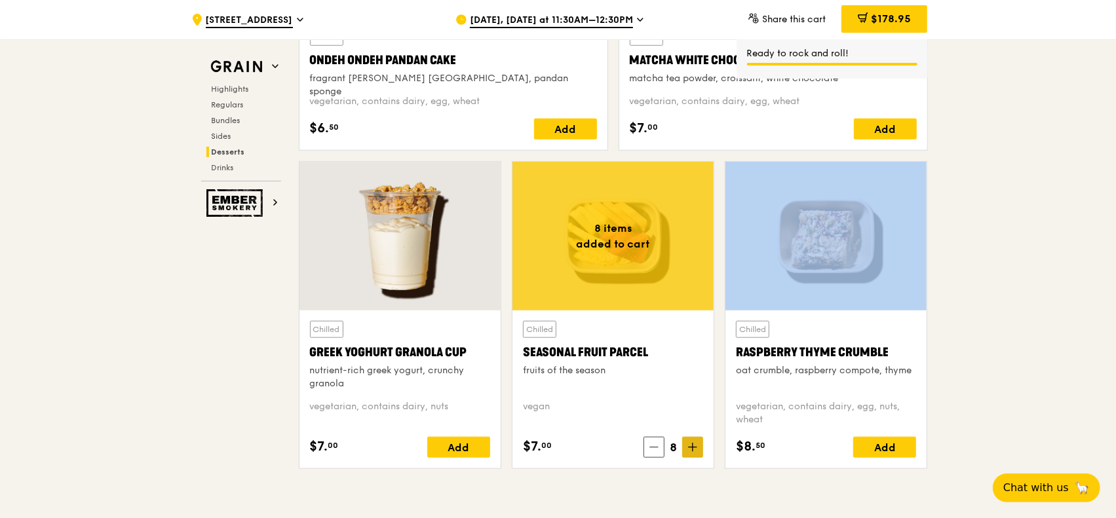
click at [691, 414] on icon at bounding box center [692, 447] width 9 height 9
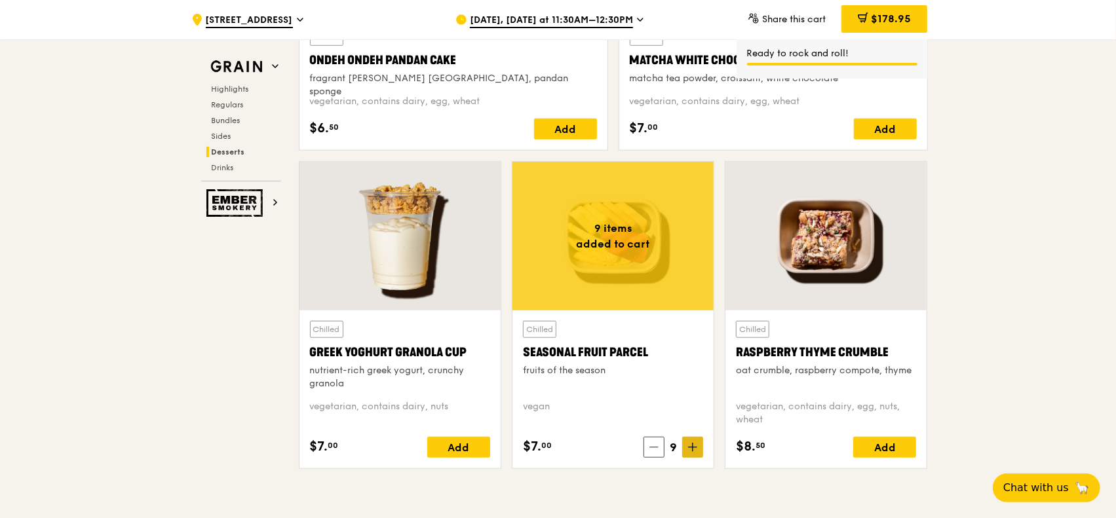
click at [691, 414] on icon at bounding box center [692, 447] width 9 height 9
click at [692, 414] on icon at bounding box center [692, 447] width 9 height 9
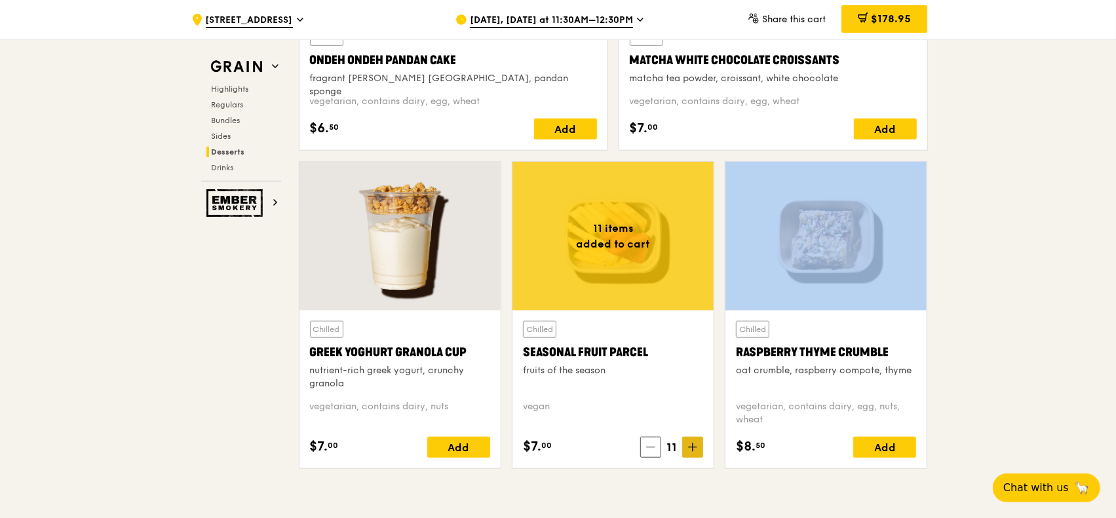
click at [692, 414] on icon at bounding box center [692, 447] width 9 height 9
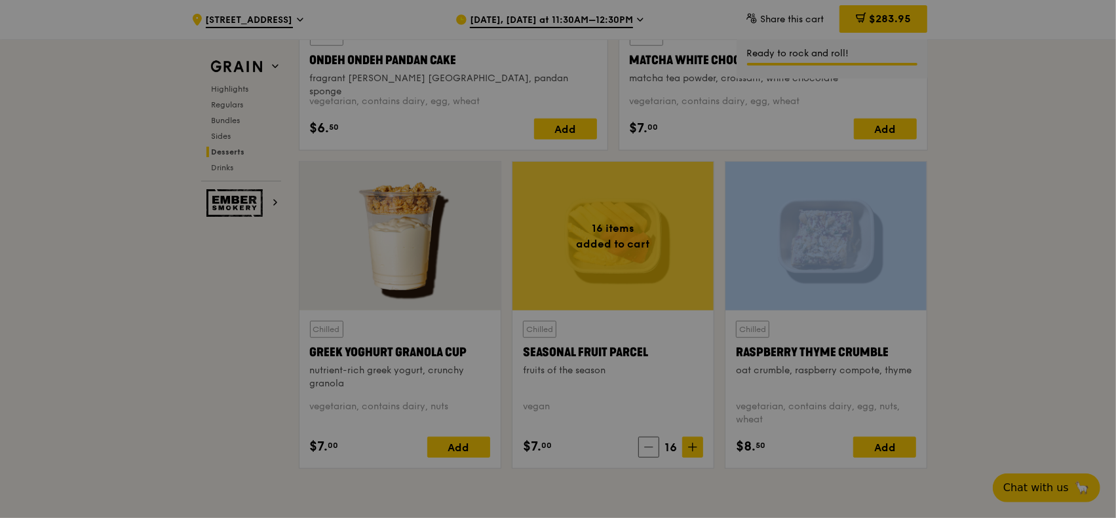
type input "16"
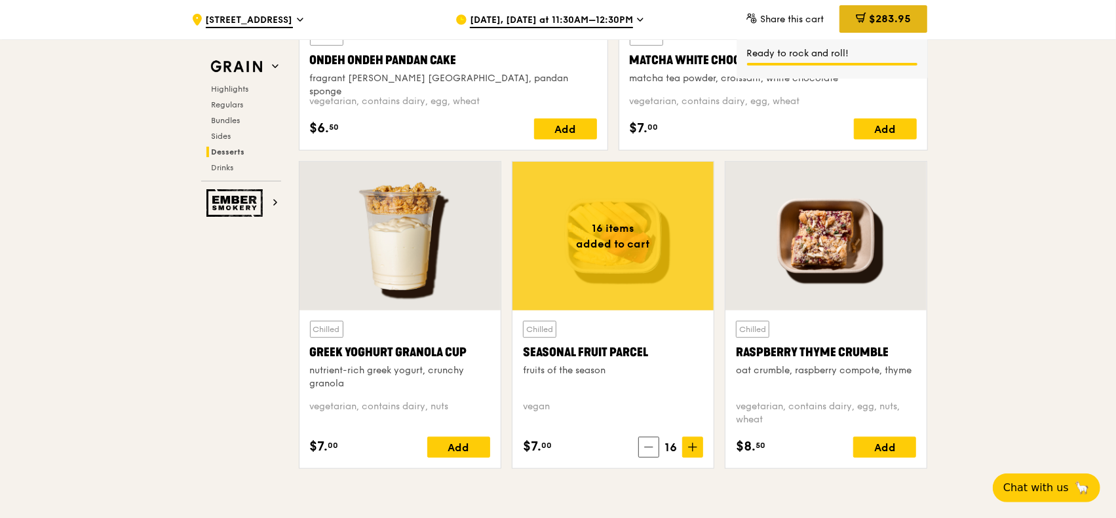
click at [888, 18] on span "$283.95" at bounding box center [890, 18] width 42 height 12
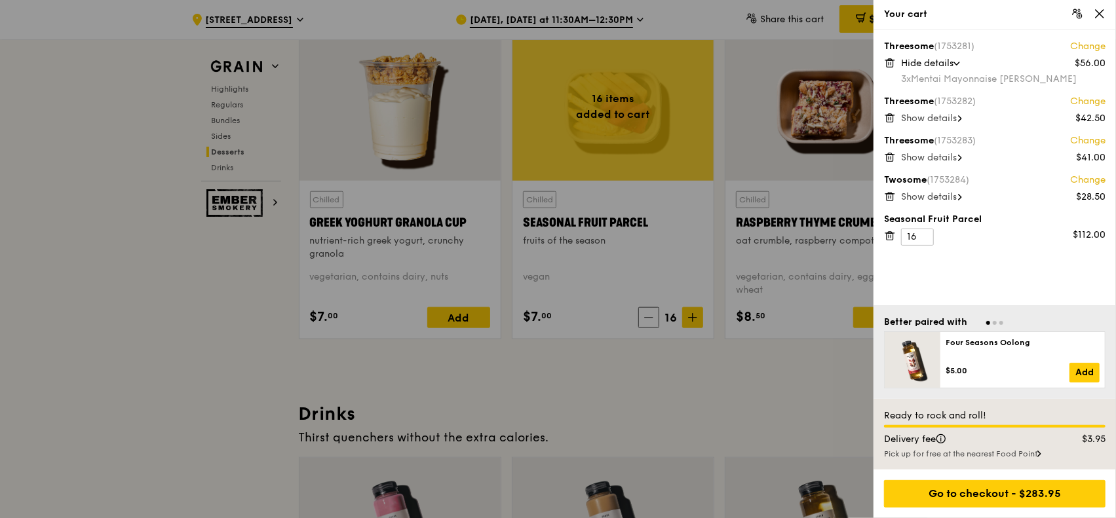
scroll to position [4168, 0]
click at [892, 62] on icon at bounding box center [957, 64] width 7 height 4
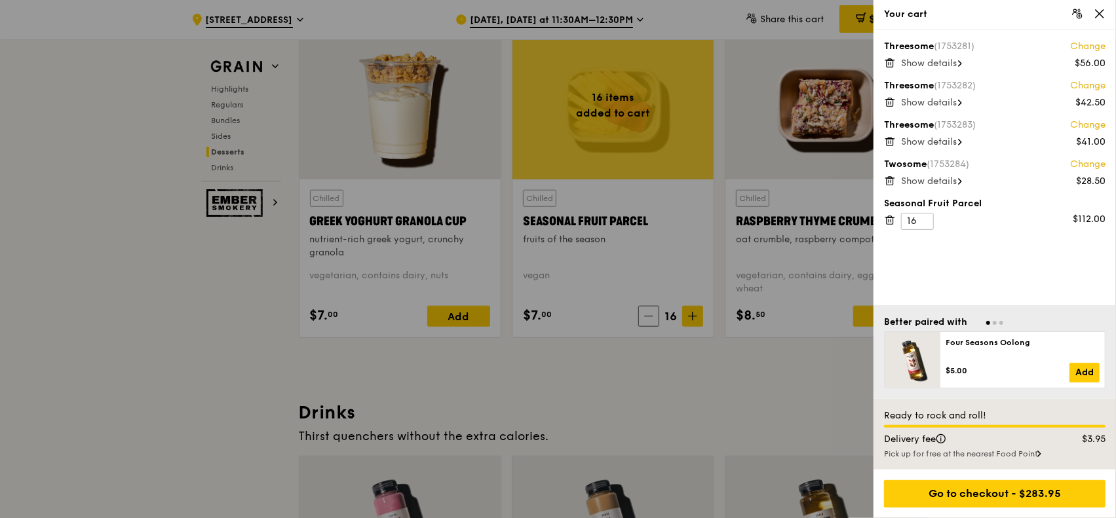
click at [892, 61] on span "Show details" at bounding box center [929, 63] width 56 height 11
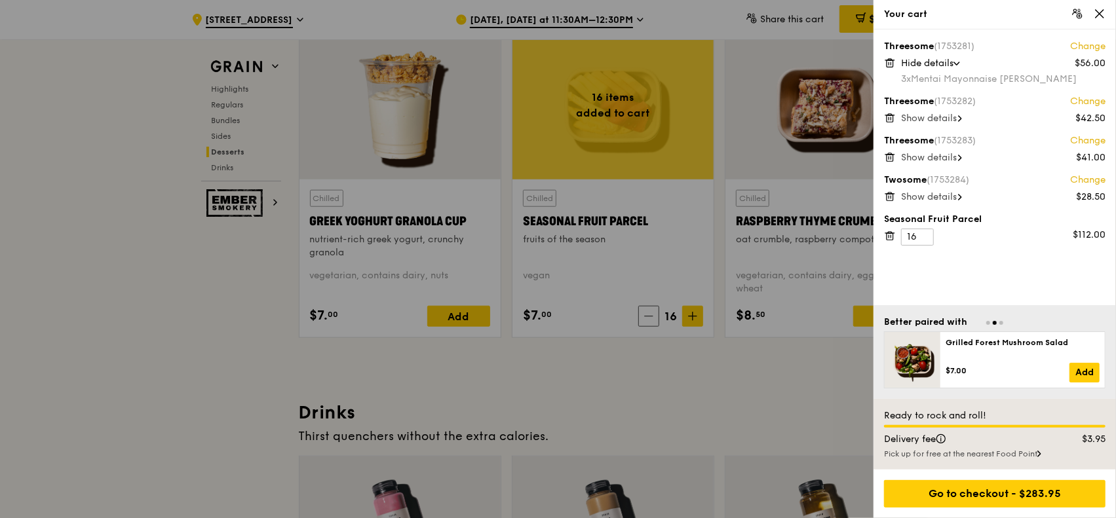
click at [892, 116] on span "Show details" at bounding box center [929, 118] width 56 height 11
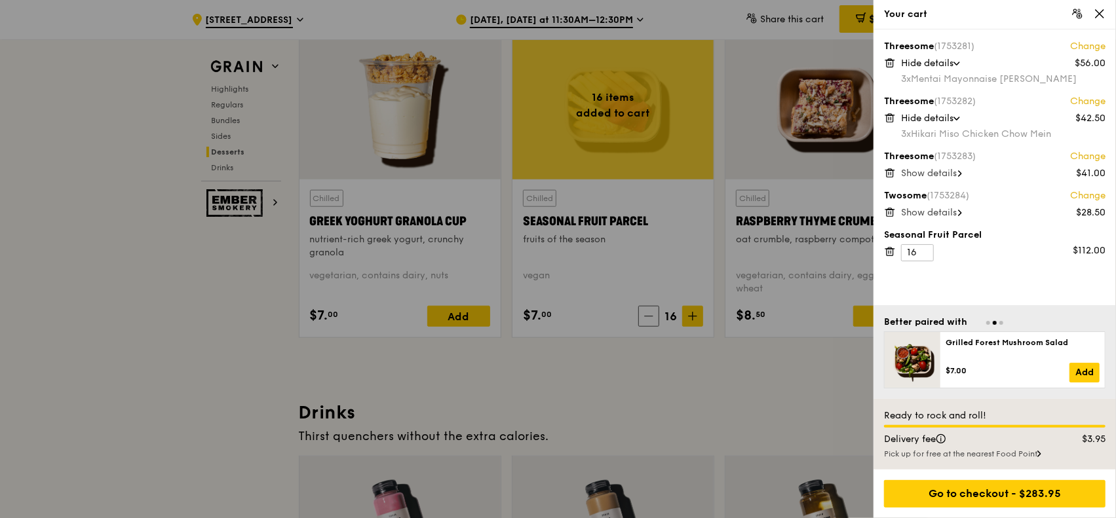
click at [892, 173] on span "Show details" at bounding box center [929, 173] width 56 height 11
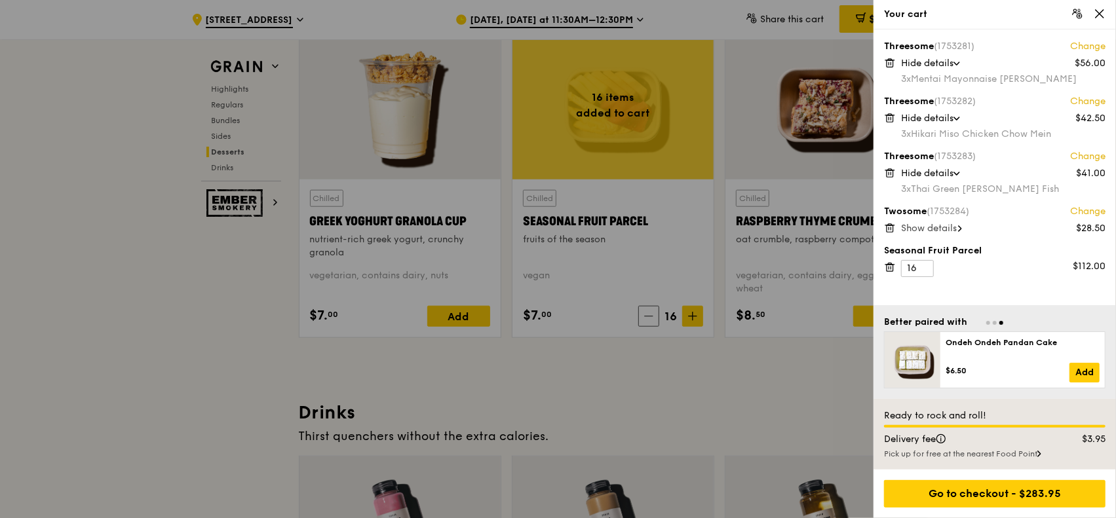
click at [892, 223] on span at bounding box center [960, 228] width 4 height 13
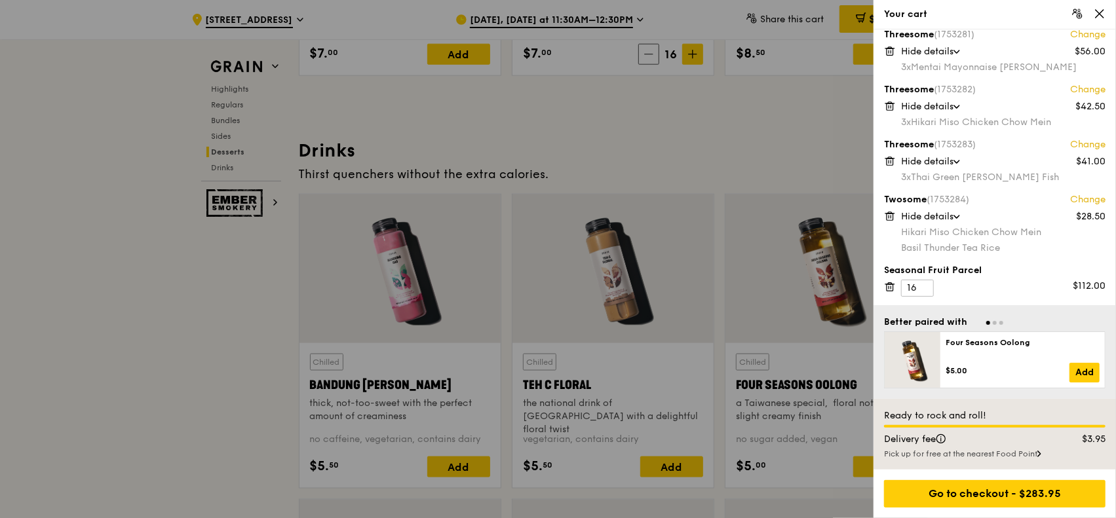
scroll to position [4431, 0]
click at [172, 290] on div at bounding box center [558, 259] width 1116 height 518
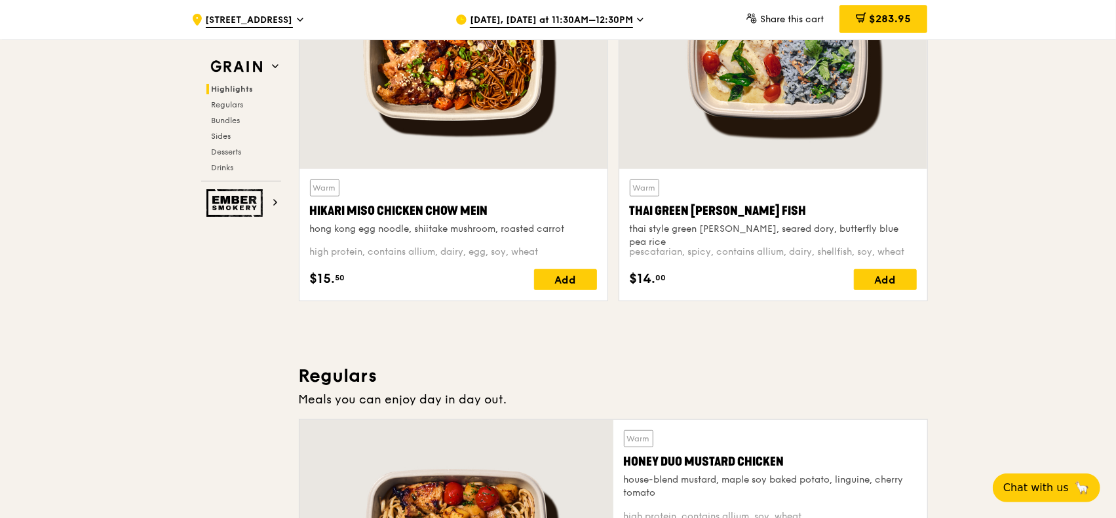
scroll to position [465, 0]
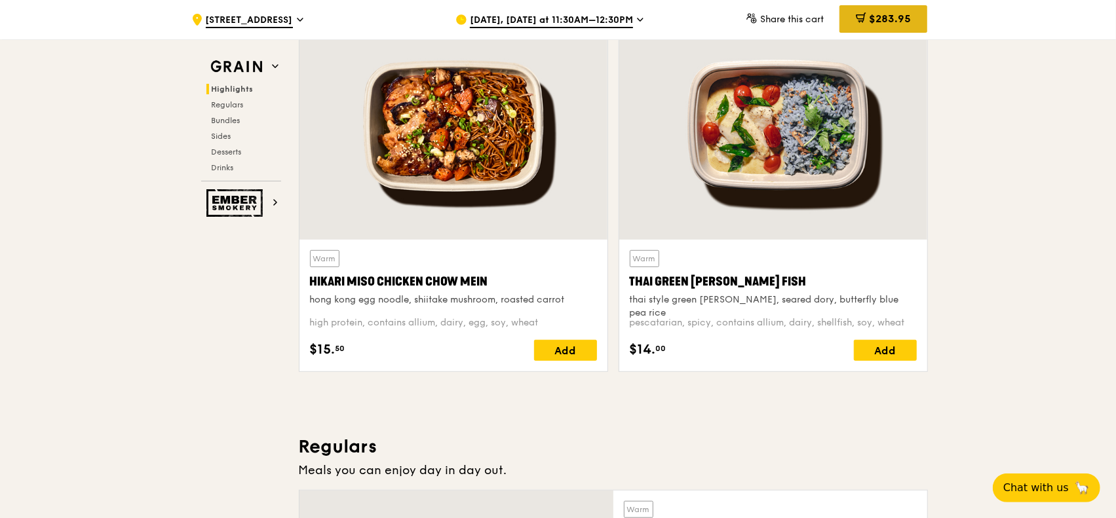
click at [892, 22] on span "$283.95" at bounding box center [890, 18] width 42 height 12
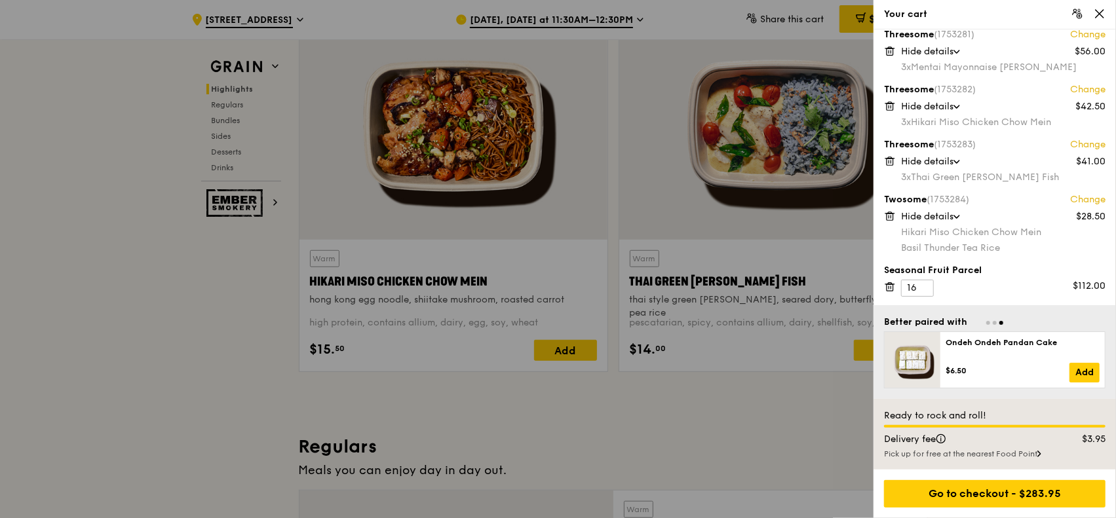
scroll to position [596, 0]
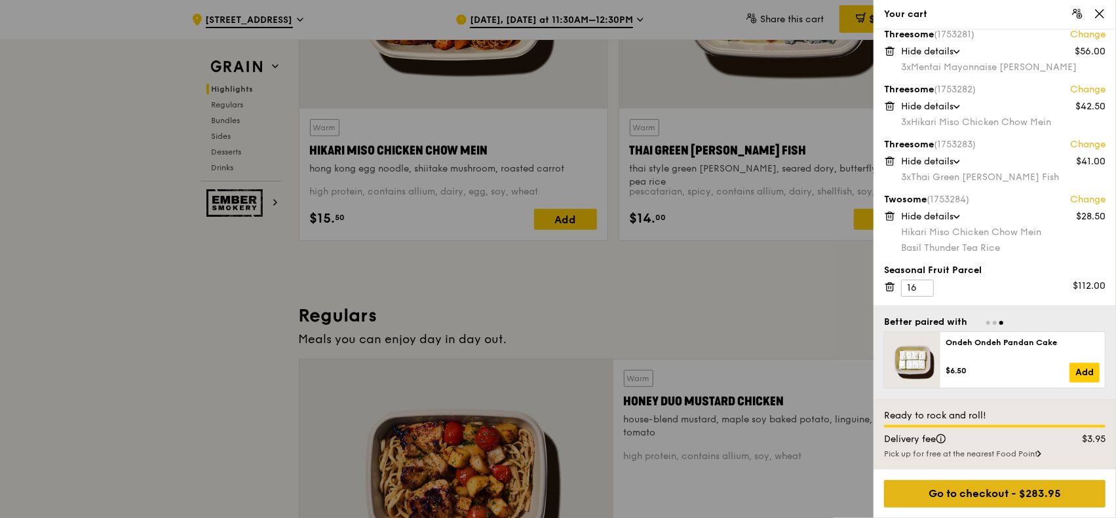
click at [892, 414] on div "Go to checkout - $283.95" at bounding box center [995, 494] width 222 height 28
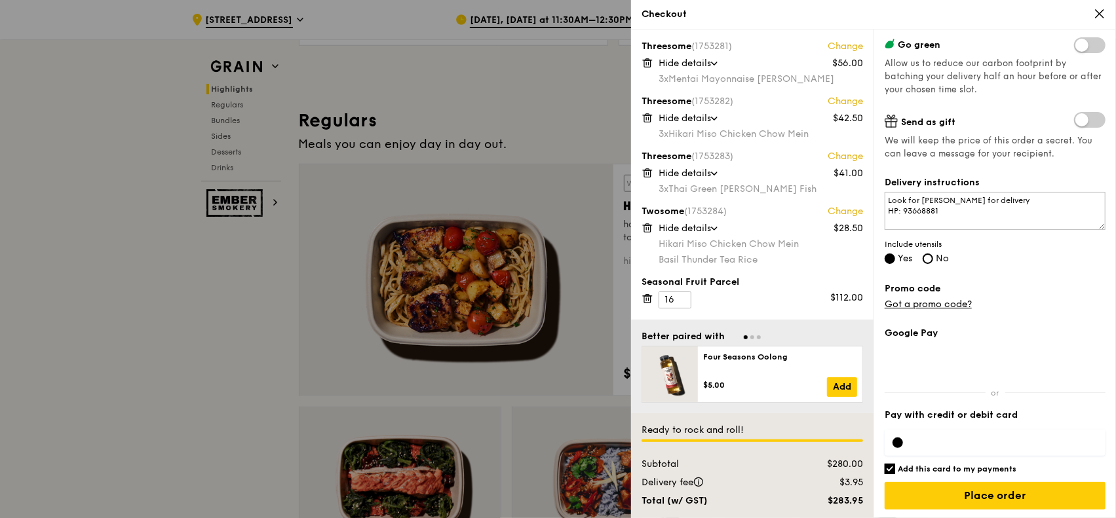
scroll to position [727, 0]
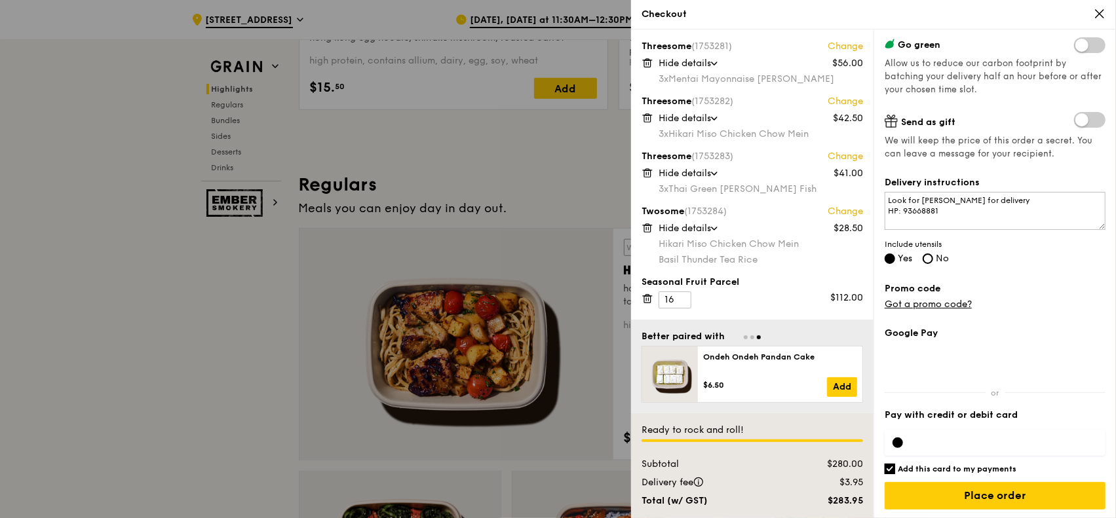
click at [231, 324] on div at bounding box center [558, 259] width 1116 height 518
